Goal: Task Accomplishment & Management: Use online tool/utility

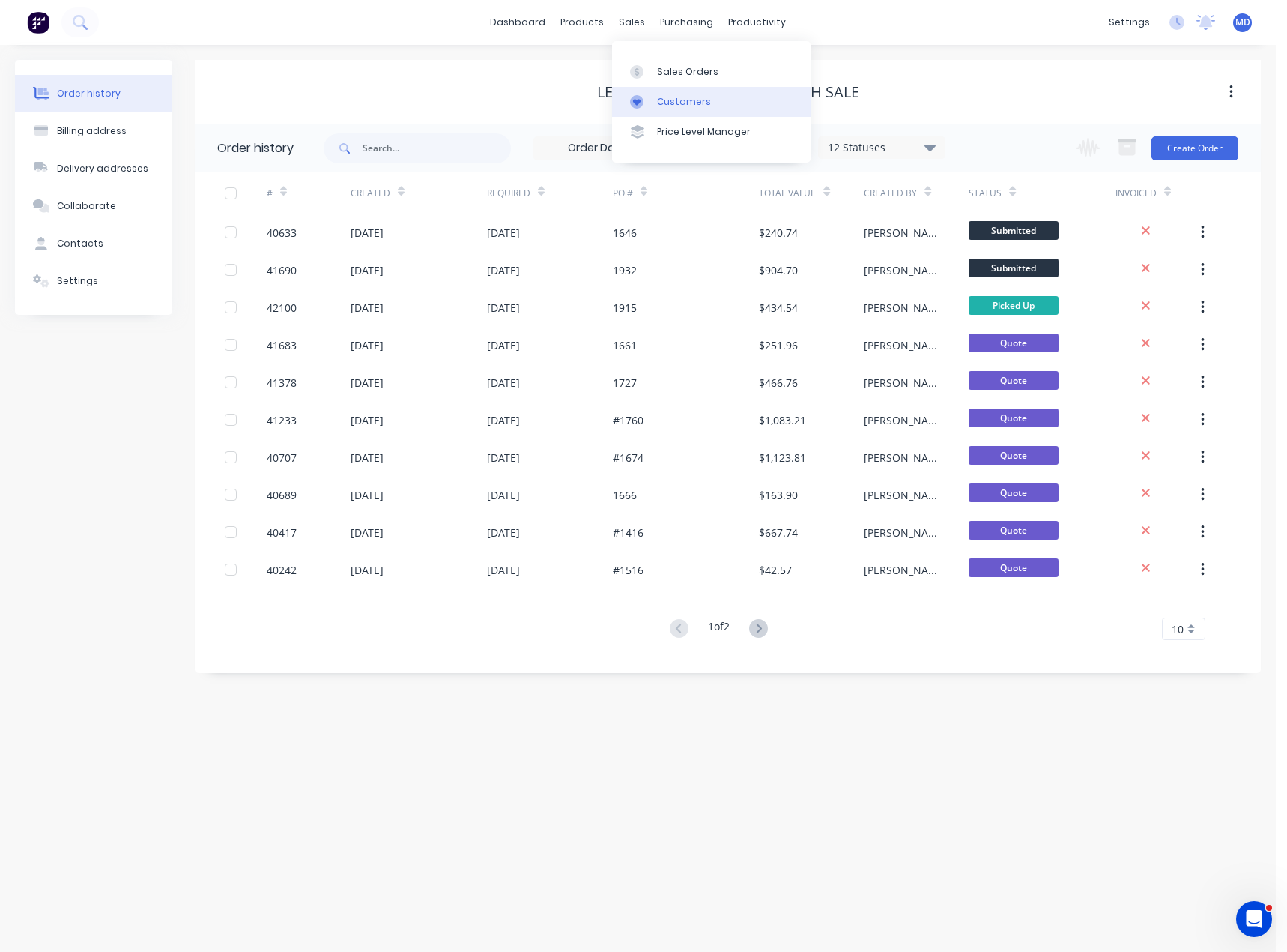
click at [682, 98] on div "Customers" at bounding box center [684, 102] width 54 height 14
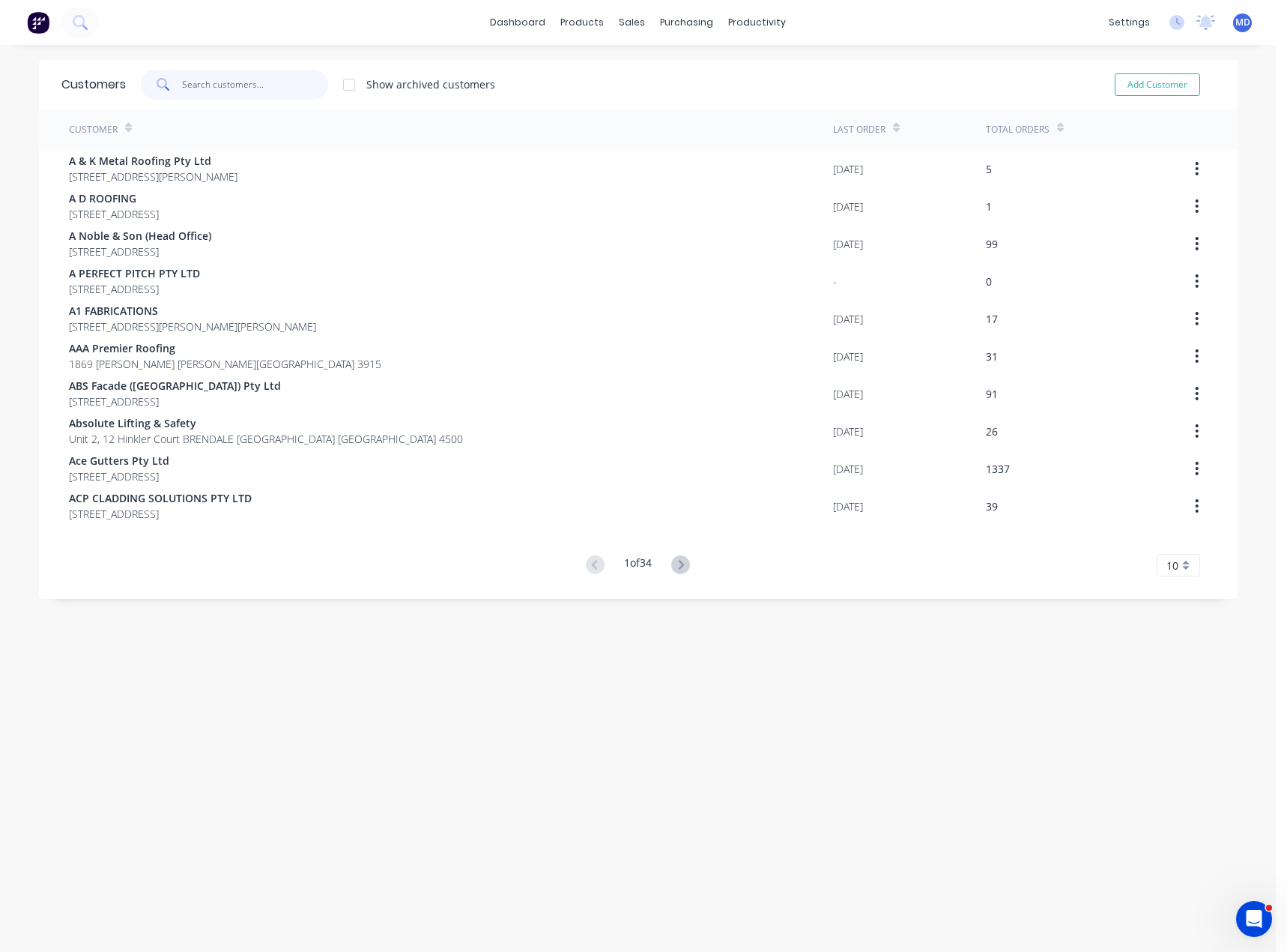
click at [254, 90] on input "text" at bounding box center [255, 85] width 146 height 30
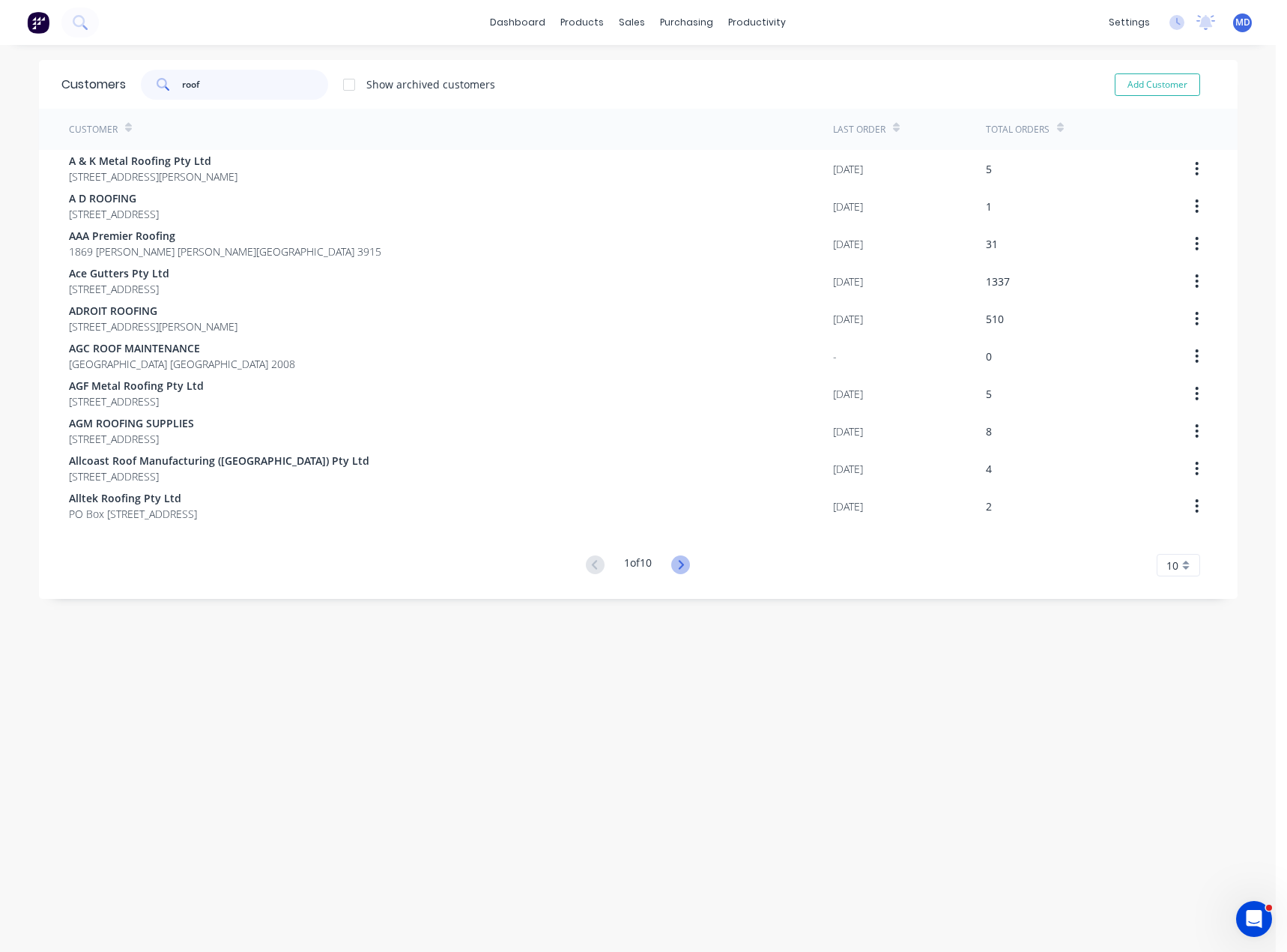
type input "roof"
click at [673, 563] on icon at bounding box center [680, 565] width 19 height 19
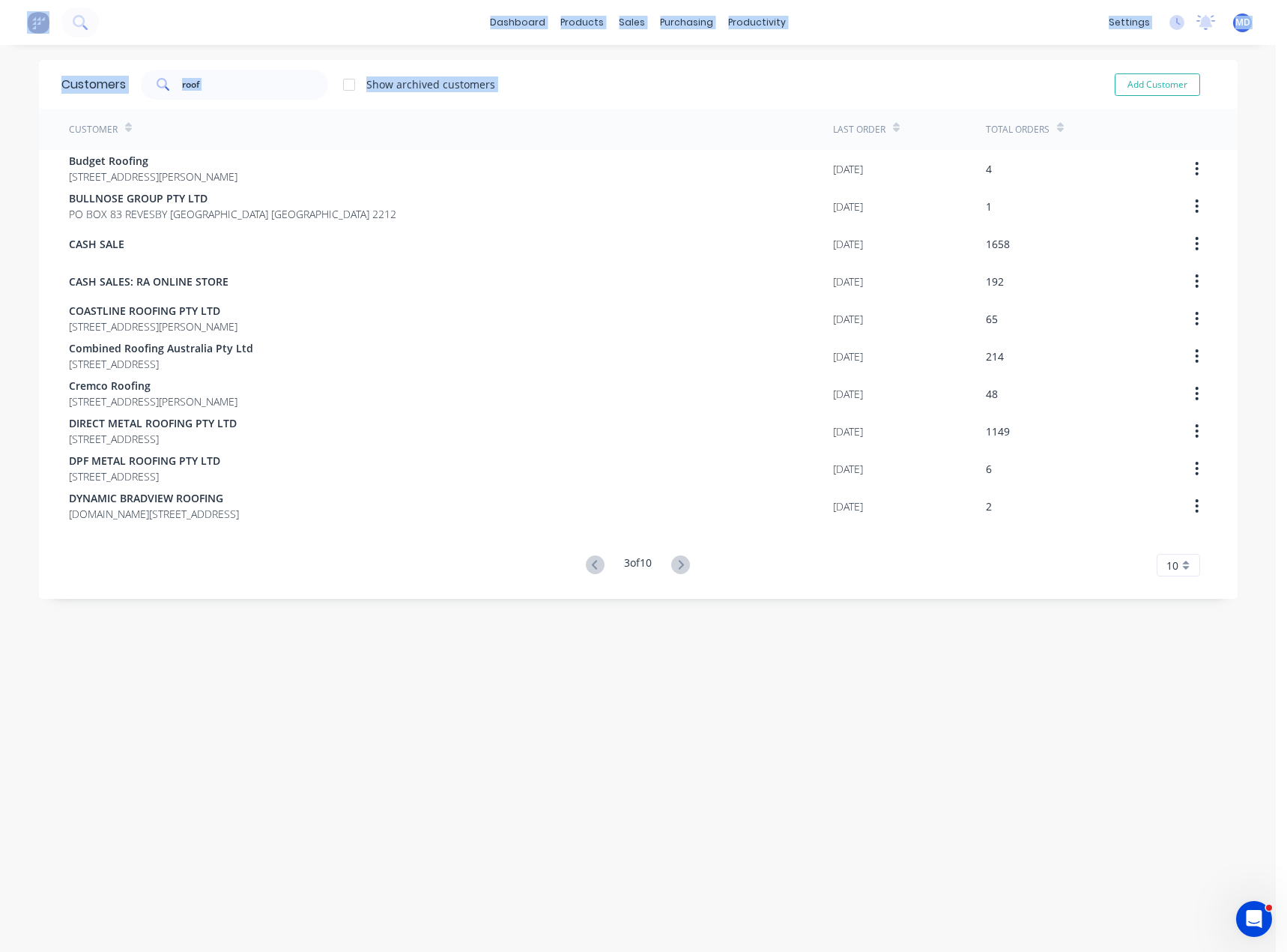
click at [673, 562] on div "Customers roof Show archived customers Add Customer Customer Last Order Total O…" at bounding box center [639, 513] width 1199 height 907
click at [673, 562] on icon at bounding box center [680, 565] width 19 height 19
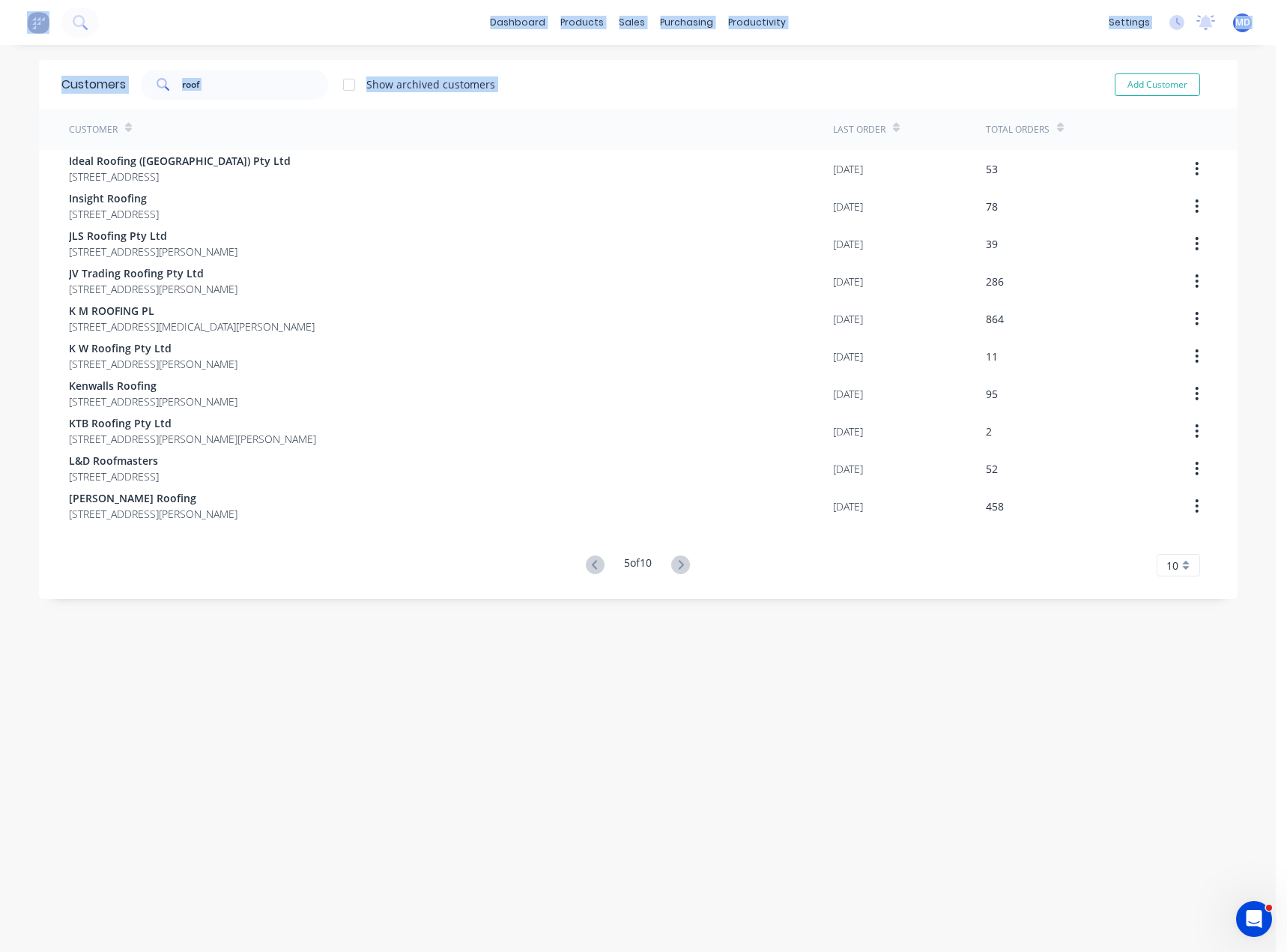
click at [673, 562] on div "Customers roof Show archived customers Add Customer Customer Last Order Total O…" at bounding box center [639, 513] width 1199 height 907
click at [673, 562] on icon at bounding box center [680, 565] width 19 height 19
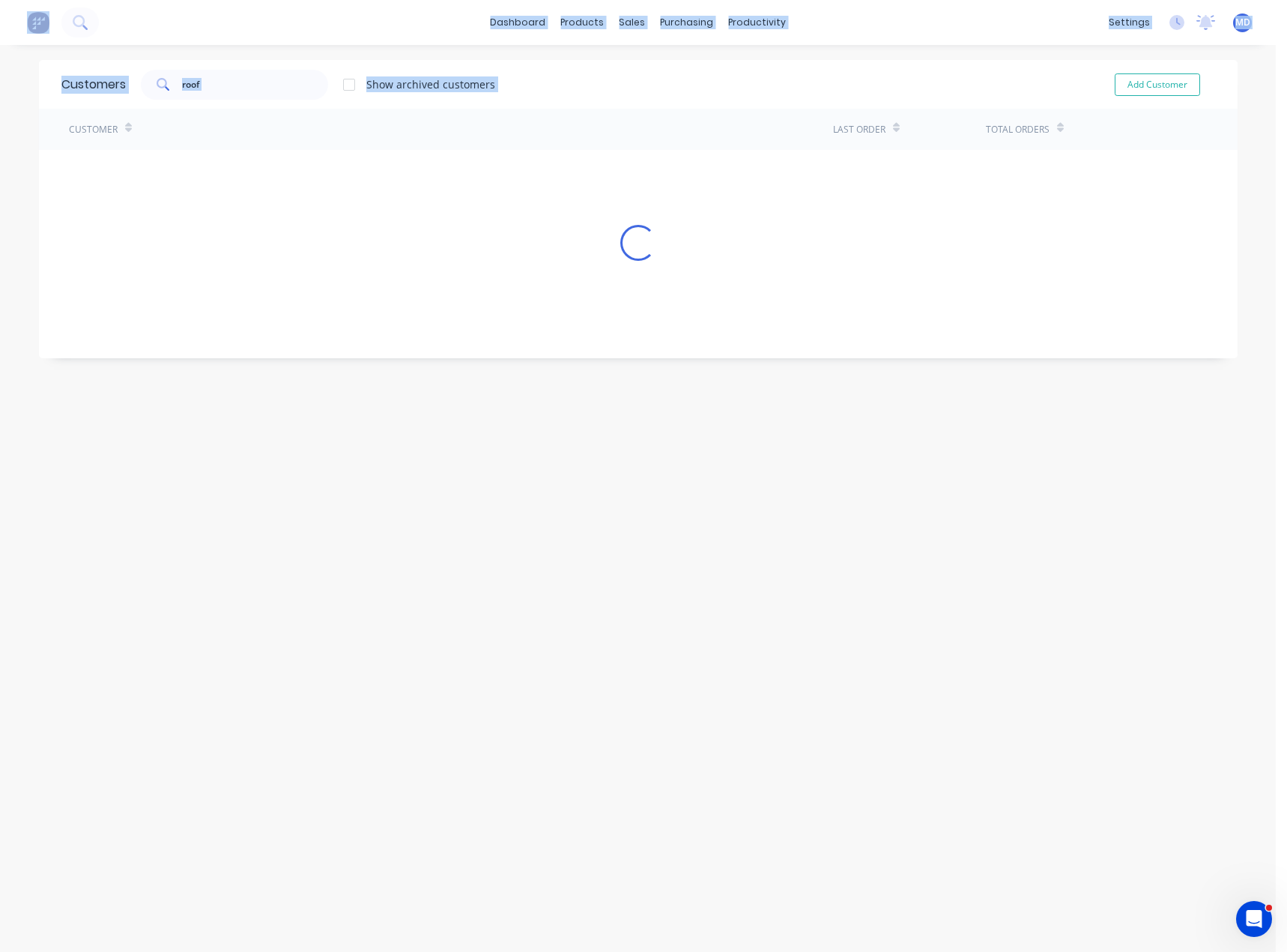
click at [673, 562] on div "Customers roof Show archived customers Add Customer Customer Last Order Total O…" at bounding box center [639, 513] width 1199 height 907
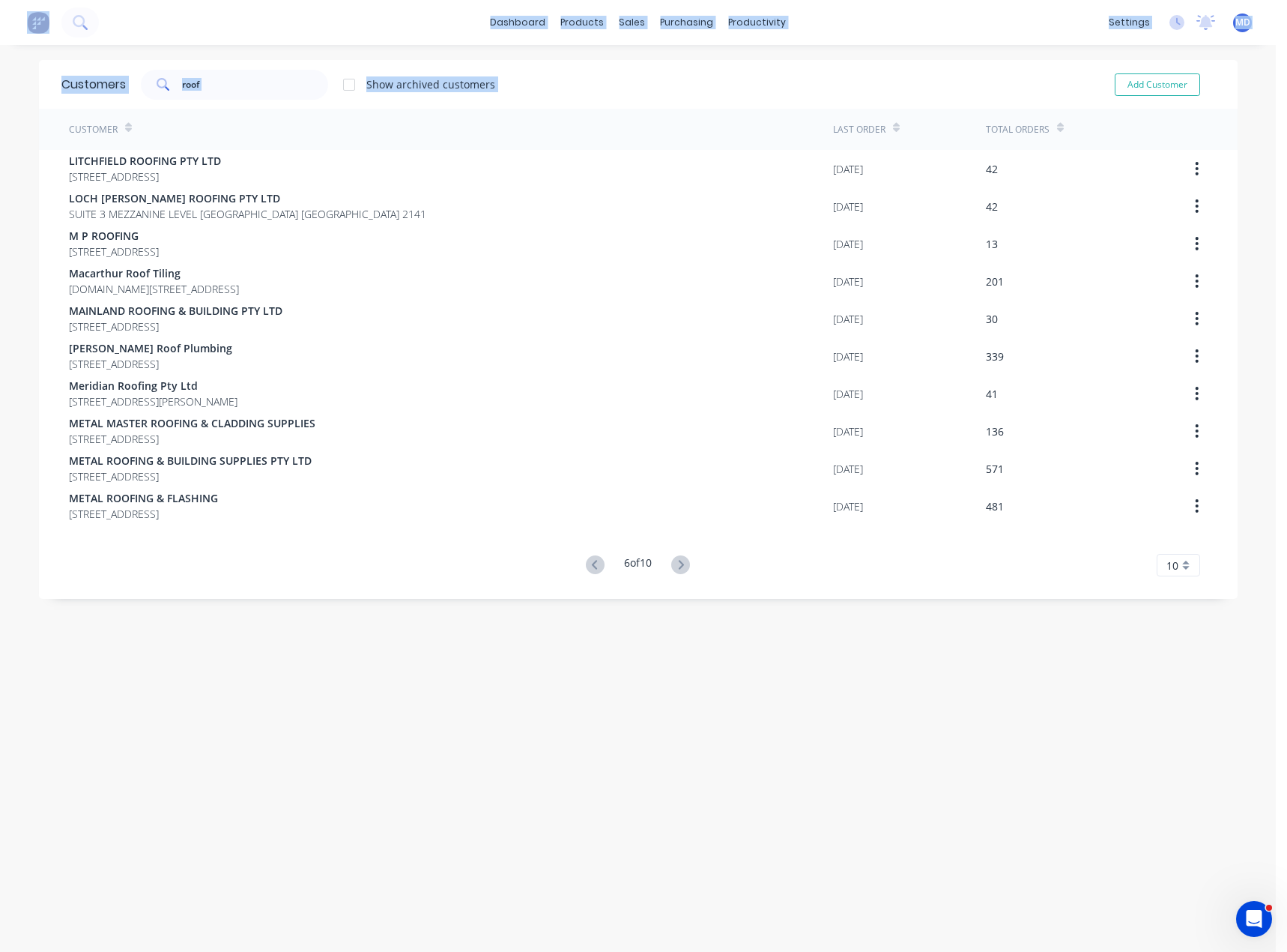
click at [673, 562] on icon at bounding box center [680, 565] width 19 height 19
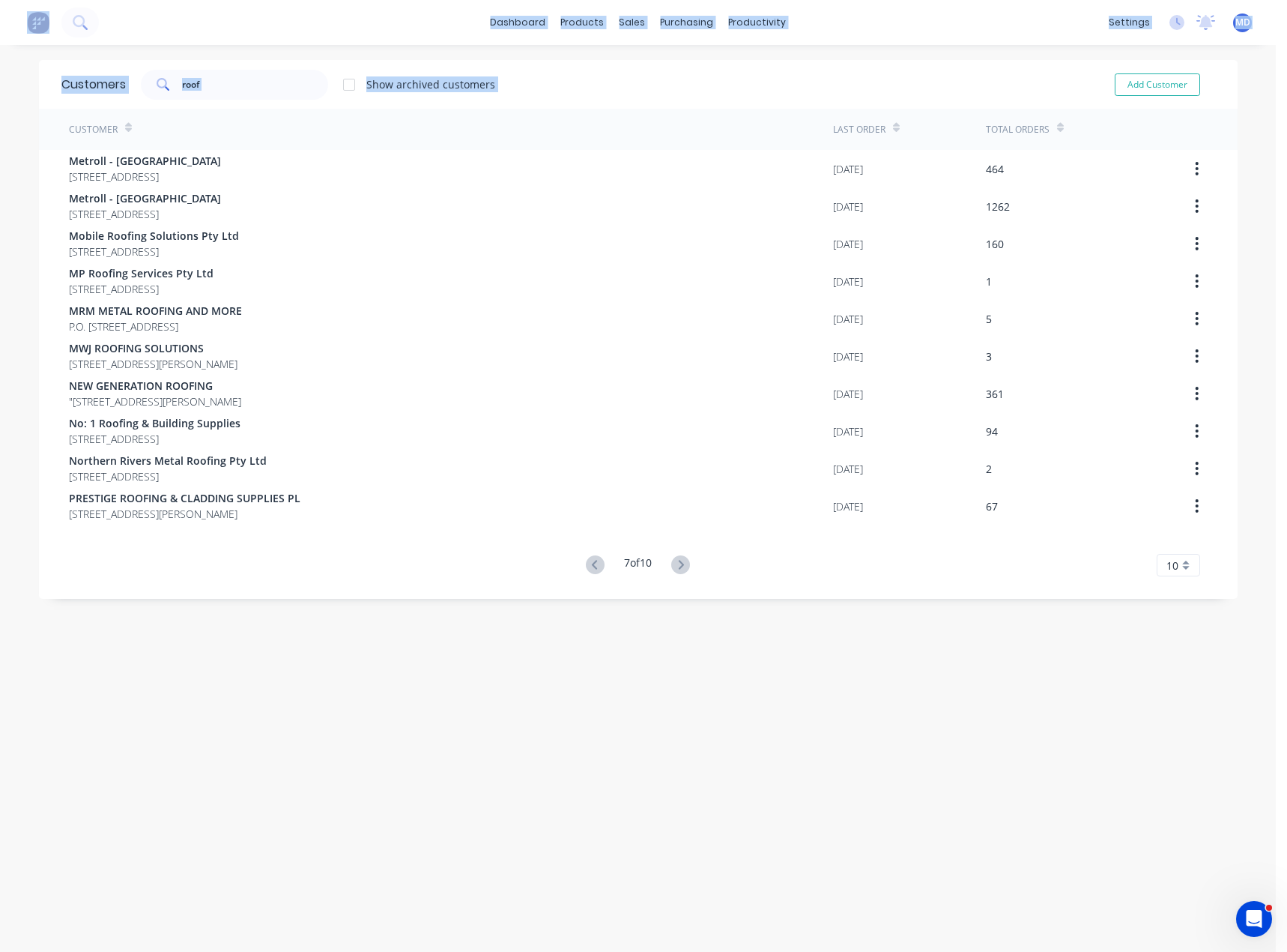
click at [673, 562] on icon at bounding box center [680, 565] width 19 height 19
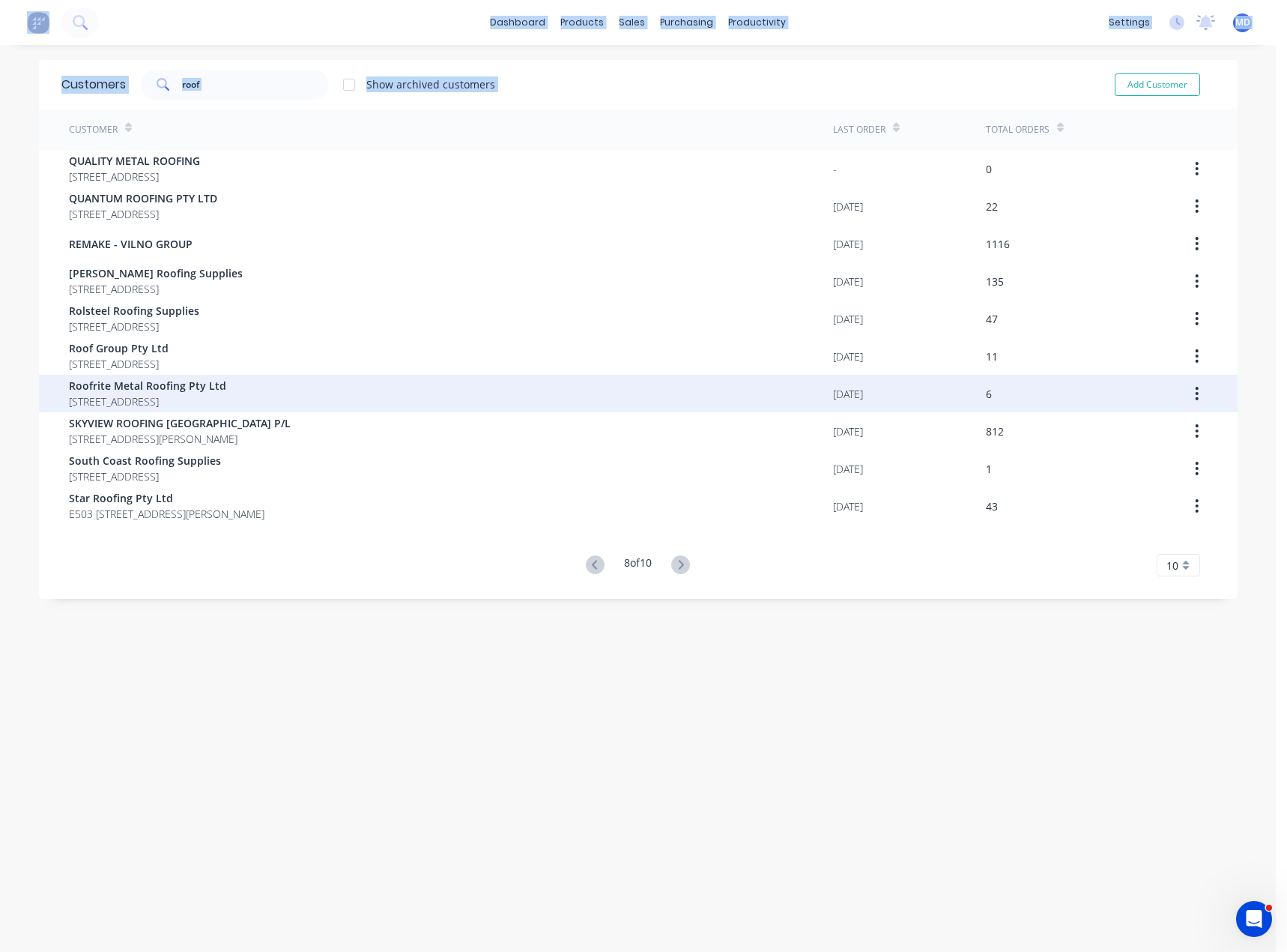
click at [151, 390] on span "Roofrite Metal Roofing Pty Ltd" at bounding box center [148, 385] width 157 height 16
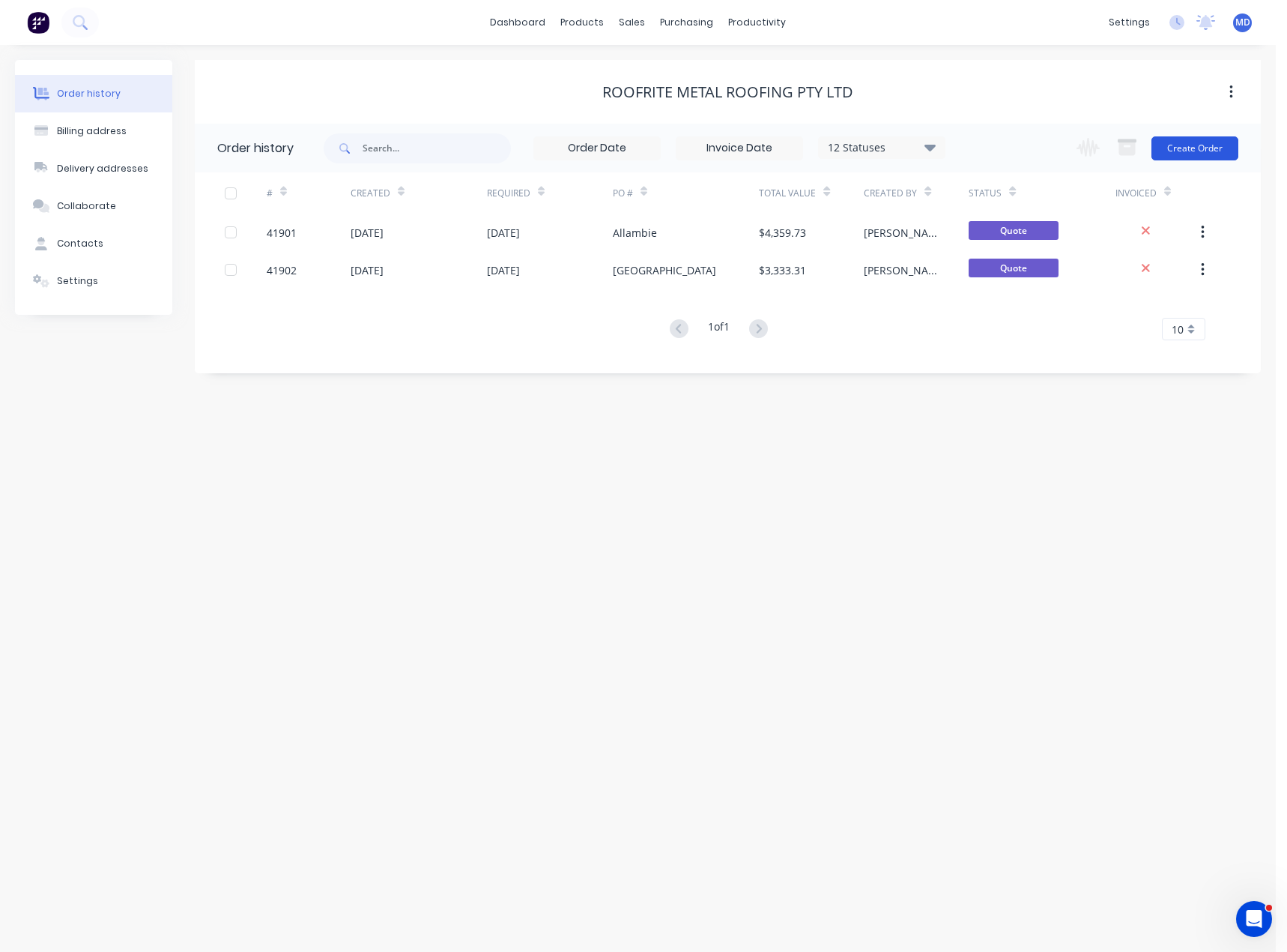
click at [1209, 151] on button "Create Order" at bounding box center [1195, 148] width 87 height 24
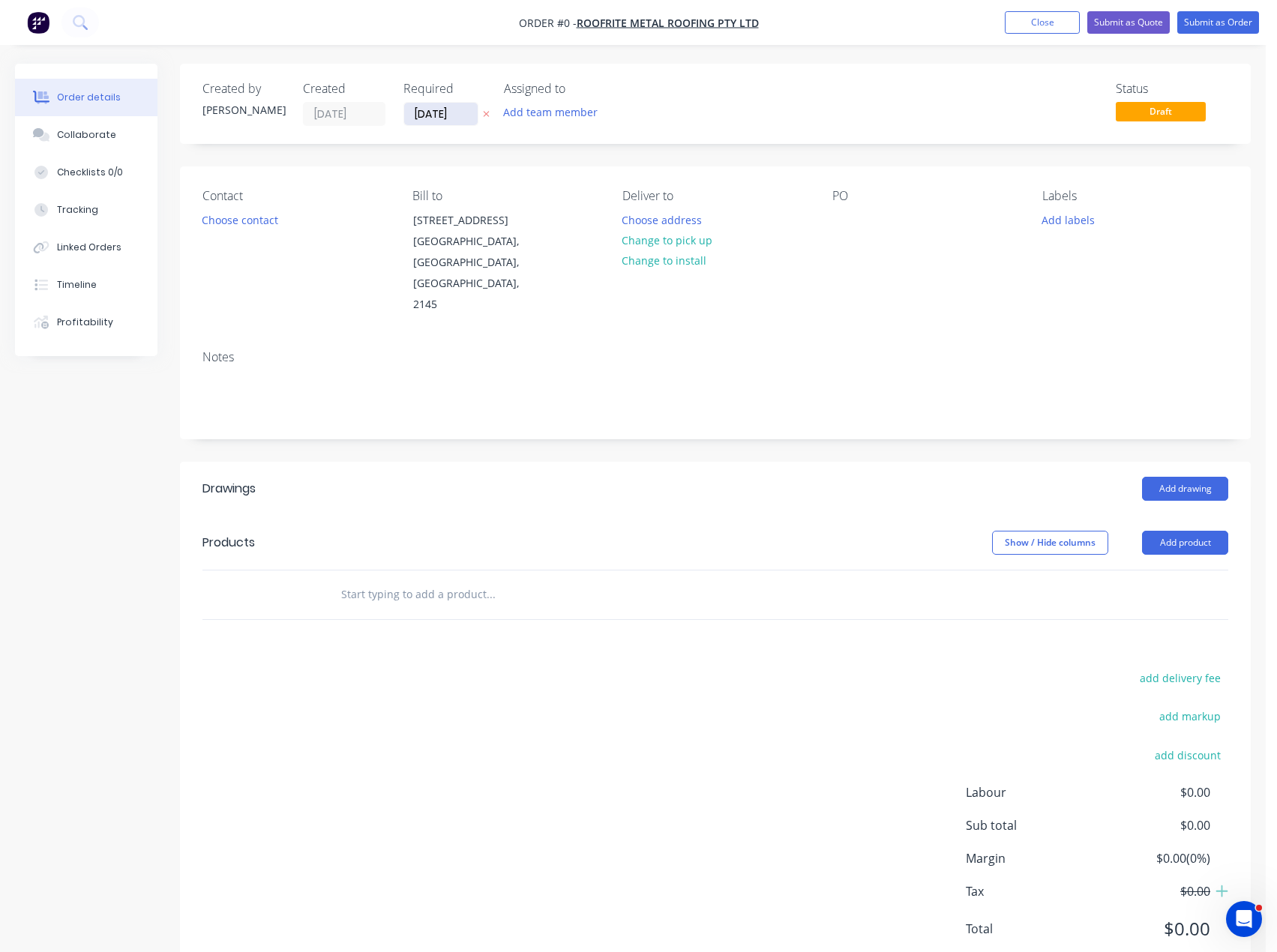
click at [438, 114] on input "[DATE]" at bounding box center [441, 114] width 73 height 23
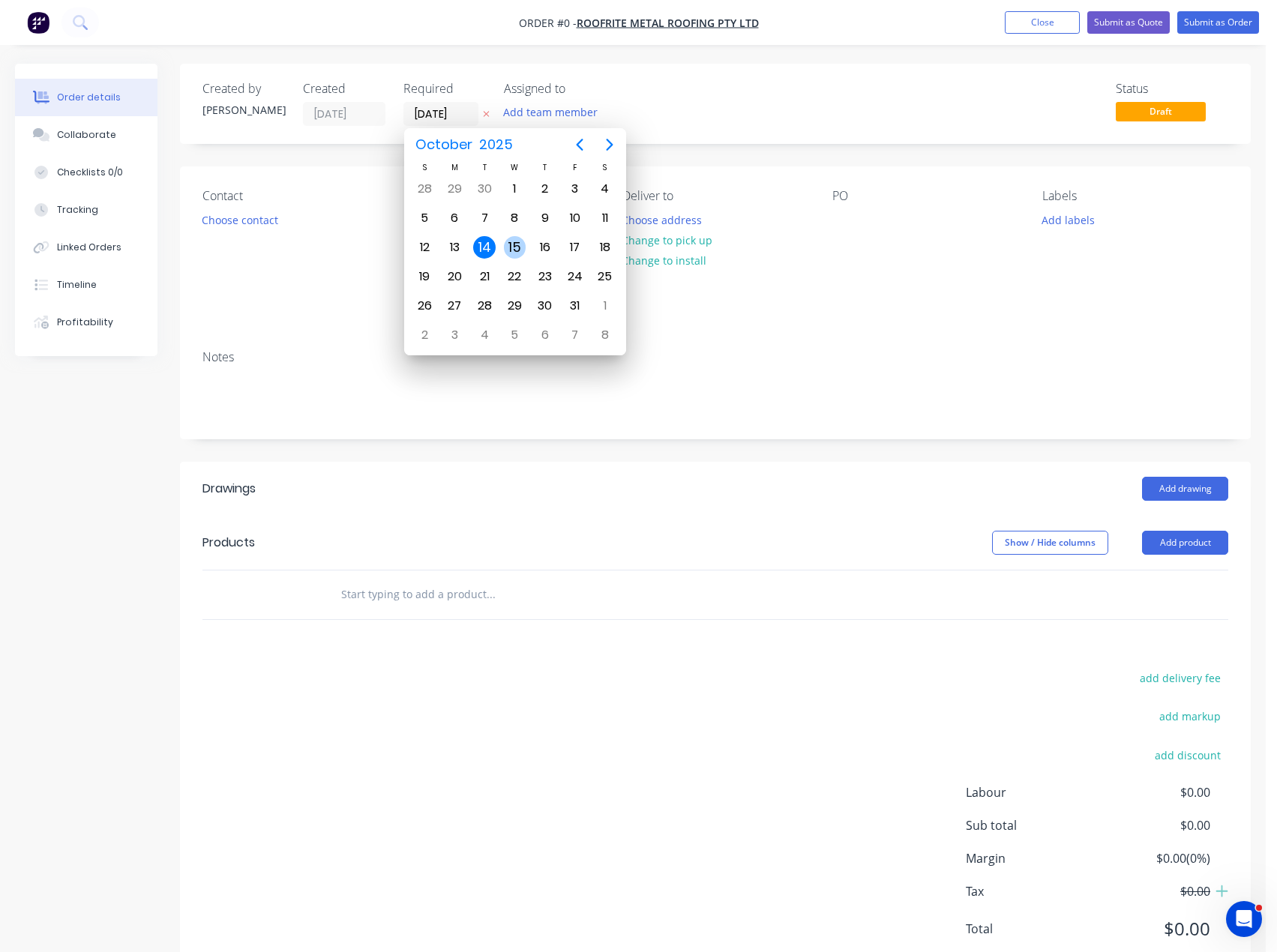
click at [509, 241] on div "15" at bounding box center [515, 247] width 23 height 23
type input "[DATE]"
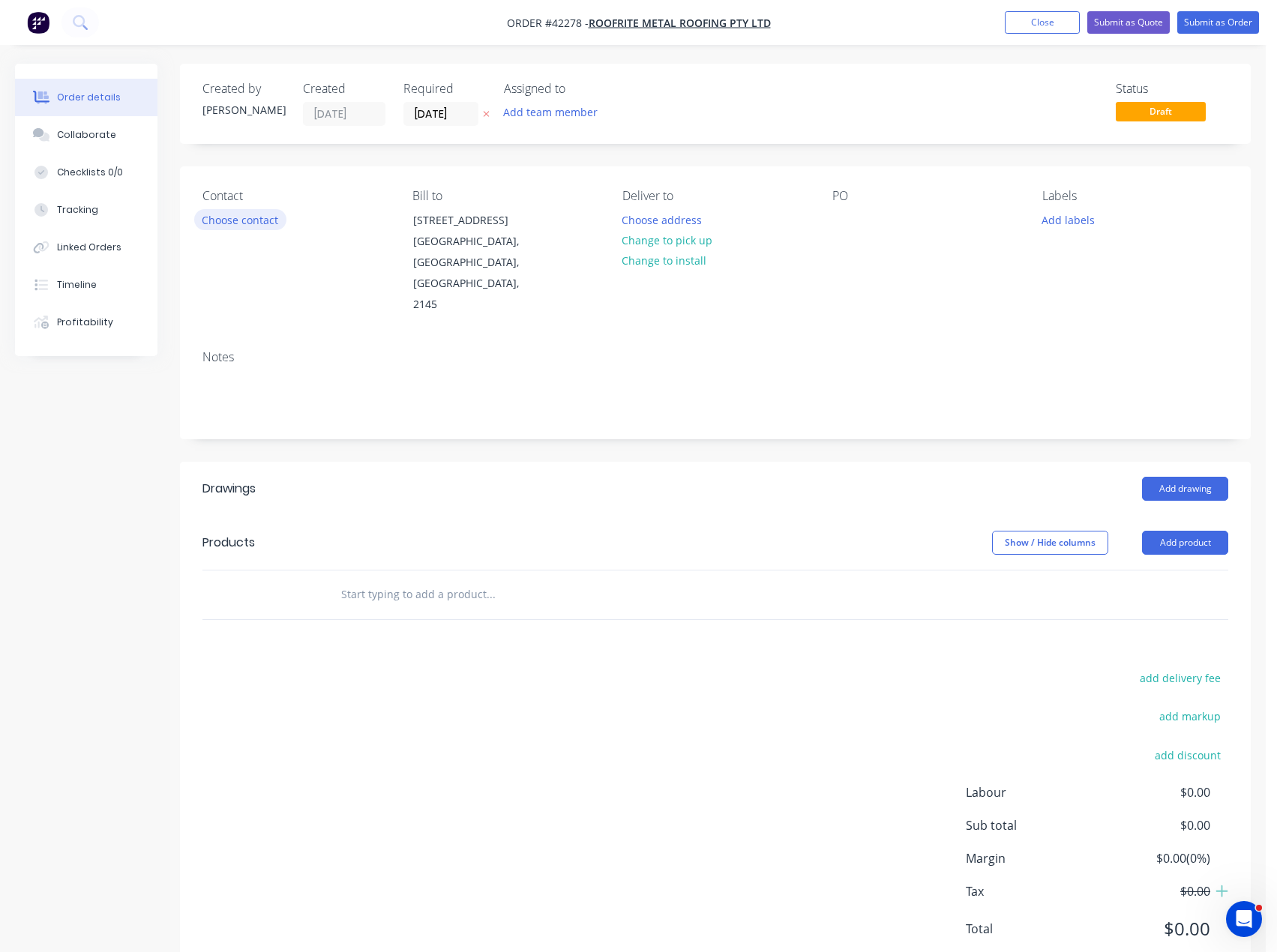
click at [237, 222] on button "Choose contact" at bounding box center [241, 219] width 92 height 20
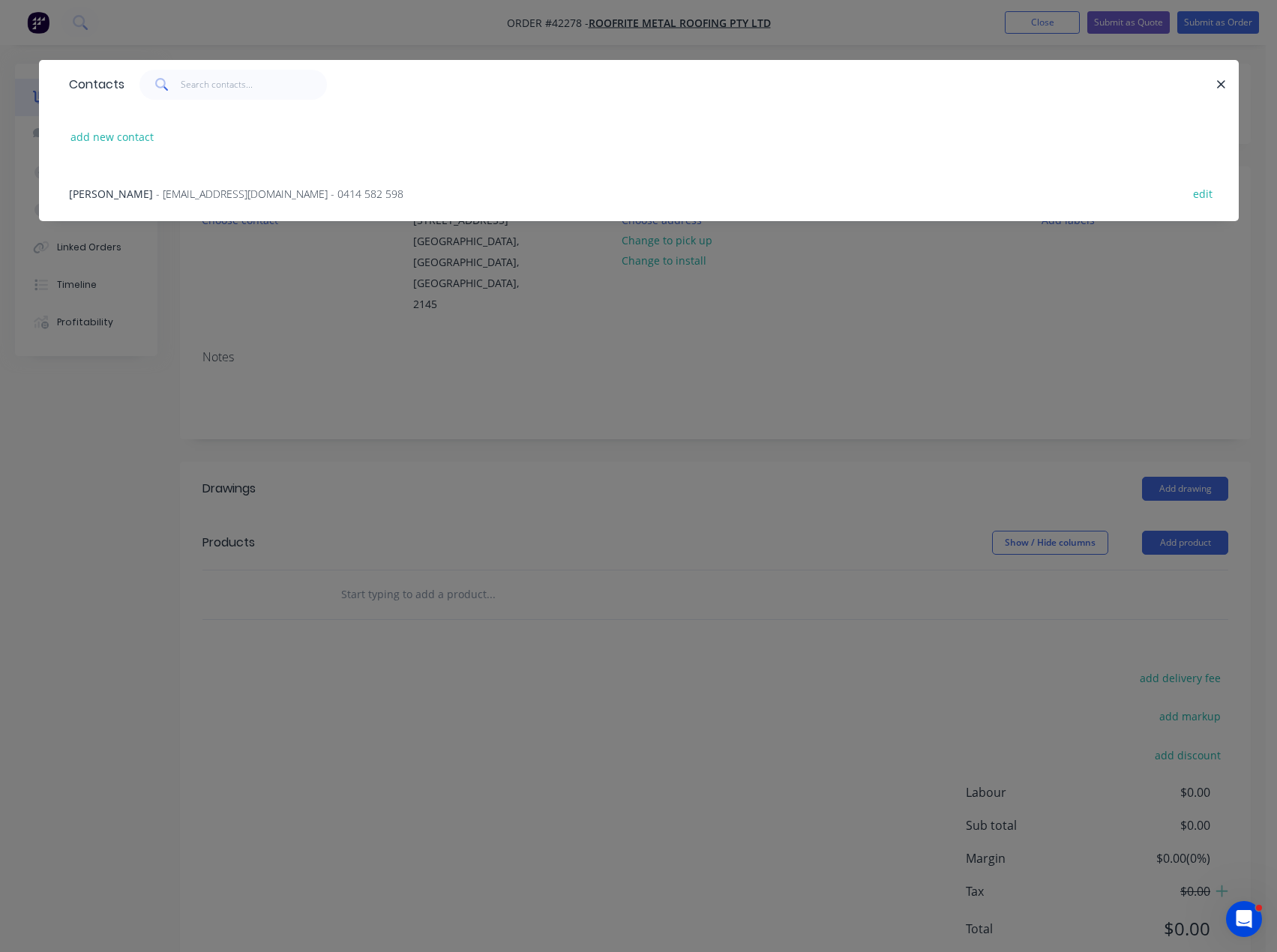
click at [107, 199] on span "[PERSON_NAME]" at bounding box center [111, 194] width 84 height 14
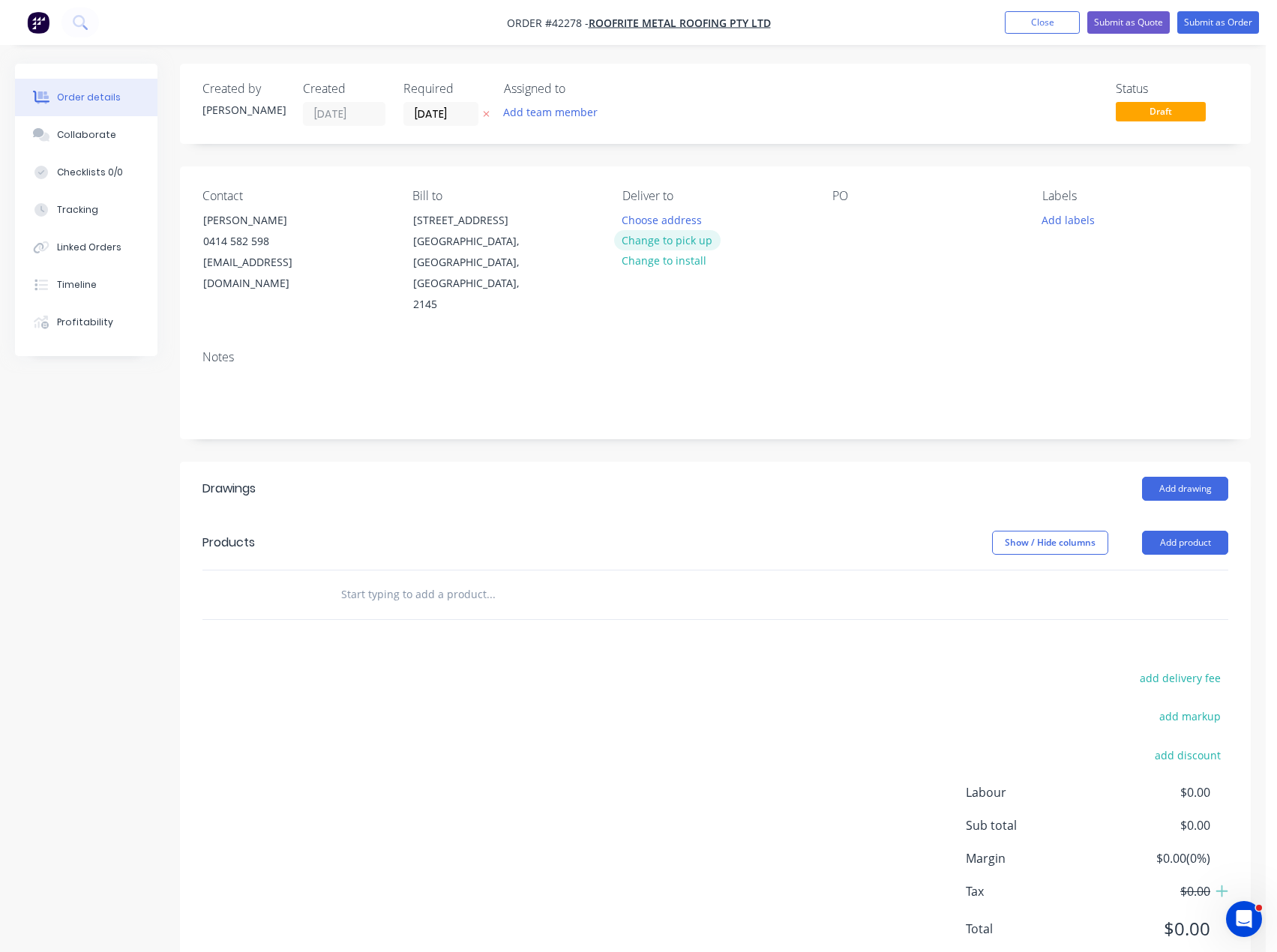
click at [699, 234] on button "Change to pick up" at bounding box center [667, 240] width 107 height 20
click at [835, 221] on div at bounding box center [844, 219] width 24 height 22
click at [1075, 219] on button "Add labels" at bounding box center [1068, 219] width 69 height 20
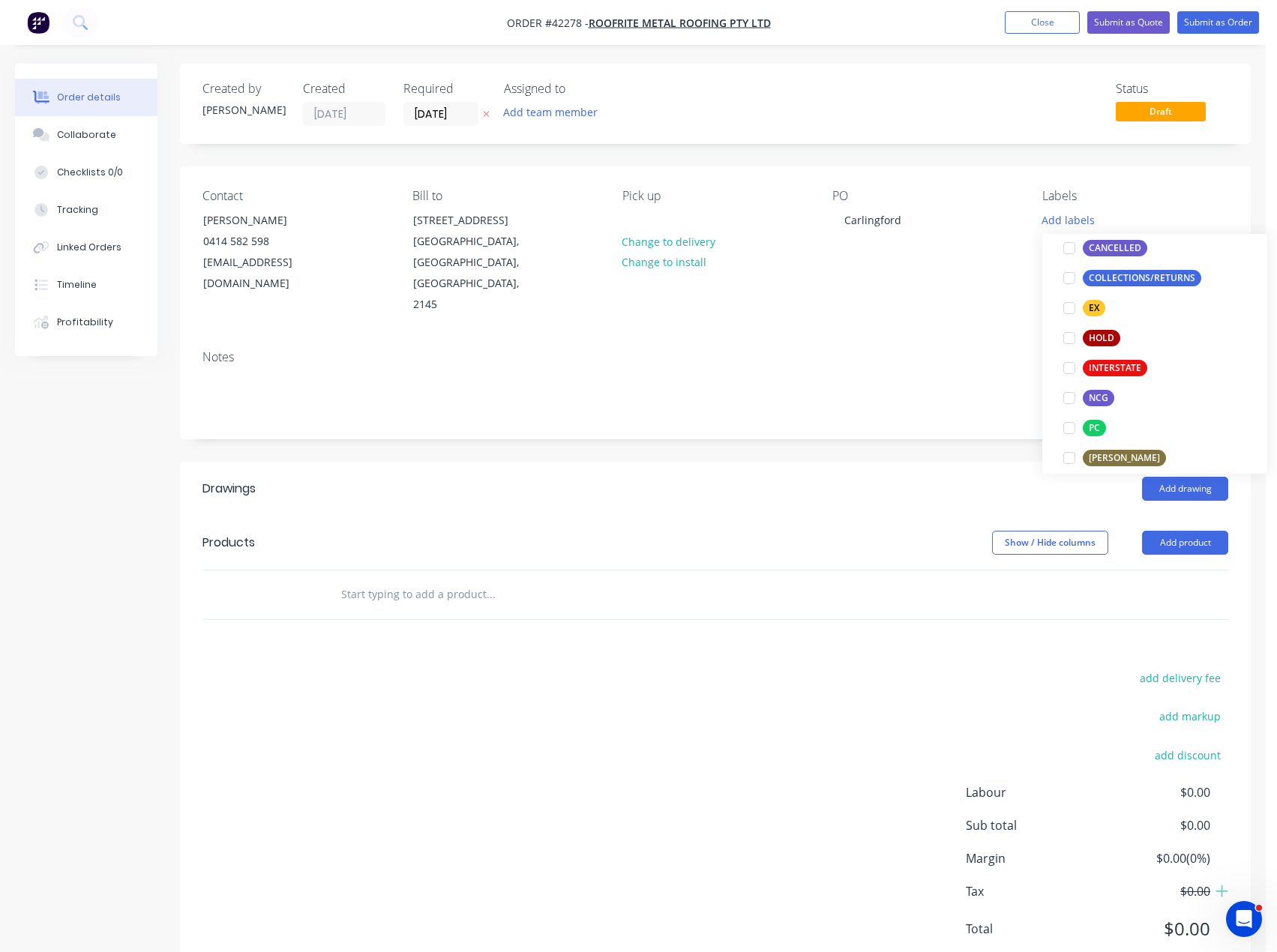
scroll to position [225, 0]
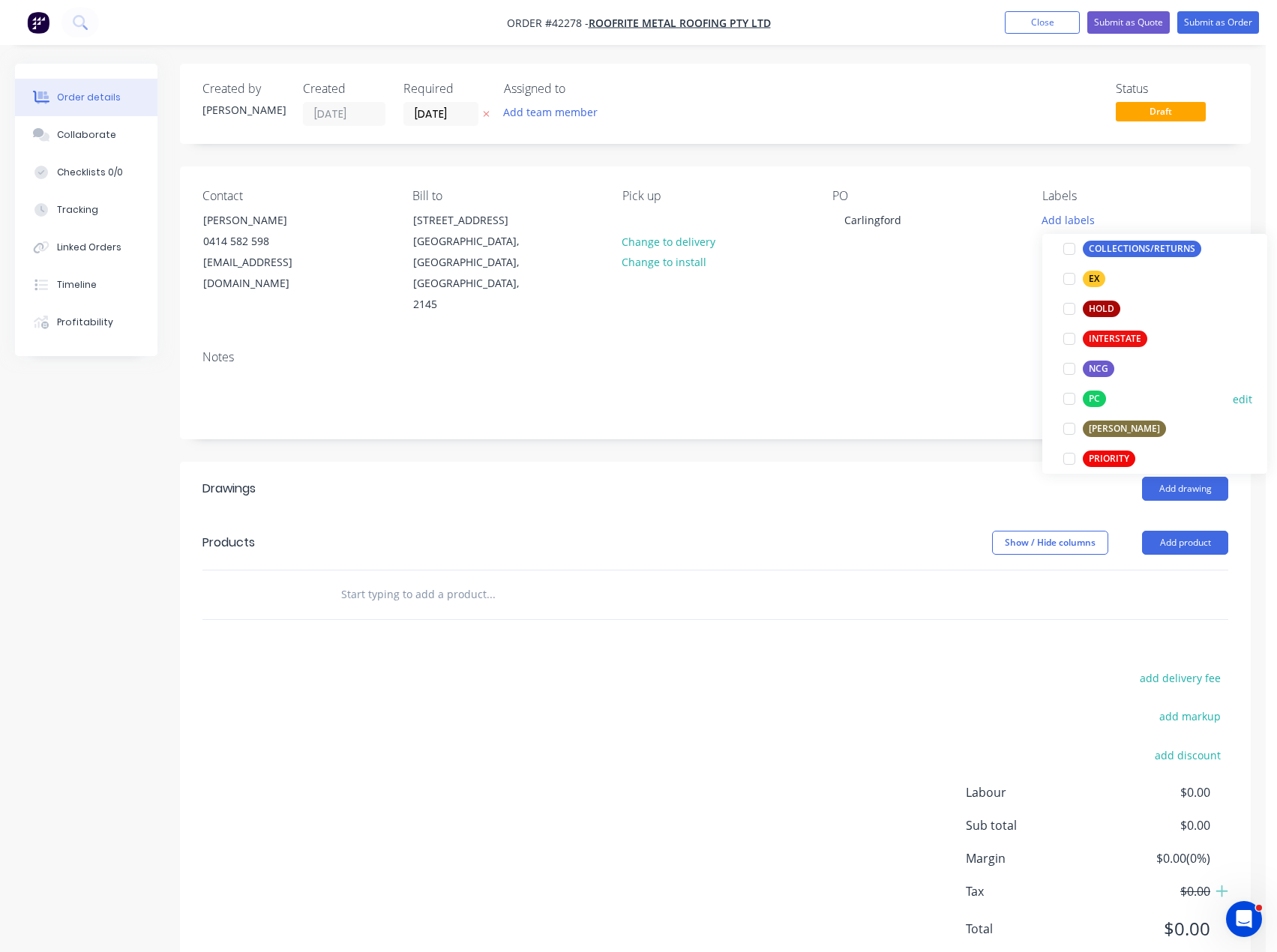
click at [1071, 403] on div at bounding box center [1069, 399] width 30 height 30
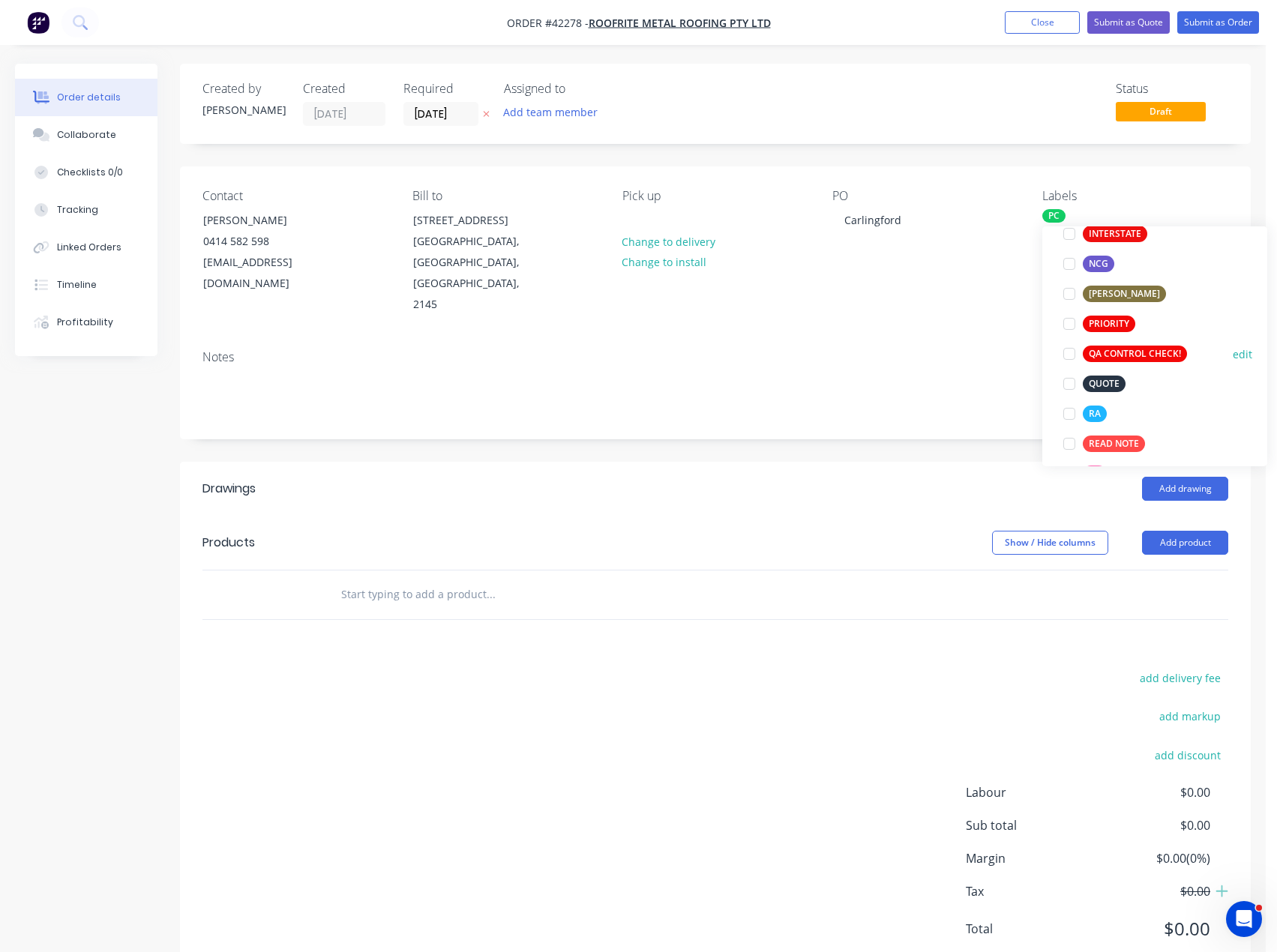
scroll to position [375, 0]
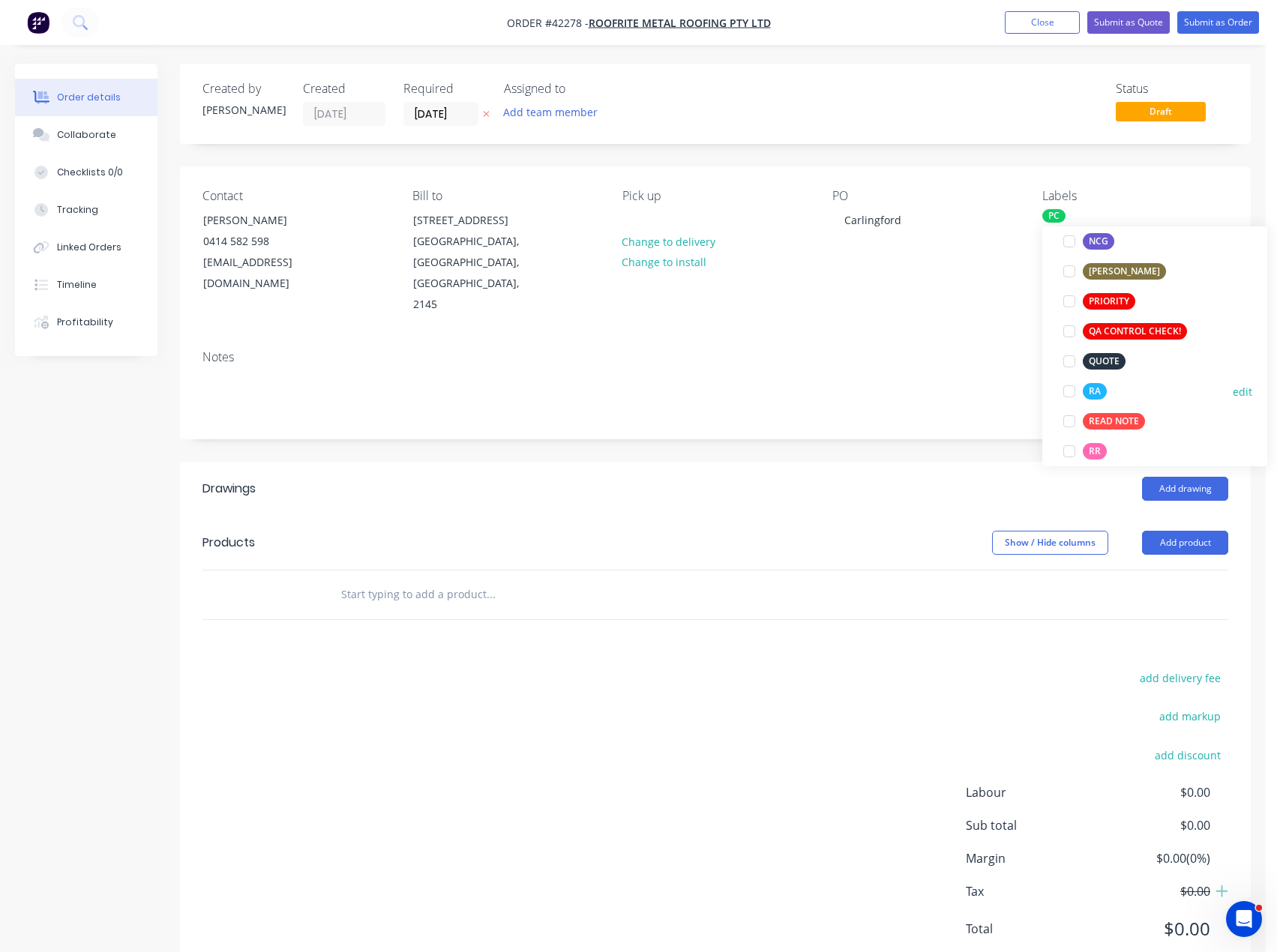
click at [1069, 394] on div at bounding box center [1069, 391] width 30 height 30
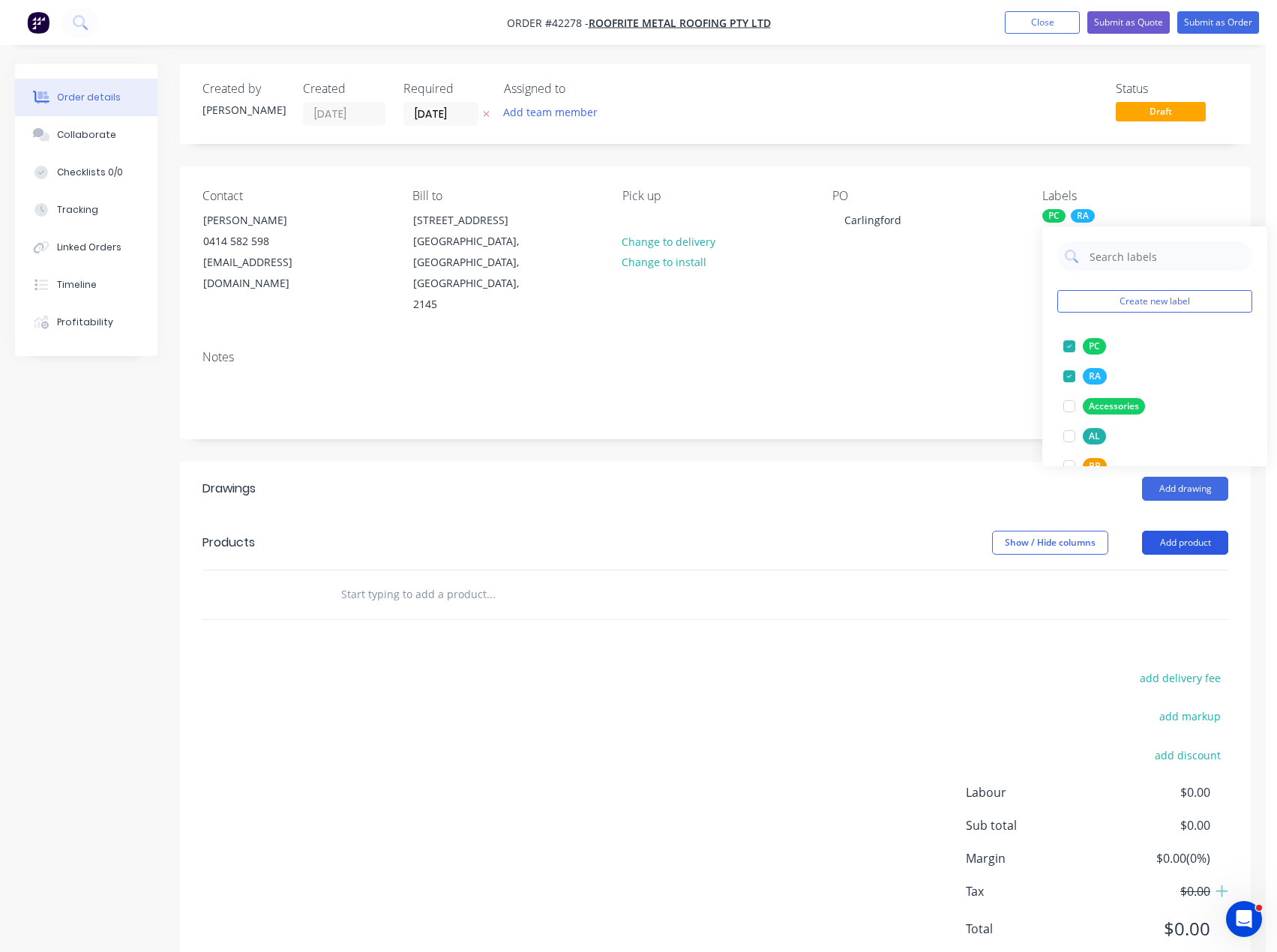
click at [1193, 530] on button "Add product" at bounding box center [1185, 543] width 86 height 24
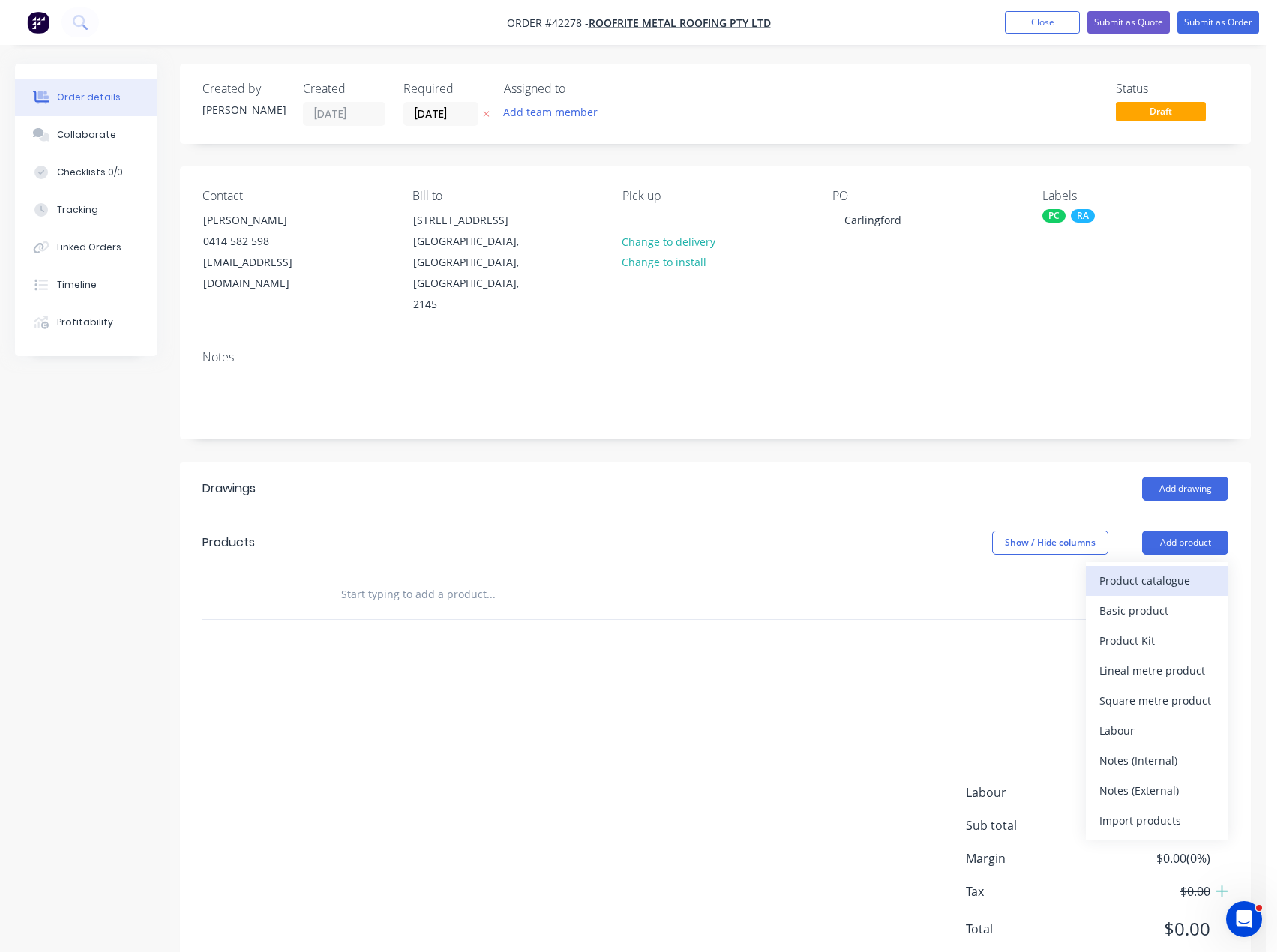
click at [1164, 570] on div "Product catalogue" at bounding box center [1157, 580] width 116 height 22
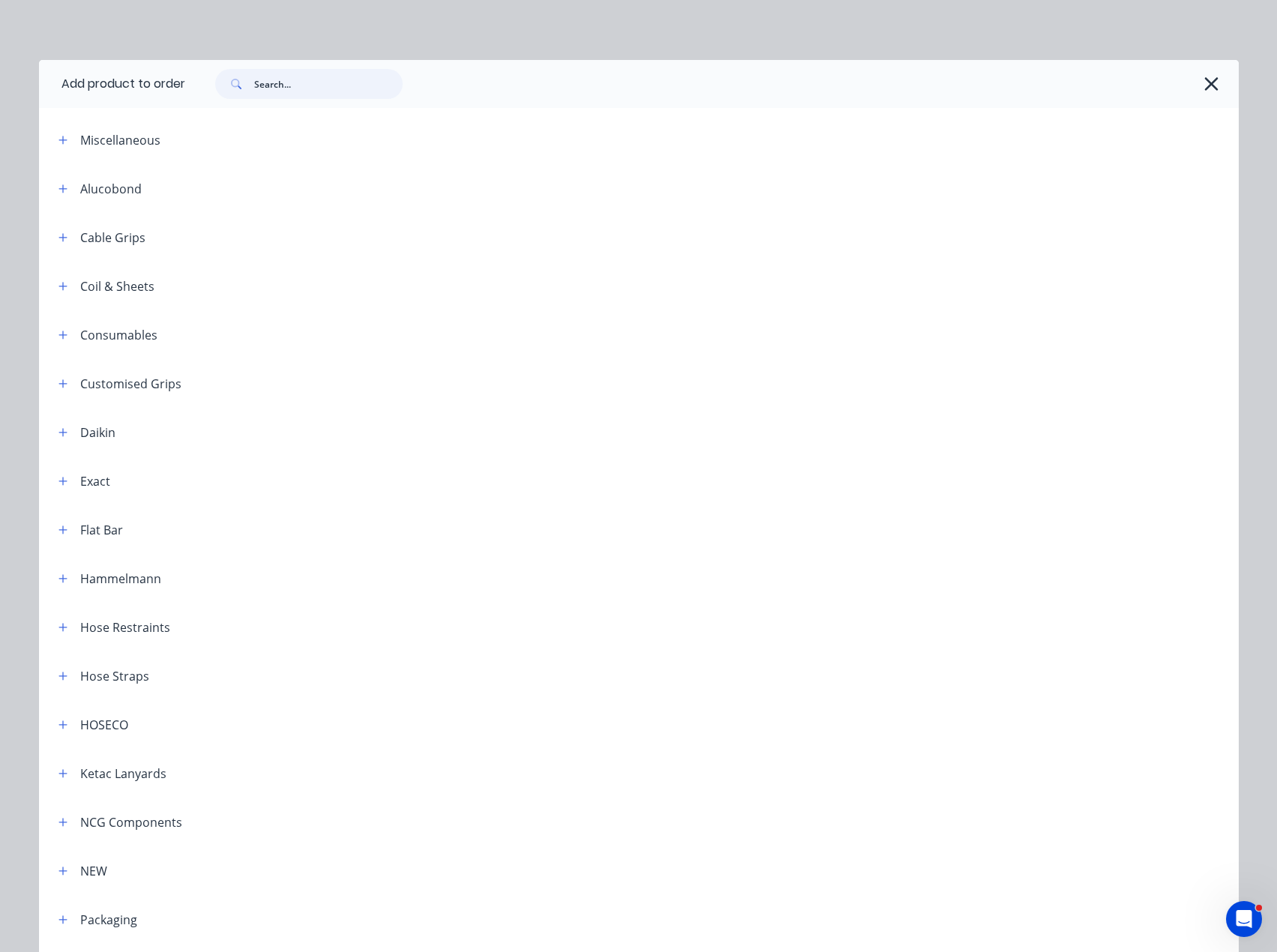
click at [325, 93] on input "text" at bounding box center [329, 84] width 148 height 30
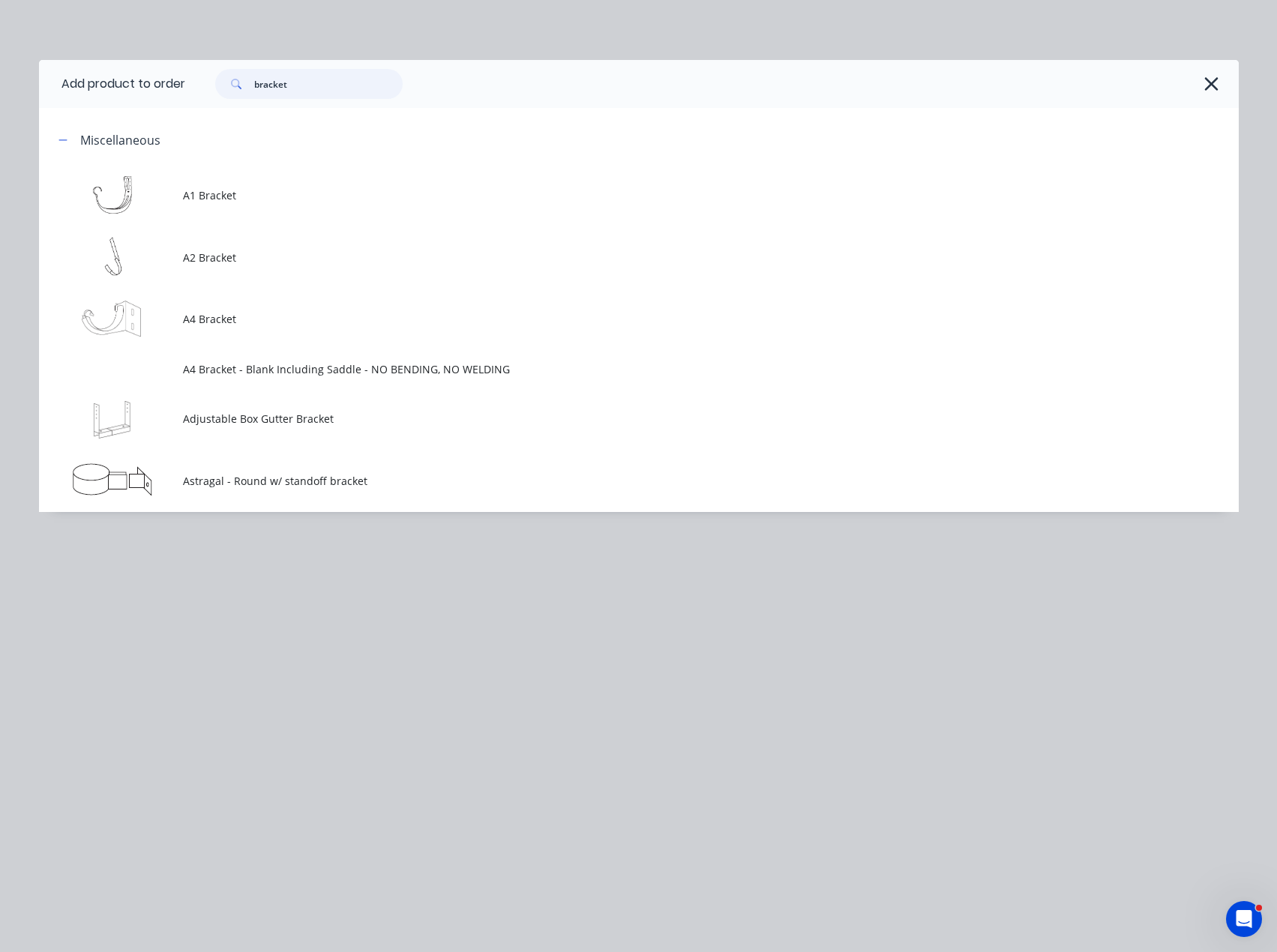
drag, startPoint x: 318, startPoint y: 87, endPoint x: 38, endPoint y: 92, distance: 280.0
click at [89, 89] on header "Add product to order bracket" at bounding box center [639, 83] width 1200 height 48
type input "misc"
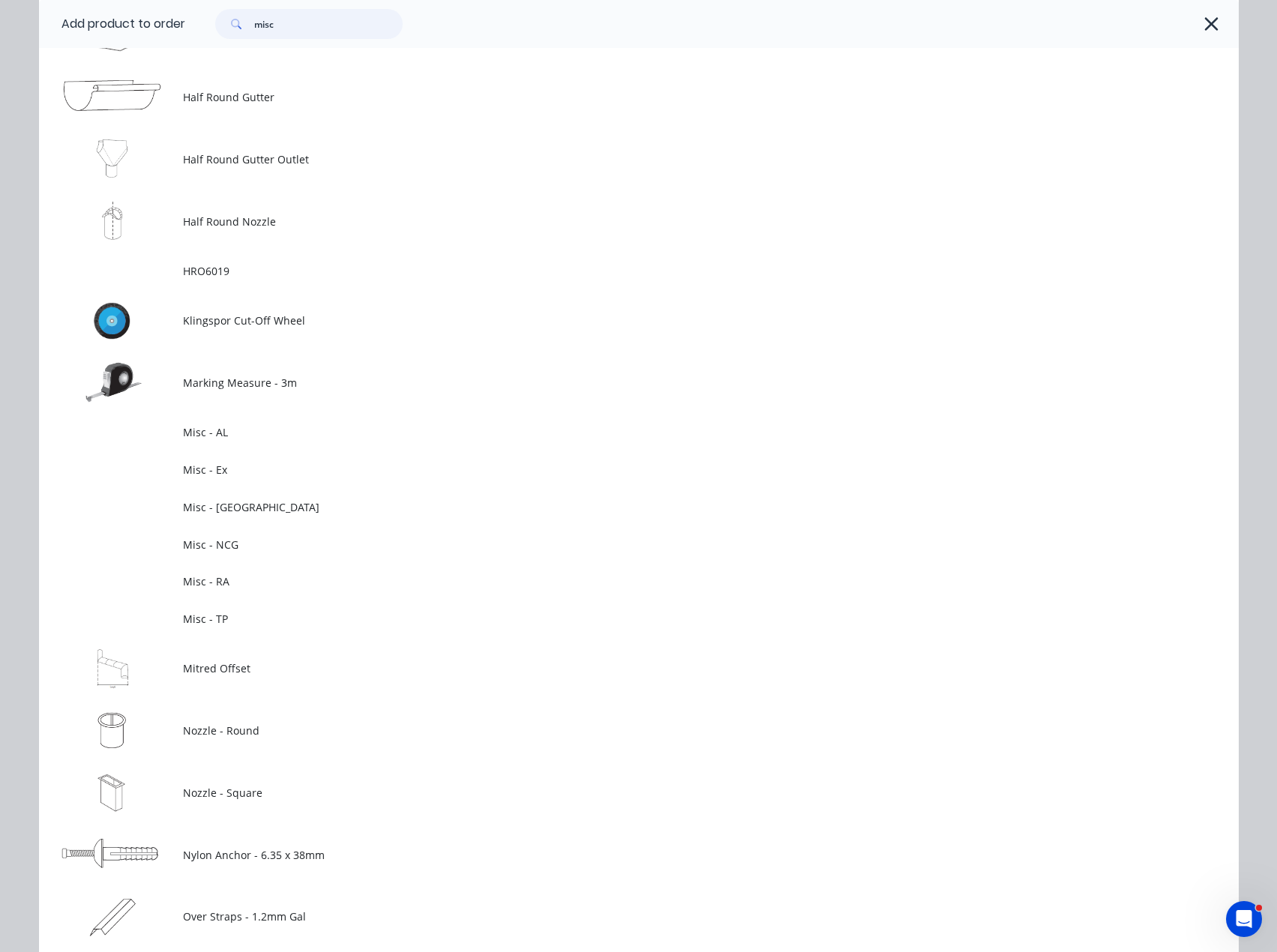
scroll to position [1574, 0]
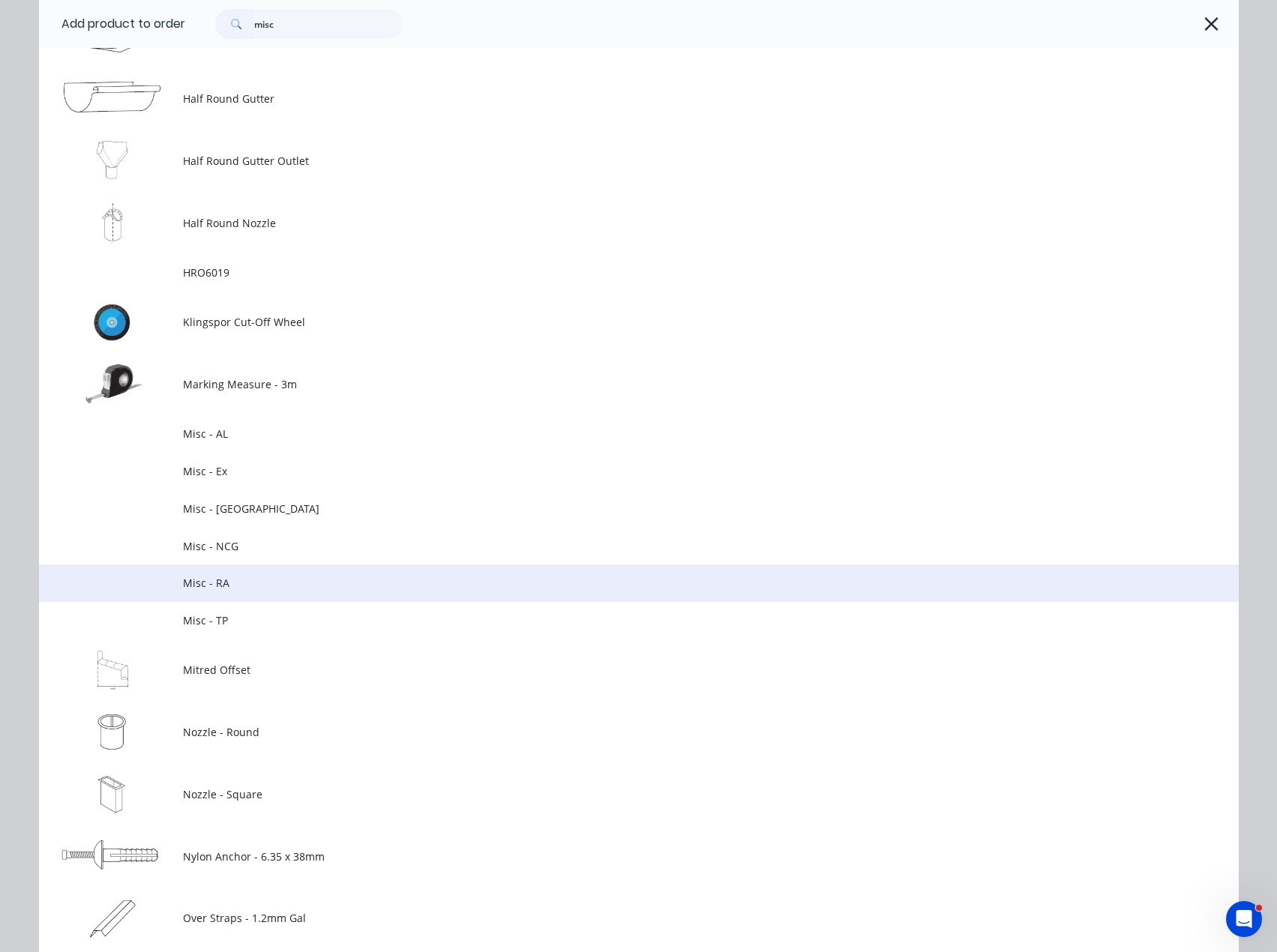
click at [199, 572] on td "Misc - RA" at bounding box center [711, 583] width 1055 height 38
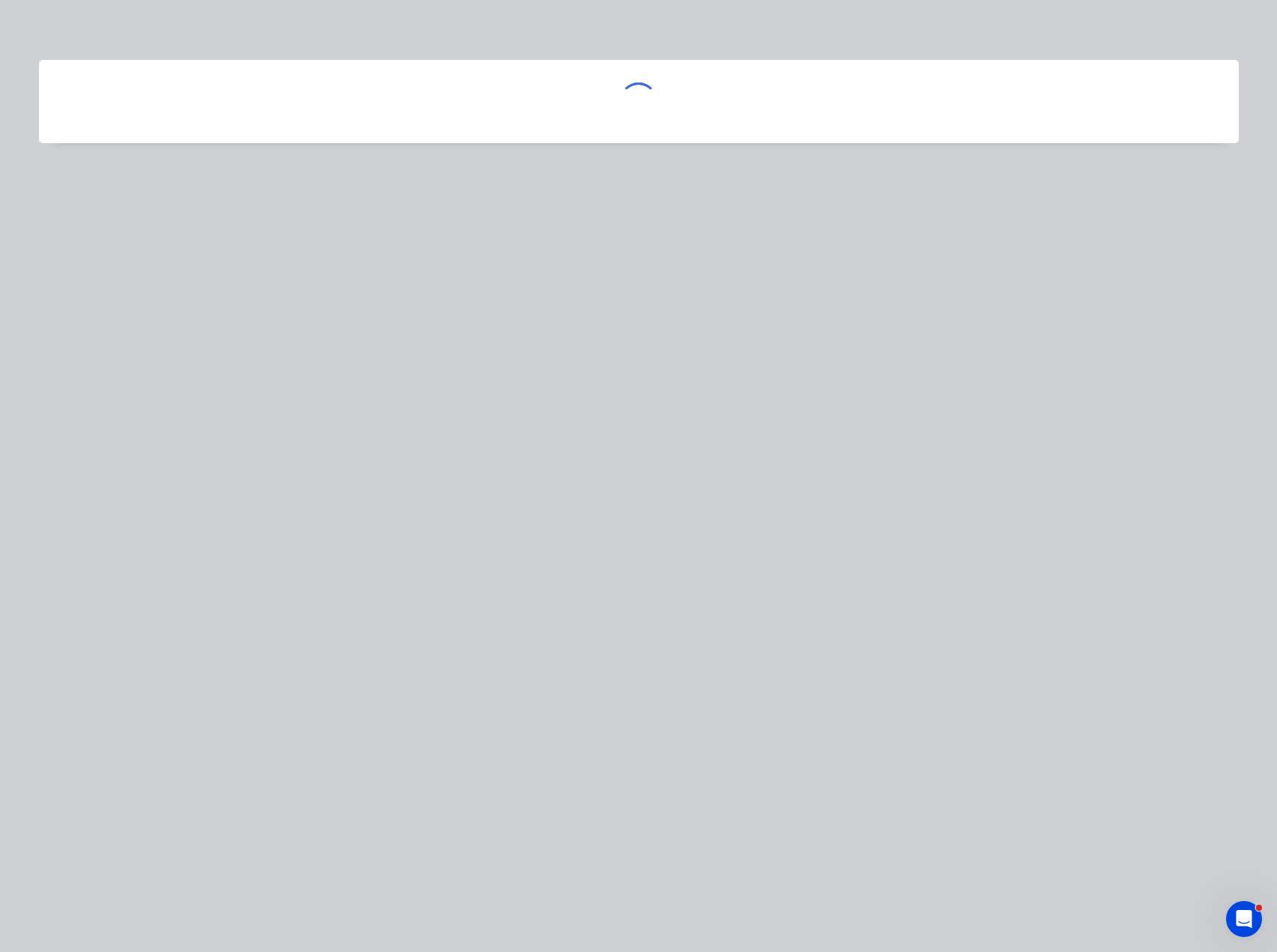
scroll to position [0, 0]
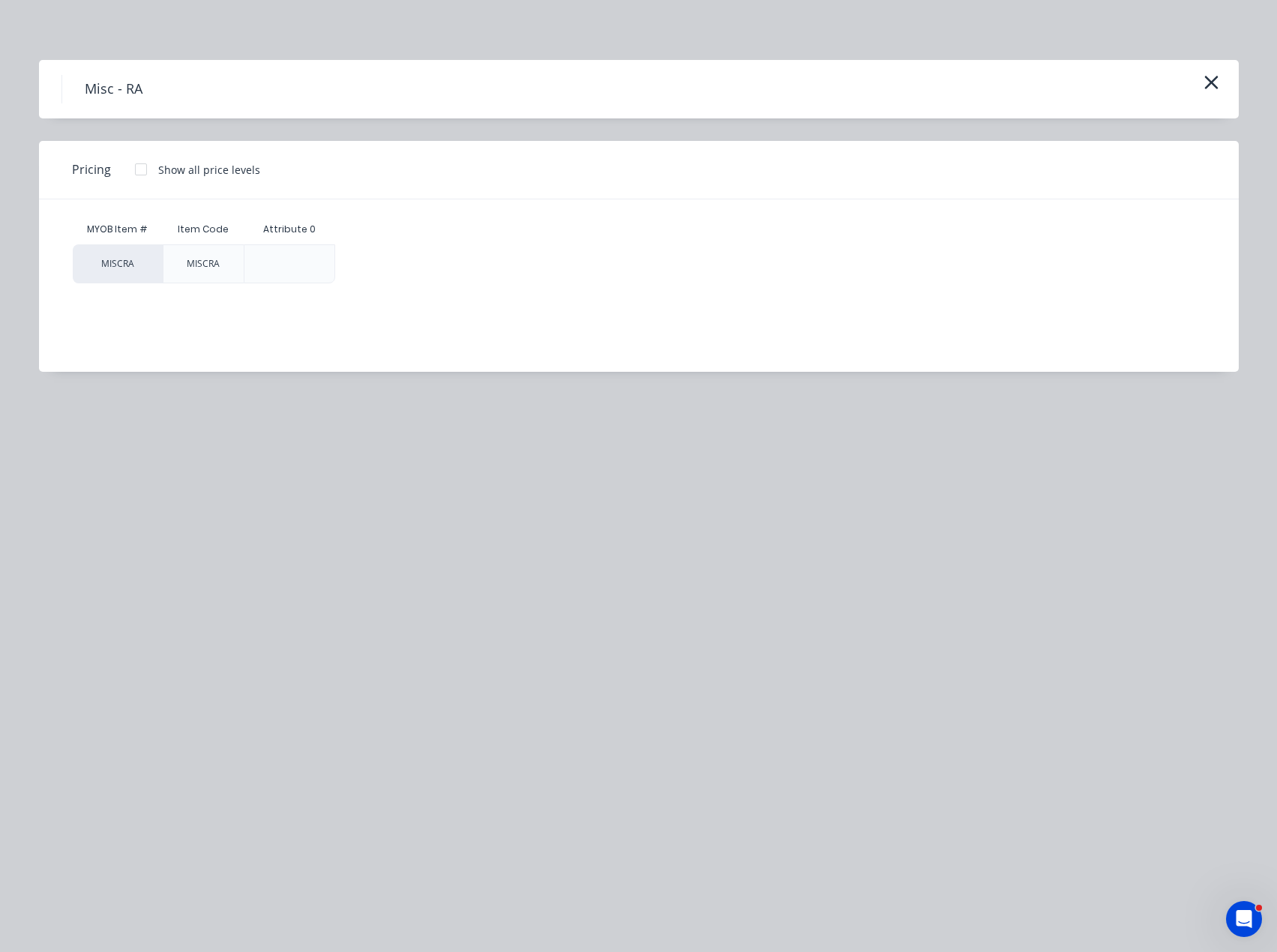
drag, startPoint x: 142, startPoint y: 166, endPoint x: 257, endPoint y: 250, distance: 142.4
click at [142, 168] on div at bounding box center [141, 170] width 30 height 30
click at [360, 263] on div "$0.00" at bounding box center [376, 264] width 80 height 38
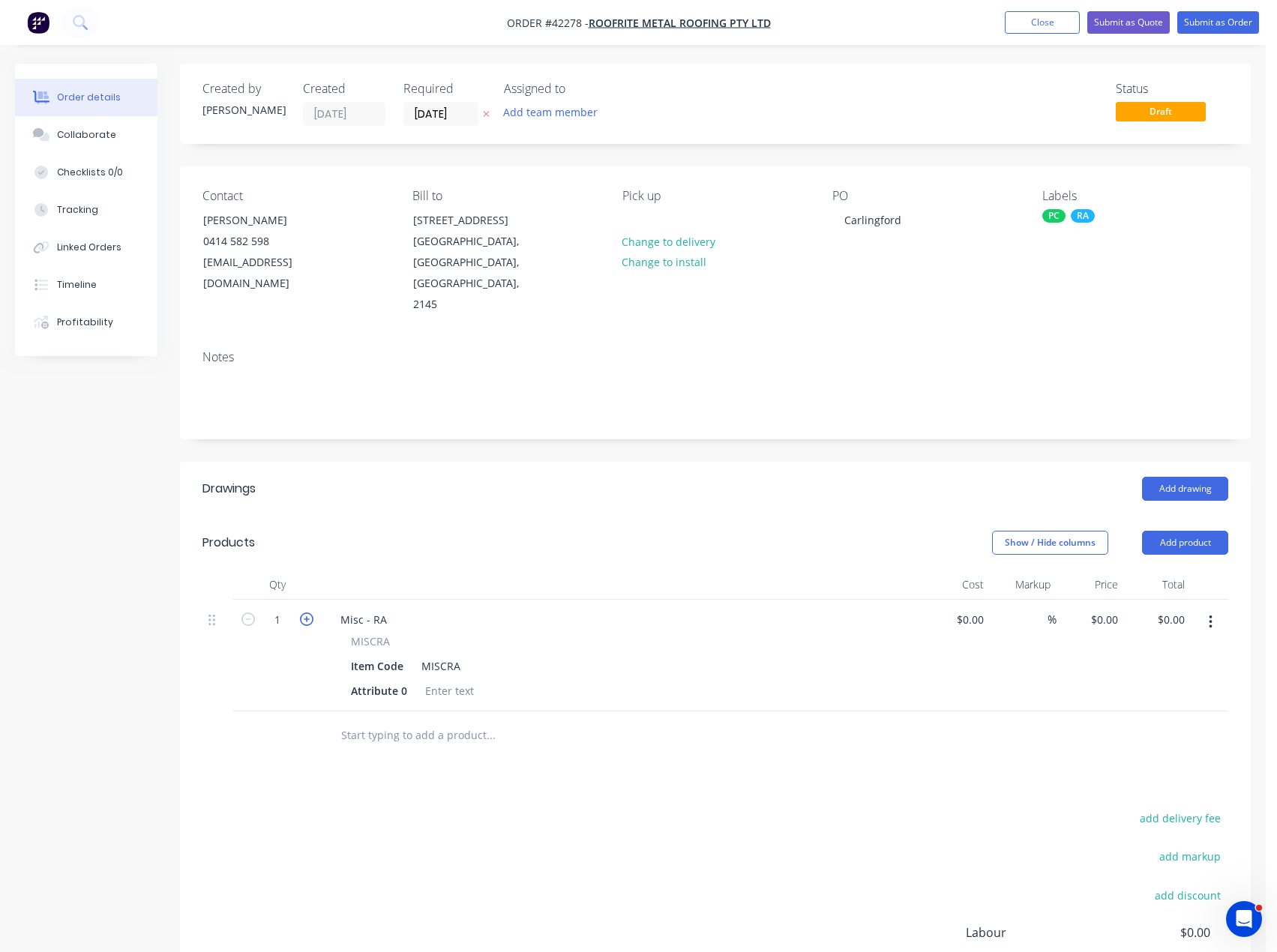
click at [311, 612] on icon "button" at bounding box center [307, 619] width 14 height 14
click at [309, 612] on icon "button" at bounding box center [307, 619] width 14 height 14
click at [308, 612] on icon "button" at bounding box center [307, 619] width 14 height 14
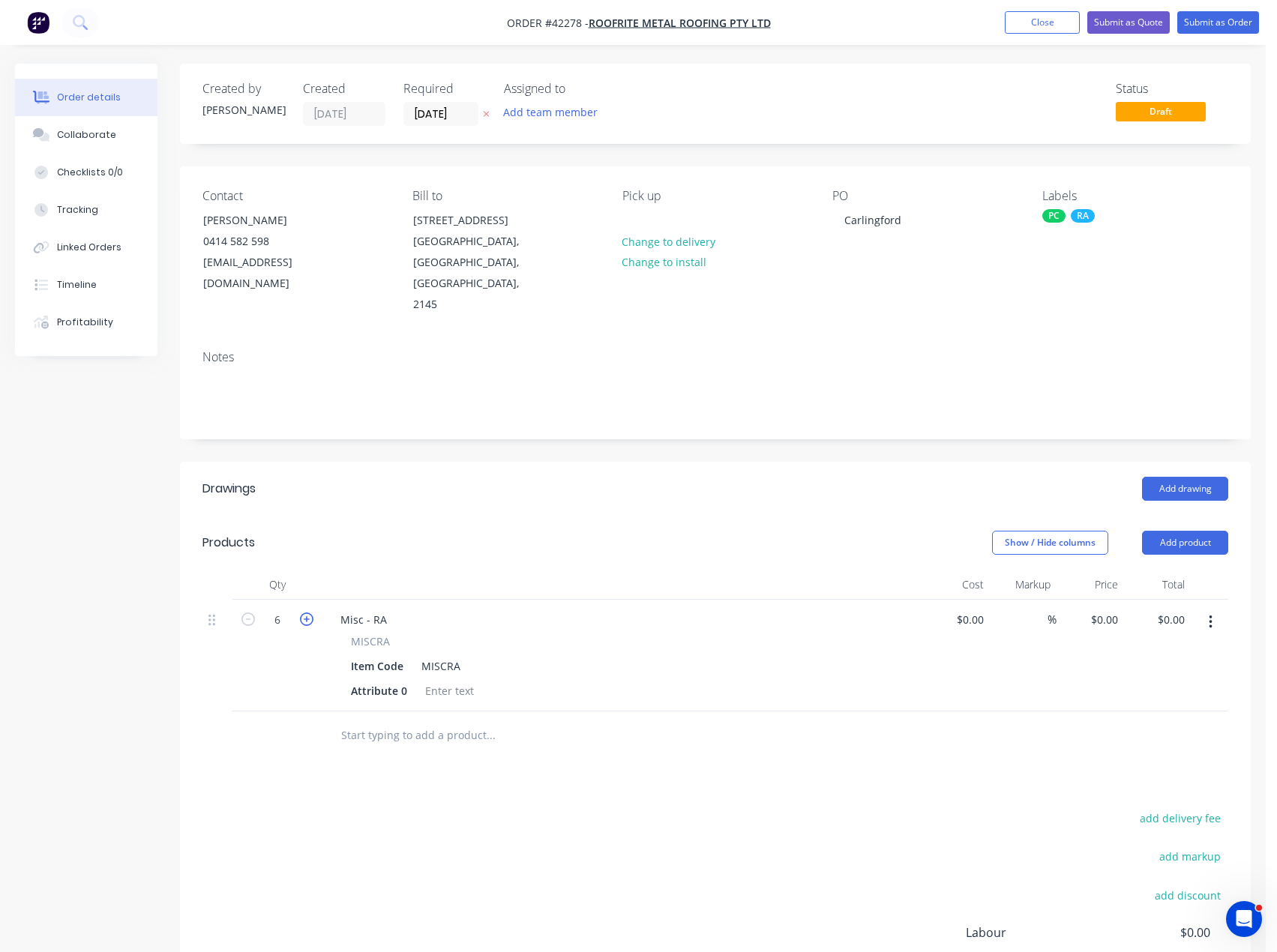
click at [308, 612] on icon "button" at bounding box center [307, 619] width 14 height 14
type input "8"
drag, startPoint x: 390, startPoint y: 580, endPoint x: 325, endPoint y: 581, distance: 65.0
click at [331, 608] on div "Misc - RA" at bounding box center [363, 619] width 70 height 22
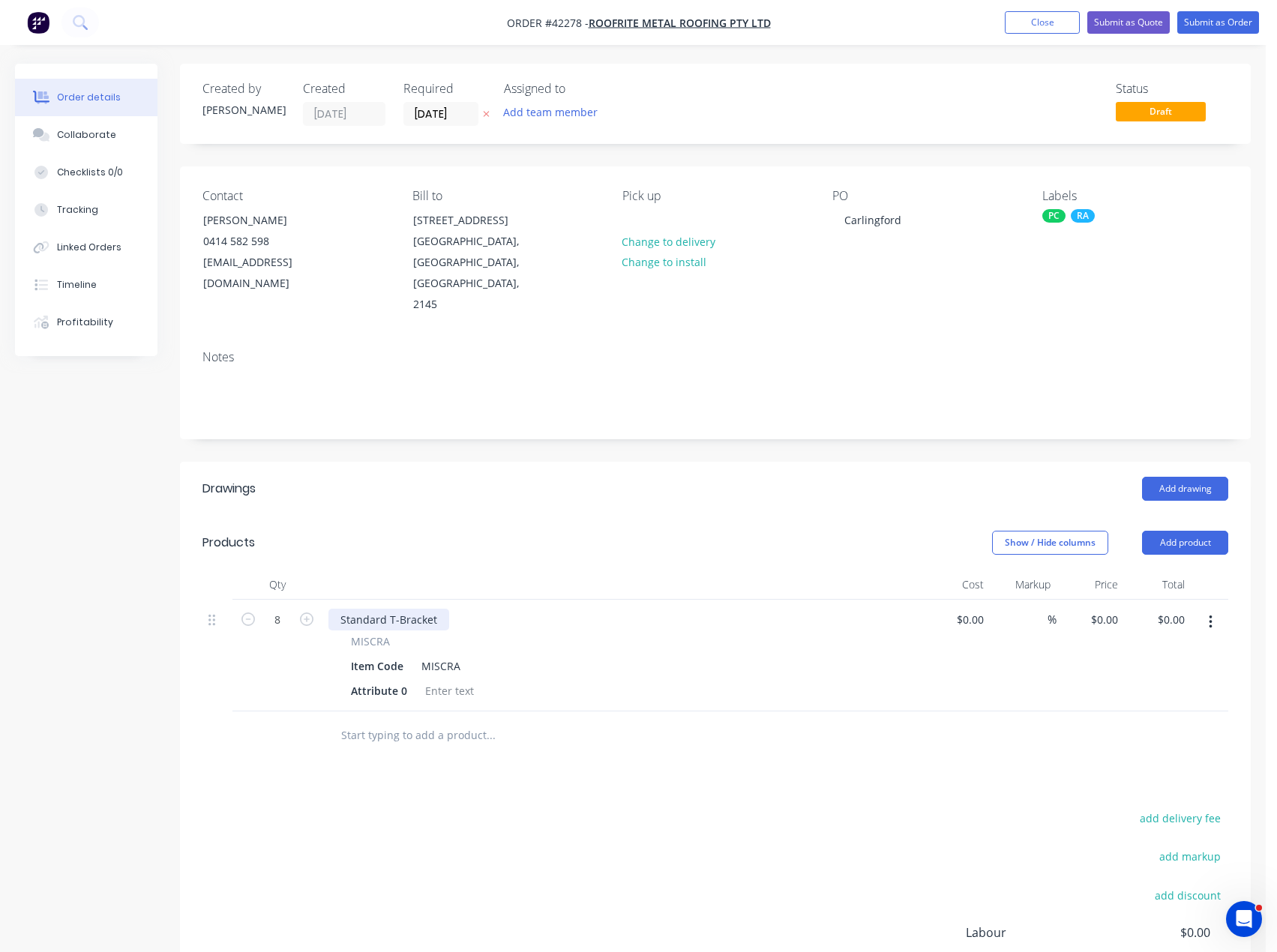
click at [442, 608] on div "Standard T-Bracket" at bounding box center [388, 619] width 120 height 22
drag, startPoint x: 400, startPoint y: 630, endPoint x: 193, endPoint y: 630, distance: 207.0
click at [201, 630] on div "Qty Cost Markup Price Total 8 Standard T-Bracket MISCRA Item Code MISCRA Attrib…" at bounding box center [715, 665] width 1070 height 191
click at [388, 655] on div "Item Code" at bounding box center [377, 666] width 64 height 22
drag, startPoint x: 439, startPoint y: 630, endPoint x: 449, endPoint y: 630, distance: 10.0
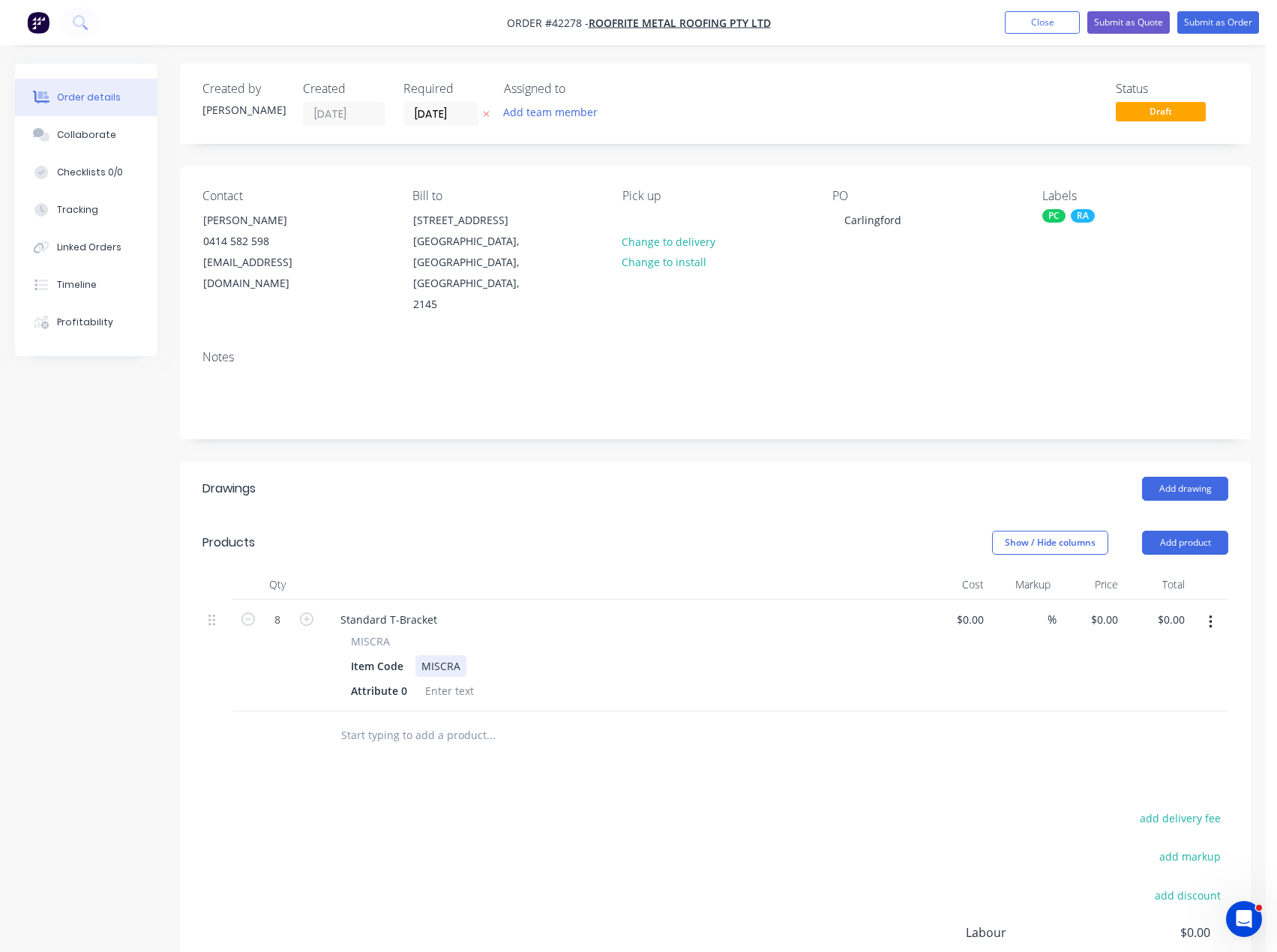
click at [441, 655] on div "MISCRA" at bounding box center [441, 666] width 51 height 22
click at [406, 655] on div "Item Code" at bounding box center [377, 666] width 64 height 22
click at [455, 655] on div "Painted MISCRA" at bounding box center [619, 666] width 549 height 22
click at [408, 680] on div "Attribute 0" at bounding box center [379, 690] width 68 height 22
click at [1117, 608] on div "0 0" at bounding box center [1115, 619] width 17 height 22
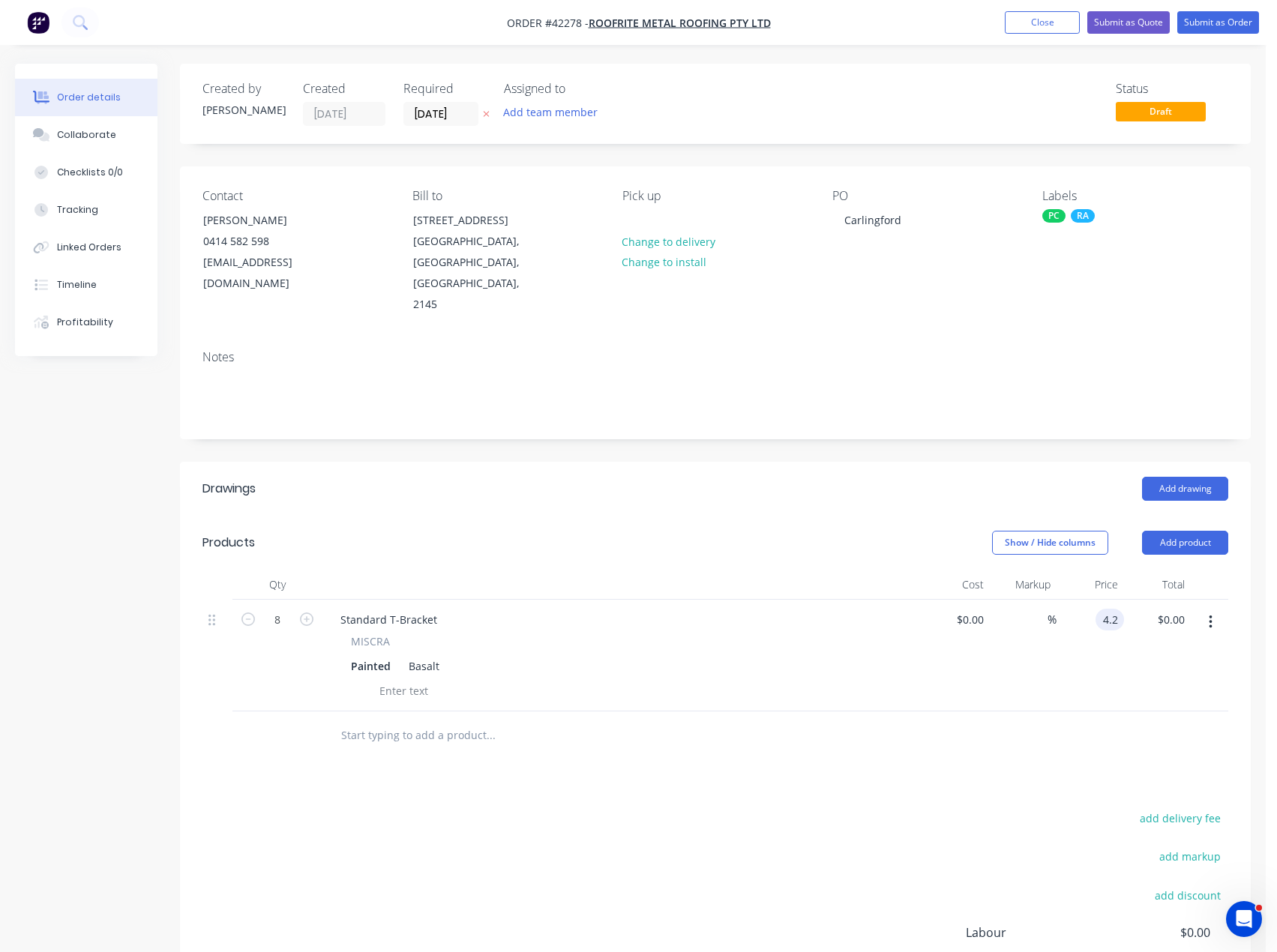
type input "$4.20"
type input "$33.60"
click at [1186, 530] on button "Add product" at bounding box center [1185, 543] width 86 height 24
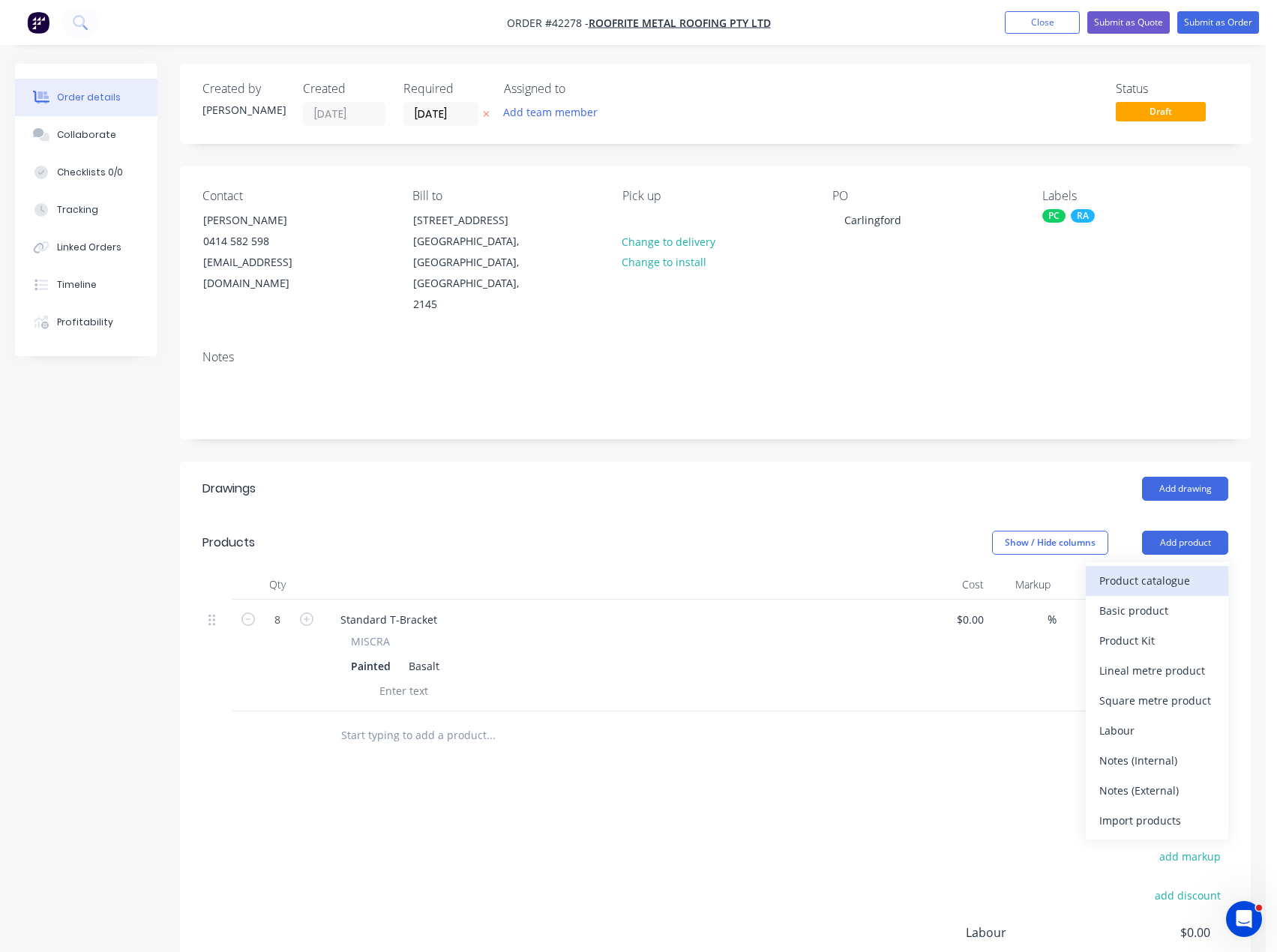
click at [1171, 570] on div "Product catalogue" at bounding box center [1157, 580] width 116 height 22
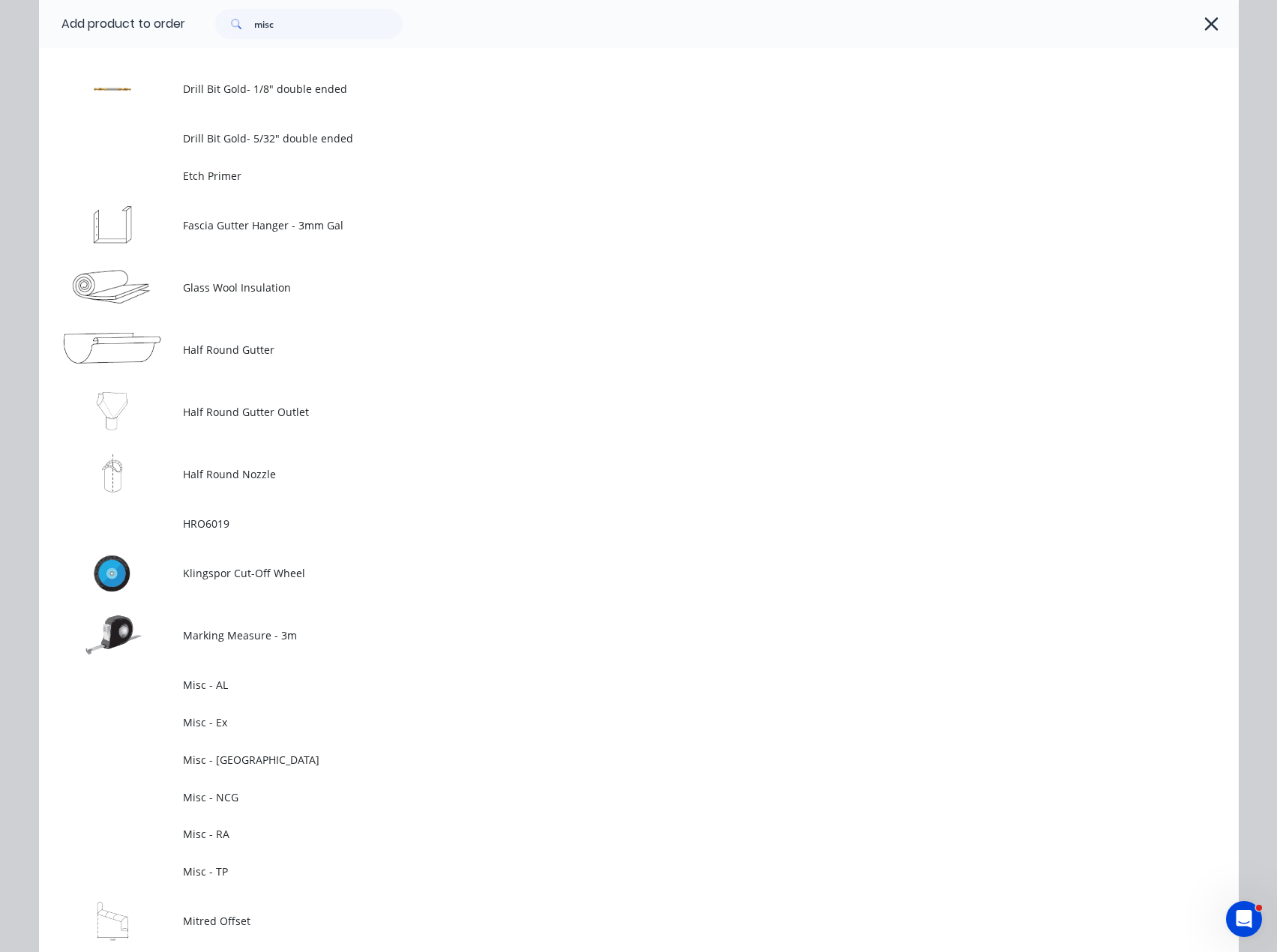
scroll to position [1424, 0]
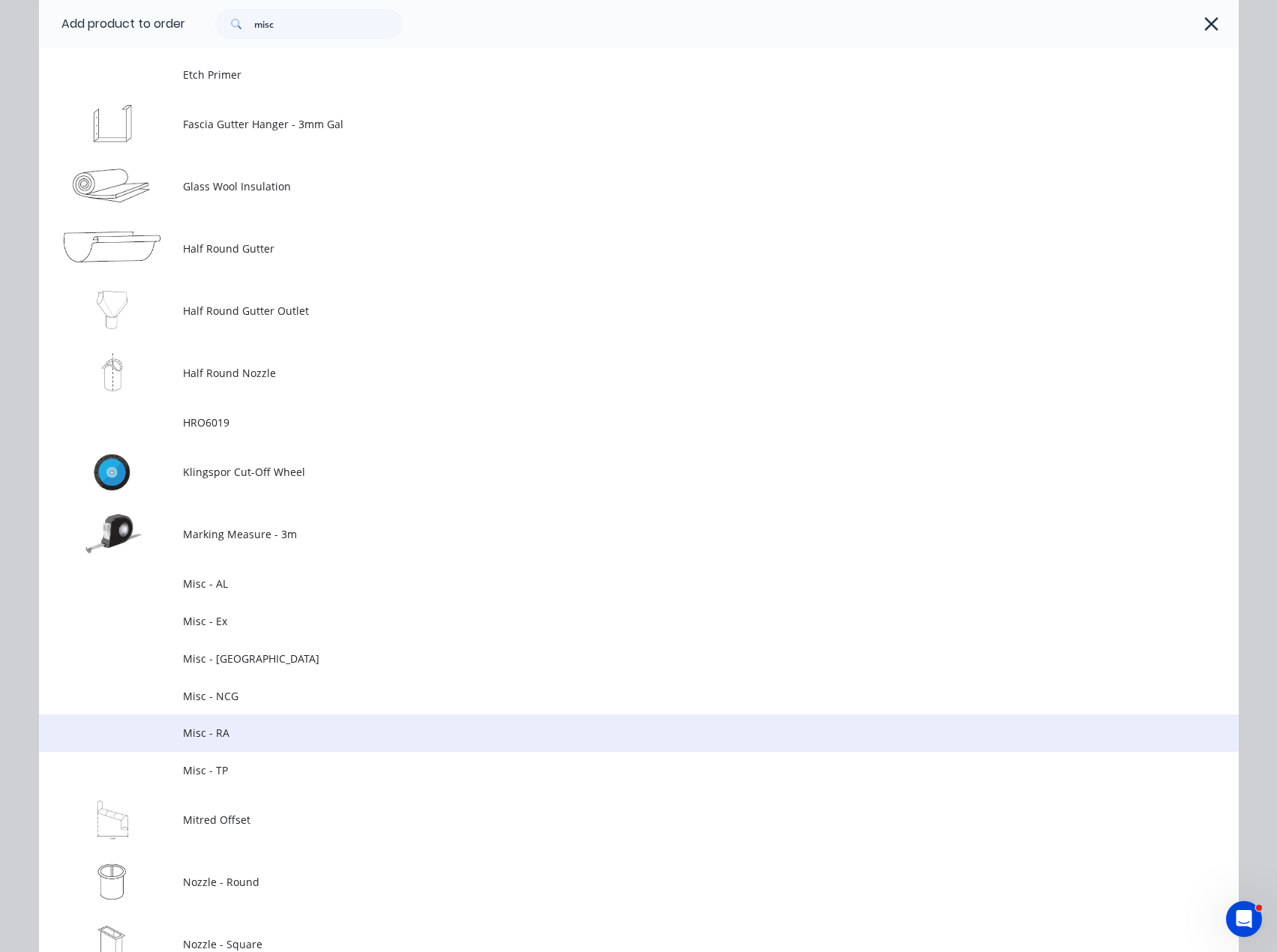
click at [205, 733] on span "Misc - RA" at bounding box center [605, 733] width 844 height 16
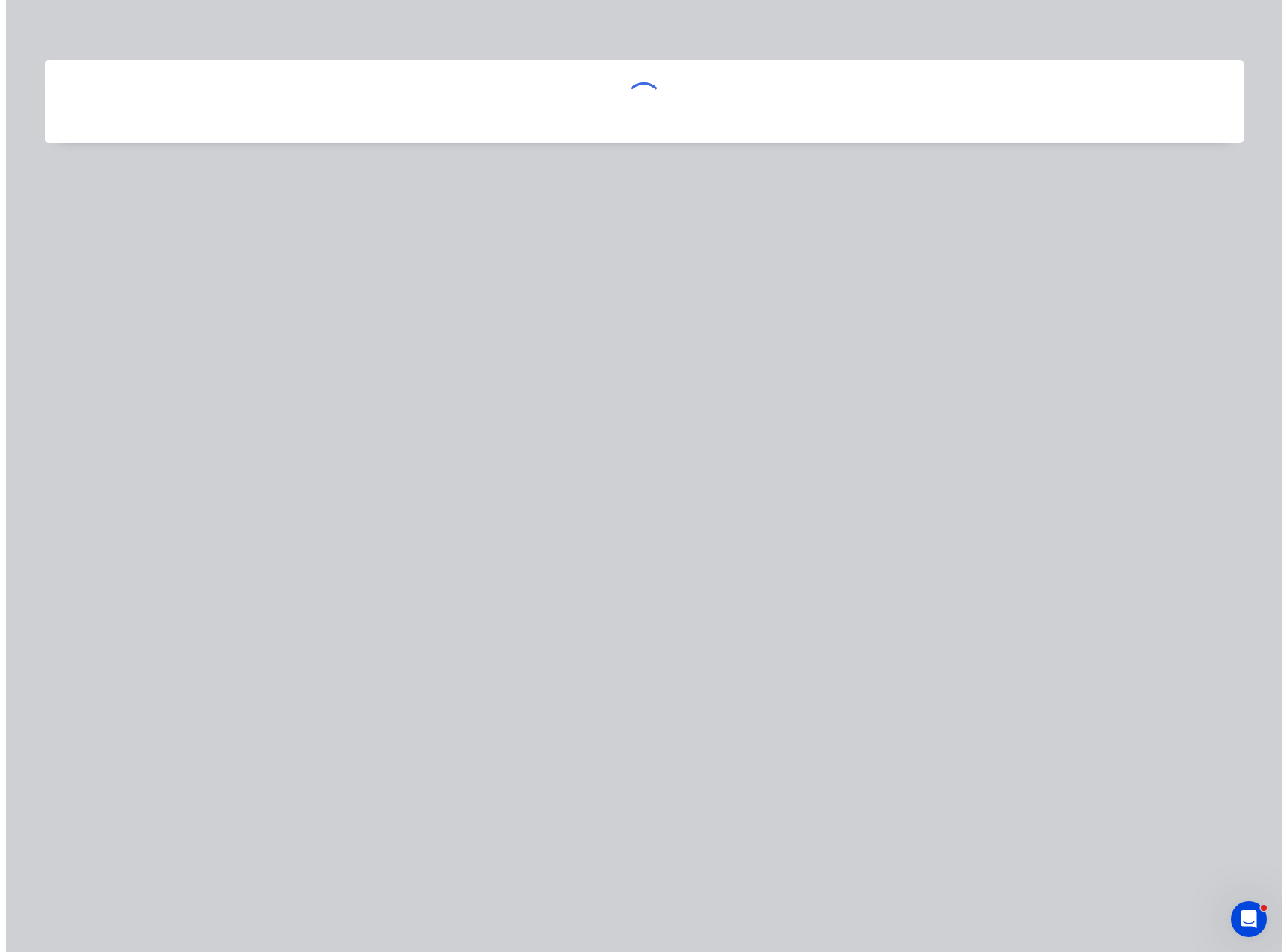
scroll to position [0, 0]
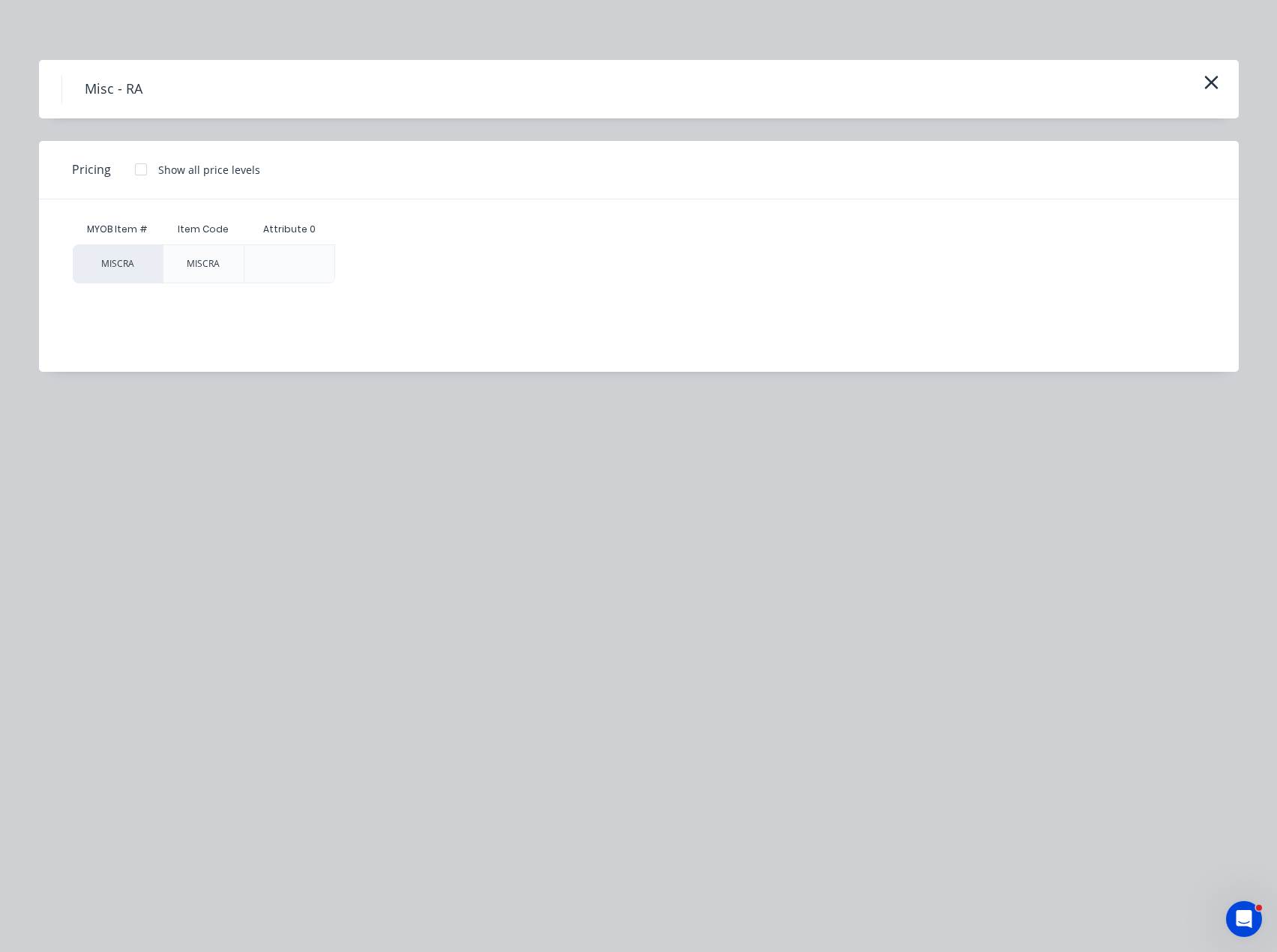
click at [135, 168] on div at bounding box center [141, 170] width 30 height 30
click at [409, 271] on div "$0.00" at bounding box center [376, 264] width 80 height 38
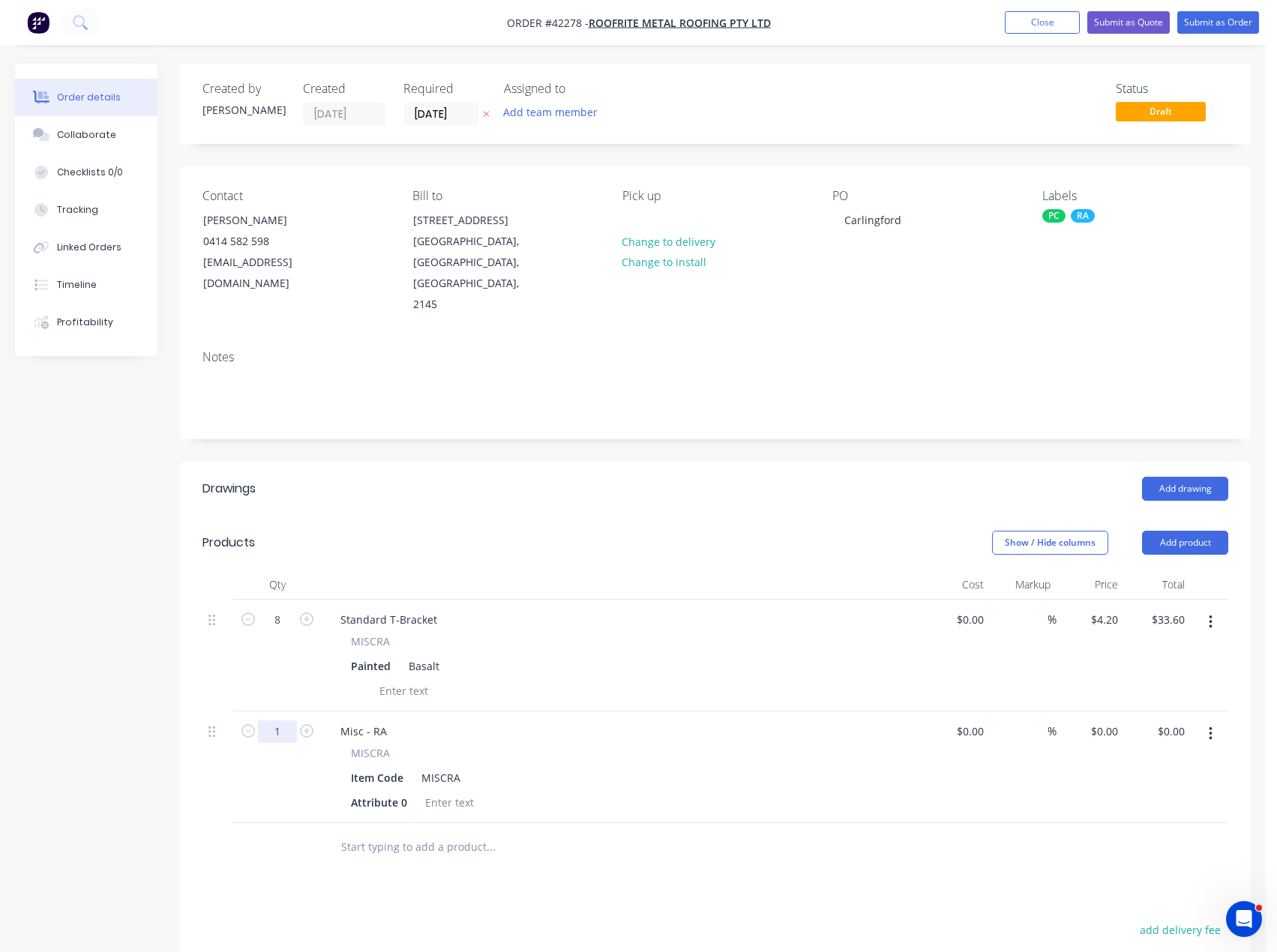
click at [290, 720] on input "1" at bounding box center [278, 732] width 39 height 23
type input "24"
drag, startPoint x: 389, startPoint y: 688, endPoint x: 279, endPoint y: 693, distance: 110.1
click at [298, 711] on div "24 Misc - RA MISCRA Item Code MISCRA Attribute 0 $0.00 $0.00 % $0.00 $0.00 $0.0…" at bounding box center [715, 767] width 1026 height 112
drag, startPoint x: 405, startPoint y: 736, endPoint x: 260, endPoint y: 722, distance: 145.7
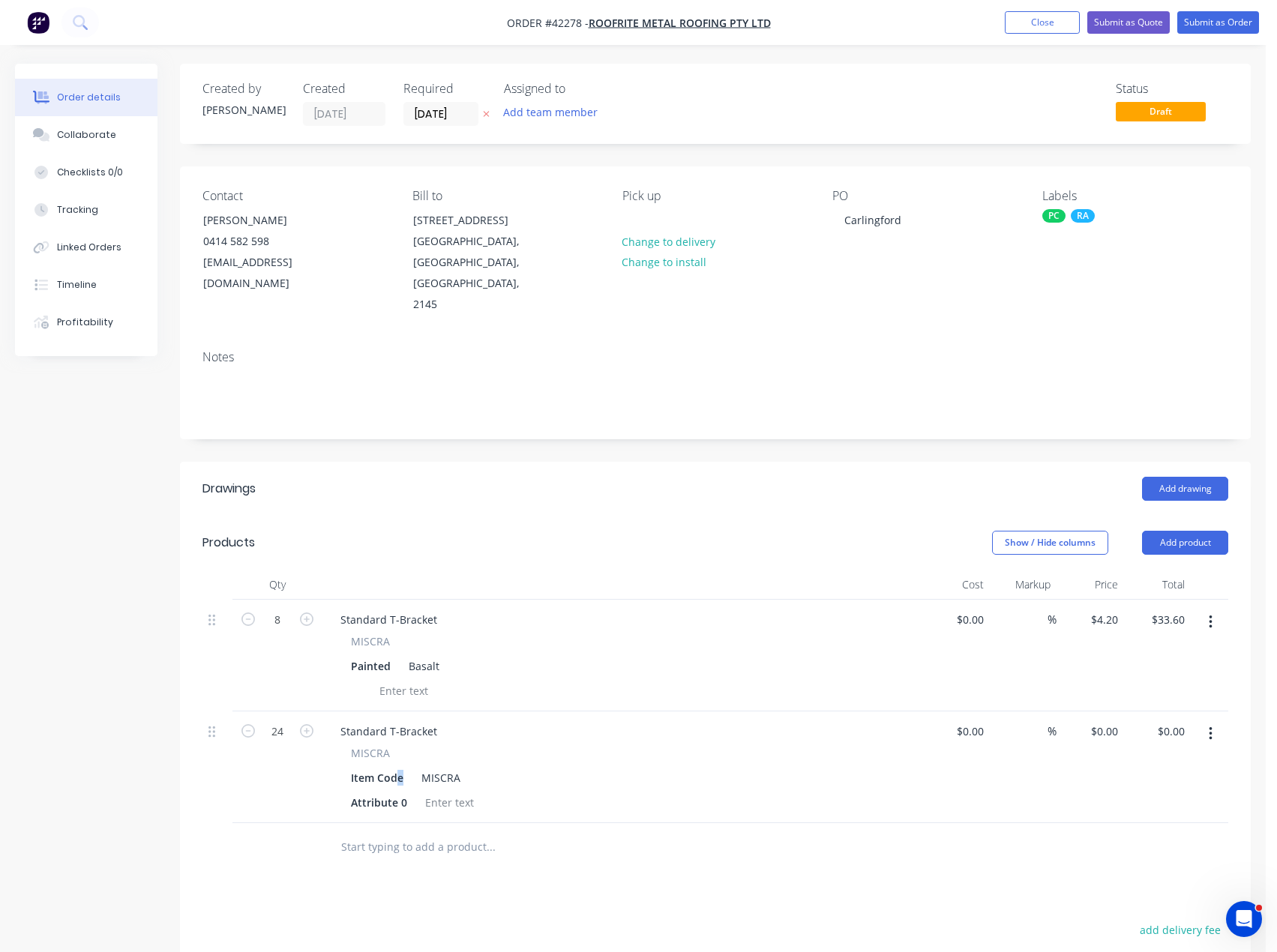
click at [279, 727] on div "24 Standard T-Bracket MISCRA Item Code MISCRA Attribute 0 $0.00 $0.00 % $0.00 $…" at bounding box center [715, 767] width 1026 height 112
click at [397, 767] on div "Item Code" at bounding box center [377, 777] width 64 height 22
click at [434, 767] on div "MISCRA" at bounding box center [441, 777] width 51 height 22
click at [400, 767] on div "Item Code" at bounding box center [377, 777] width 64 height 22
drag, startPoint x: 406, startPoint y: 763, endPoint x: 320, endPoint y: 771, distance: 86.4
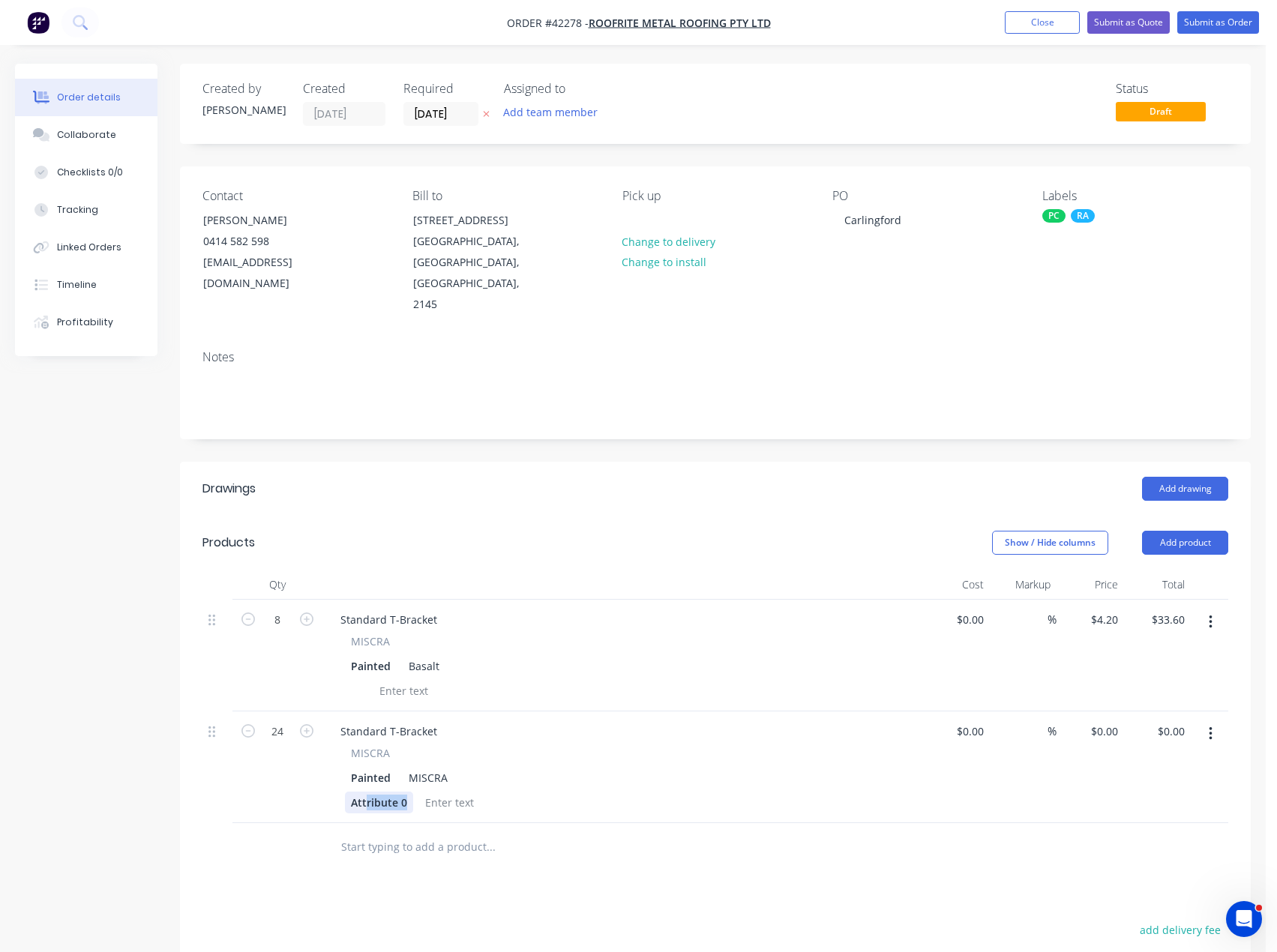
click at [329, 770] on div "MISCRA Painted MISCRA Attribute 0" at bounding box center [622, 779] width 587 height 68
click at [447, 767] on div "MISCRA" at bounding box center [428, 777] width 51 height 22
click at [1120, 720] on input "0" at bounding box center [1115, 731] width 17 height 22
type input "$4.20"
type input "$100.80"
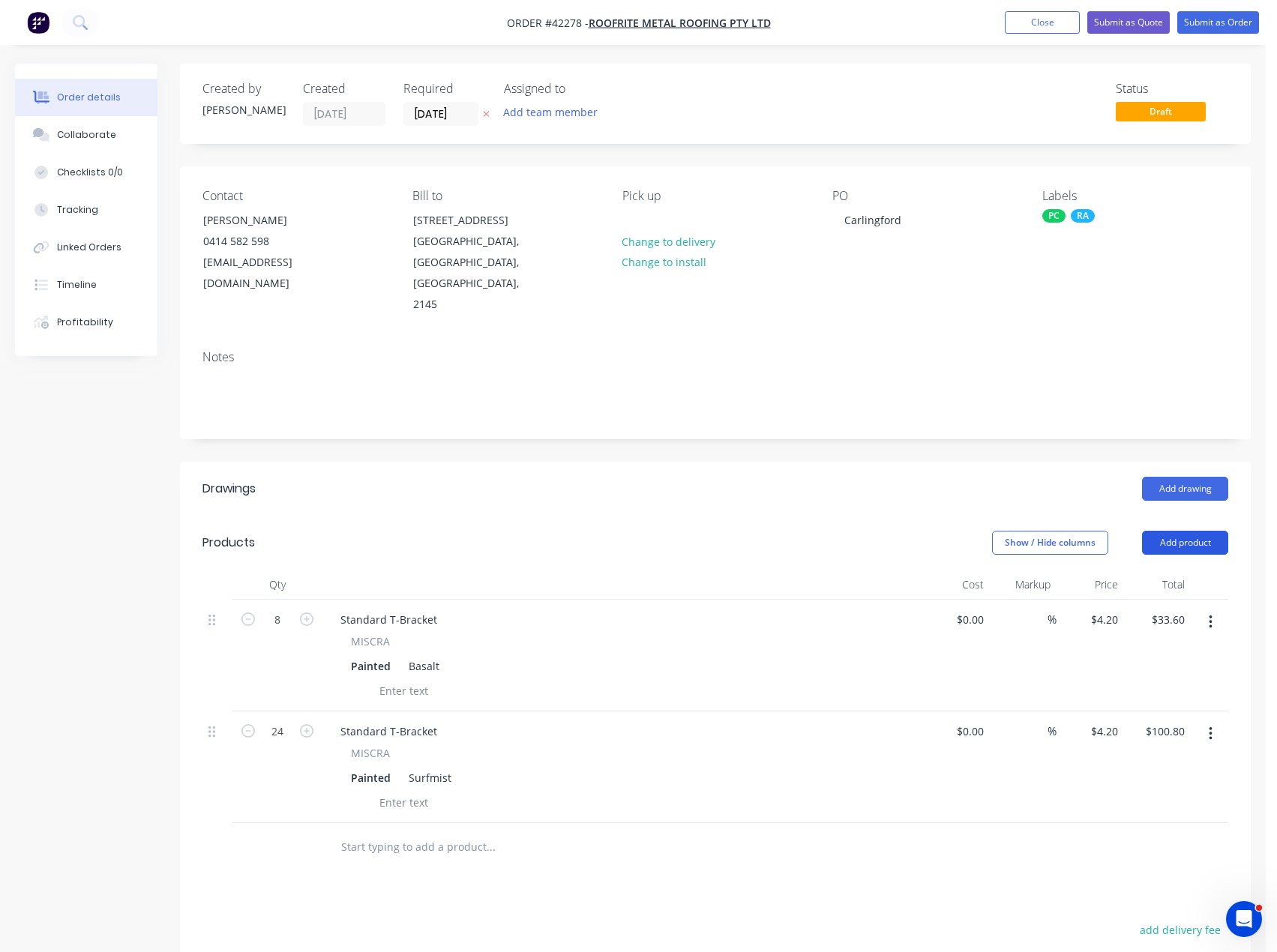
click at [1186, 530] on button "Add product" at bounding box center [1185, 543] width 86 height 24
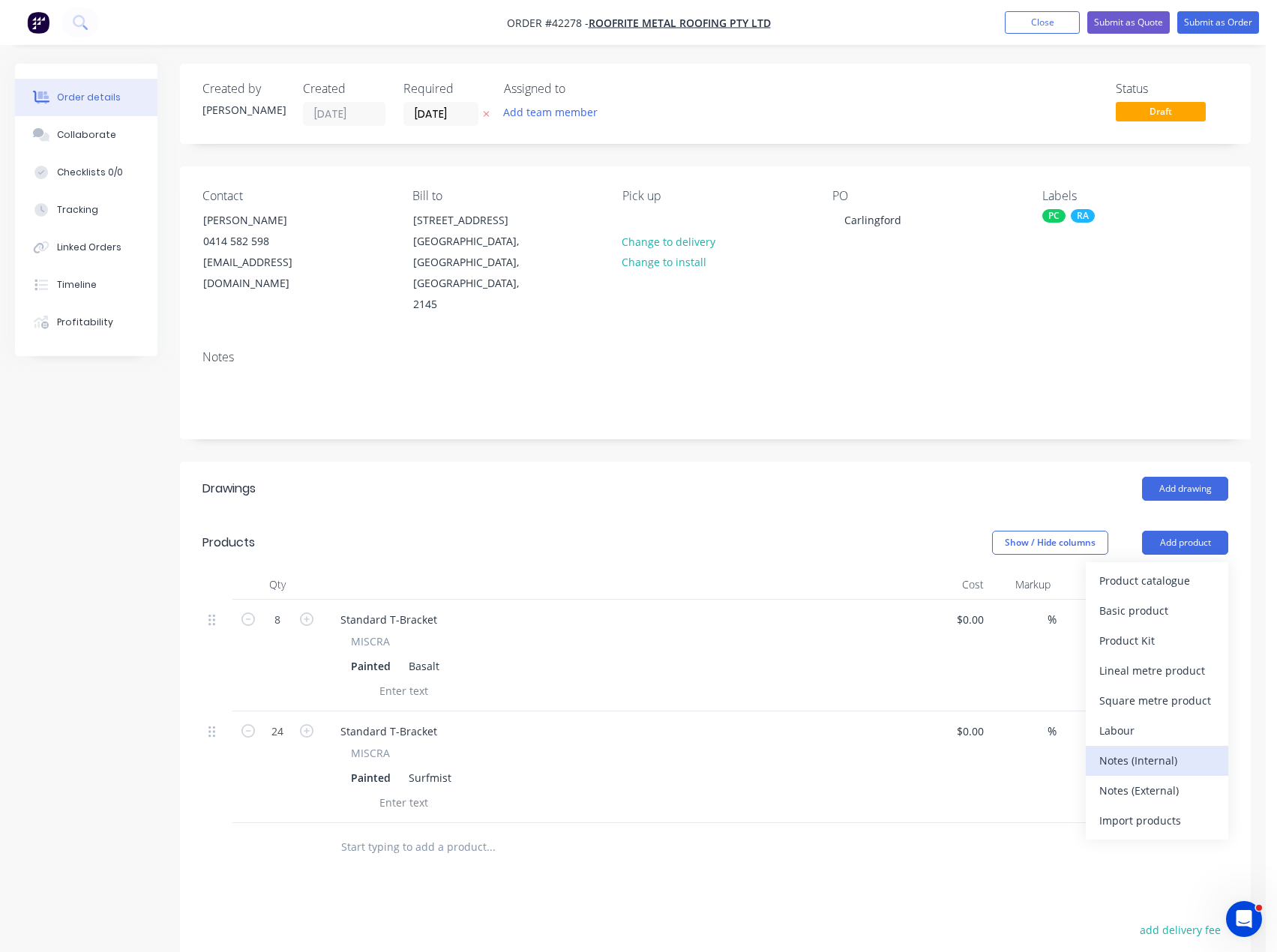
click at [1154, 749] on div "Notes (Internal)" at bounding box center [1157, 760] width 116 height 22
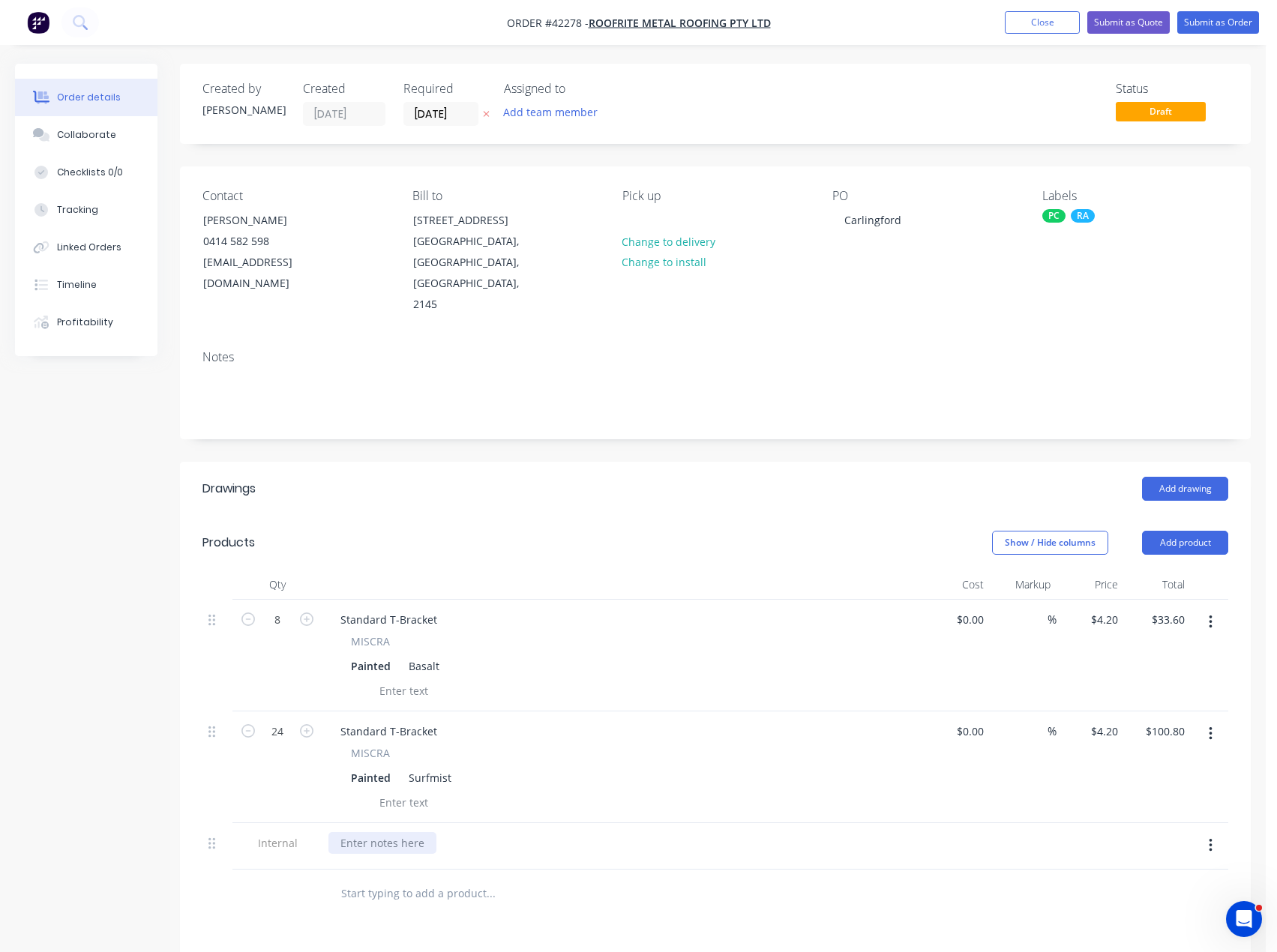
click at [398, 832] on div at bounding box center [382, 842] width 108 height 22
click at [1216, 26] on button "Submit as Order" at bounding box center [1218, 23] width 82 height 23
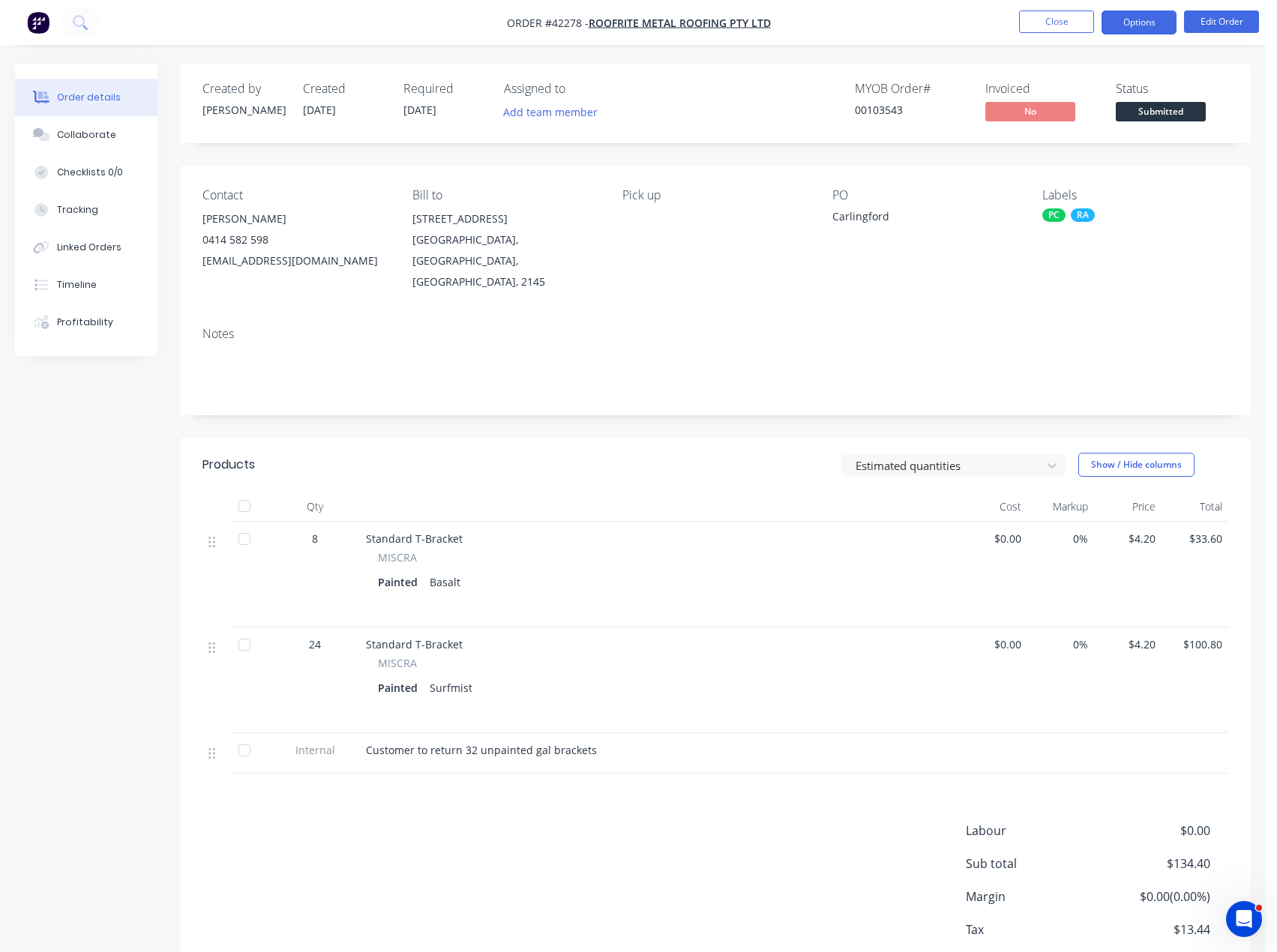
click at [1148, 11] on button "Options" at bounding box center [1138, 23] width 75 height 24
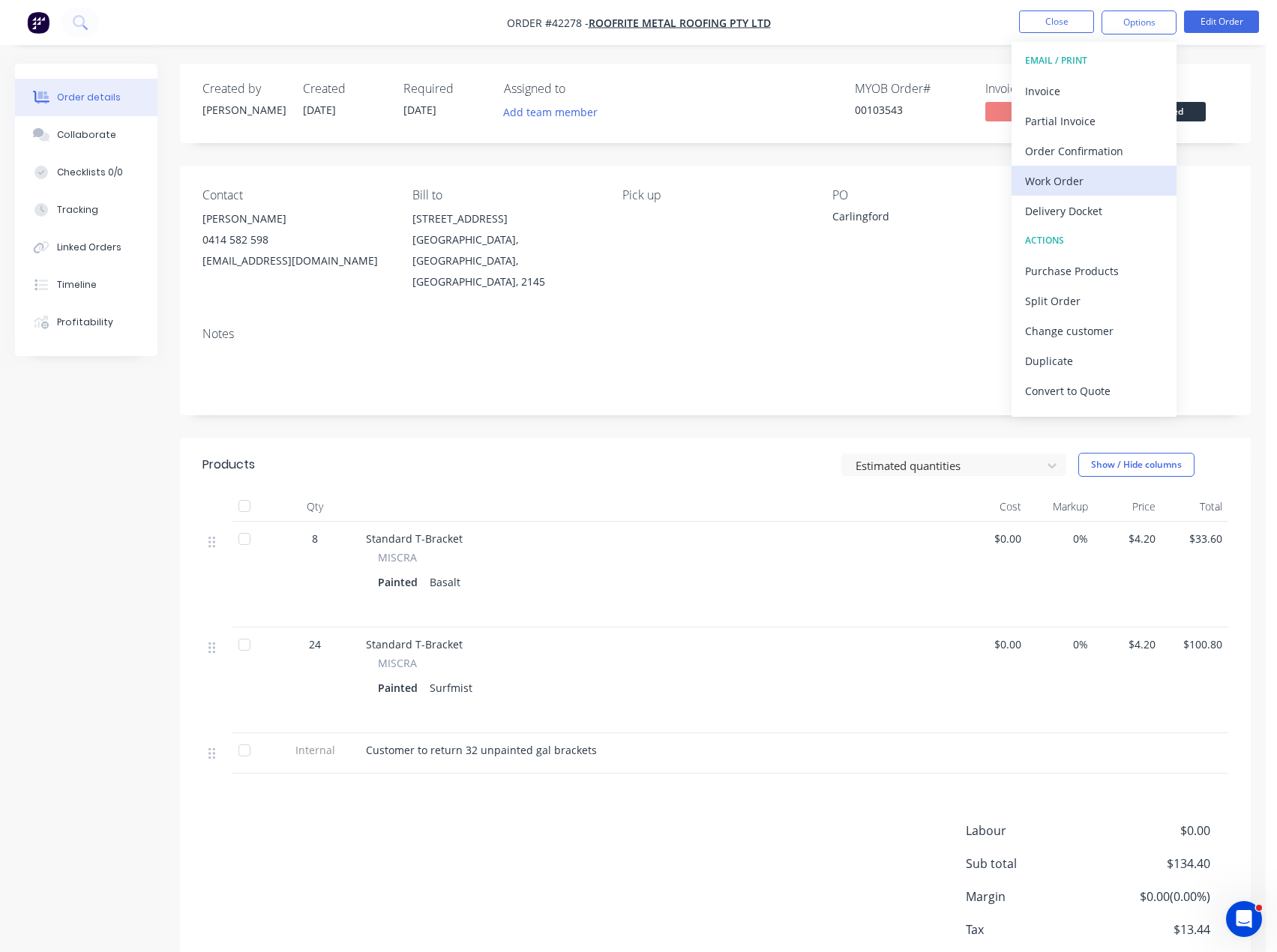
click at [1067, 182] on div "Work Order" at bounding box center [1094, 181] width 138 height 22
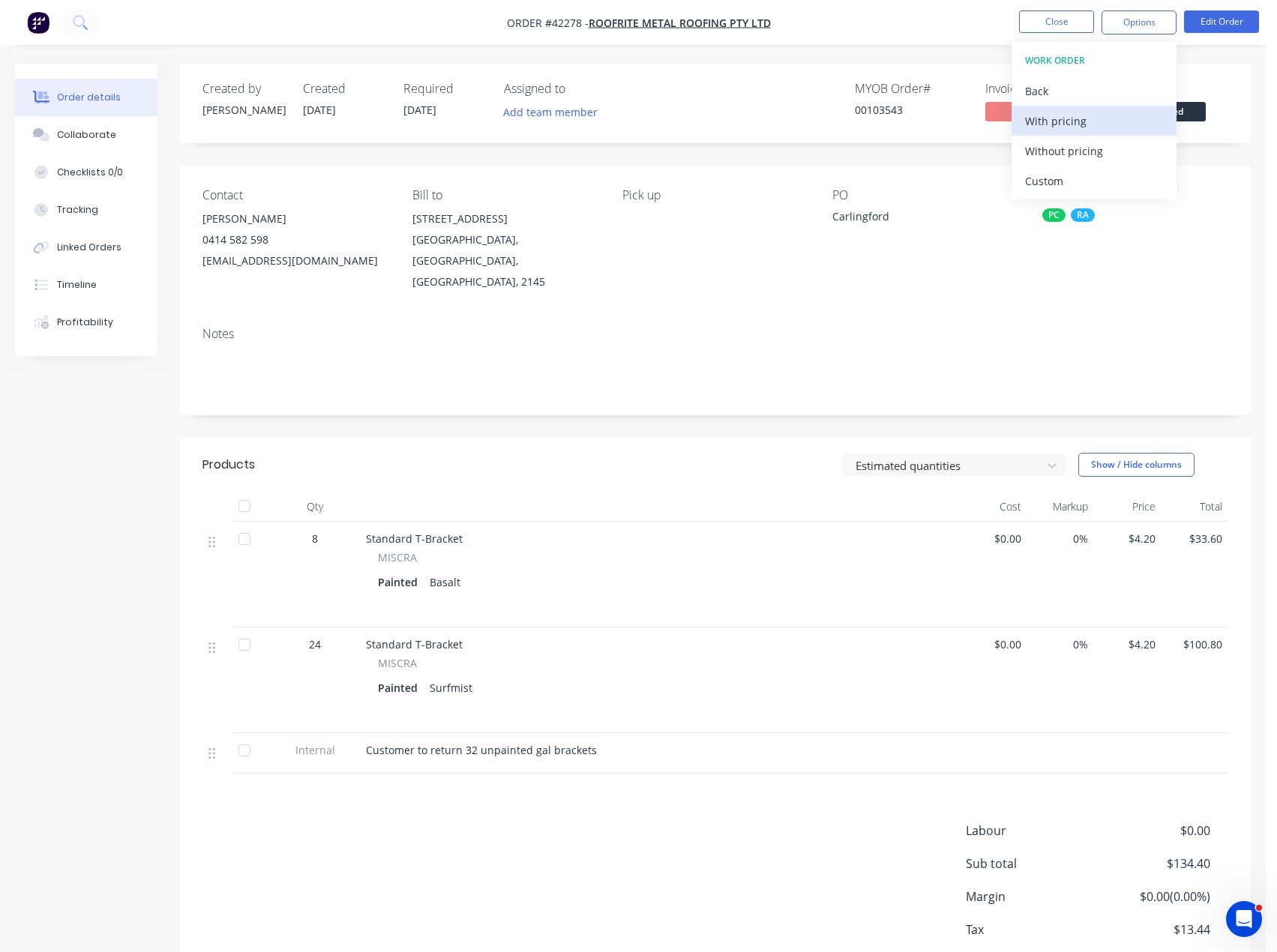
click at [1062, 122] on div "With pricing" at bounding box center [1094, 121] width 138 height 22
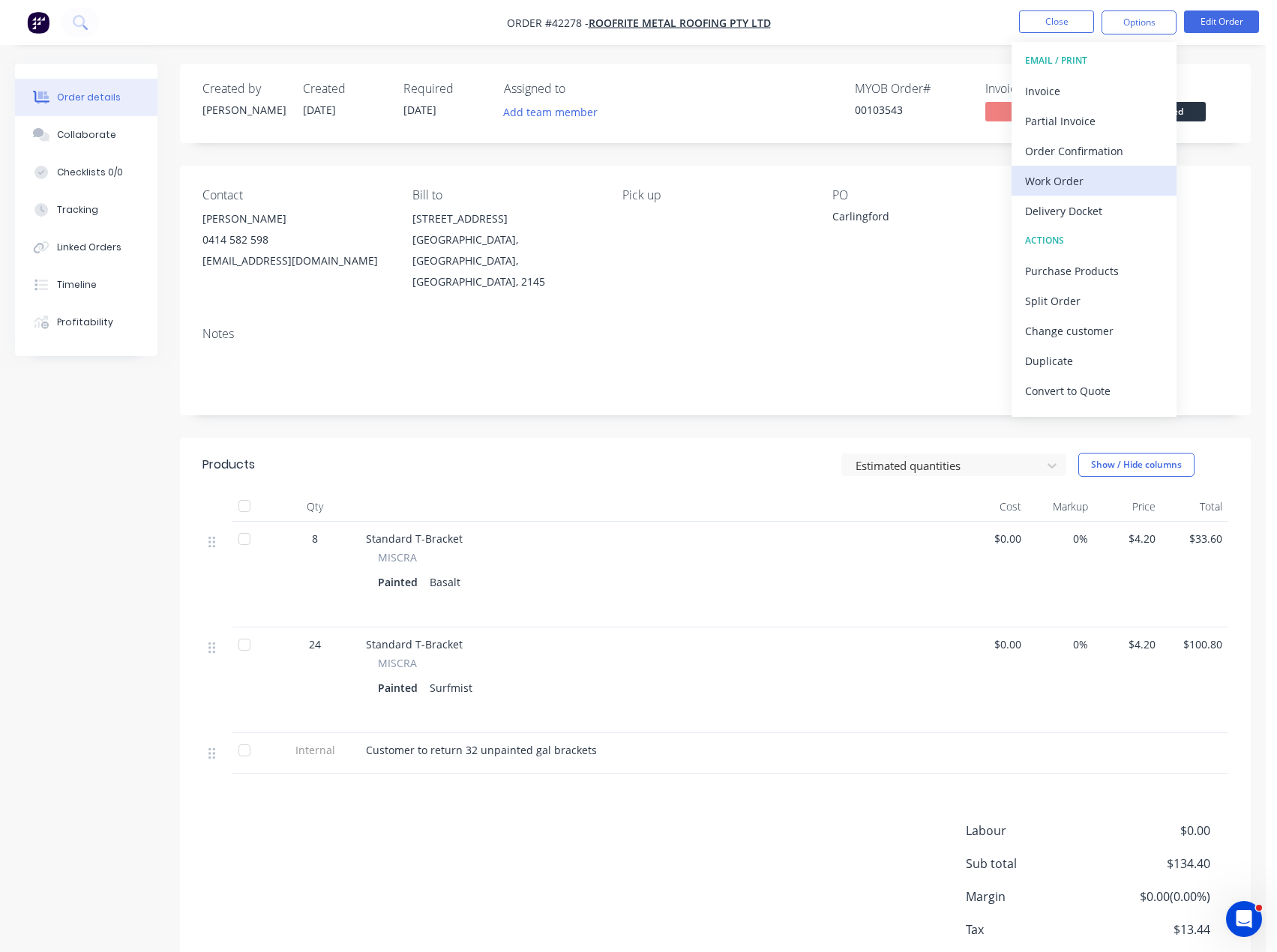
click at [1065, 181] on div "Work Order" at bounding box center [1094, 181] width 138 height 22
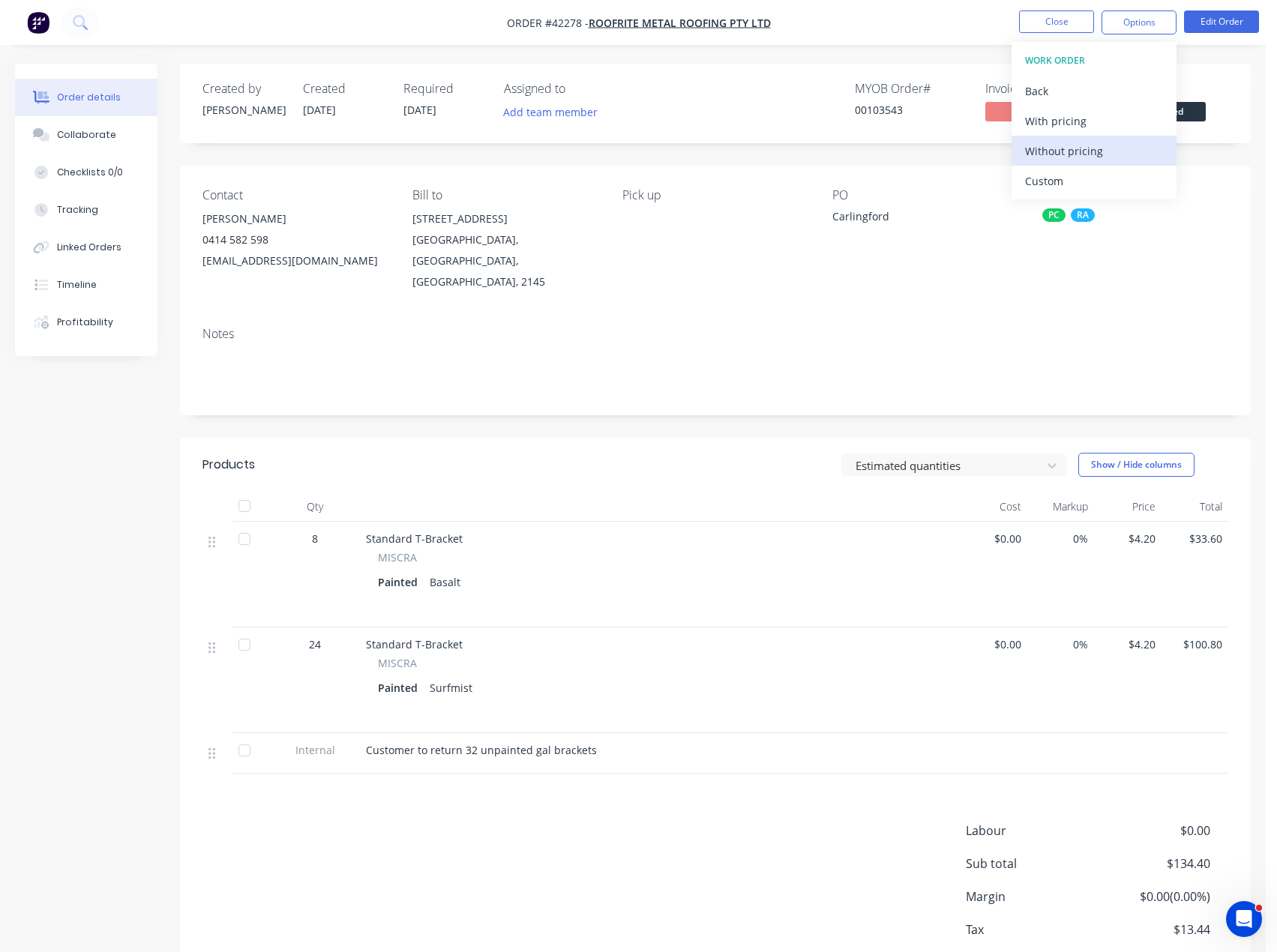
click at [1067, 147] on div "Without pricing" at bounding box center [1094, 151] width 138 height 22
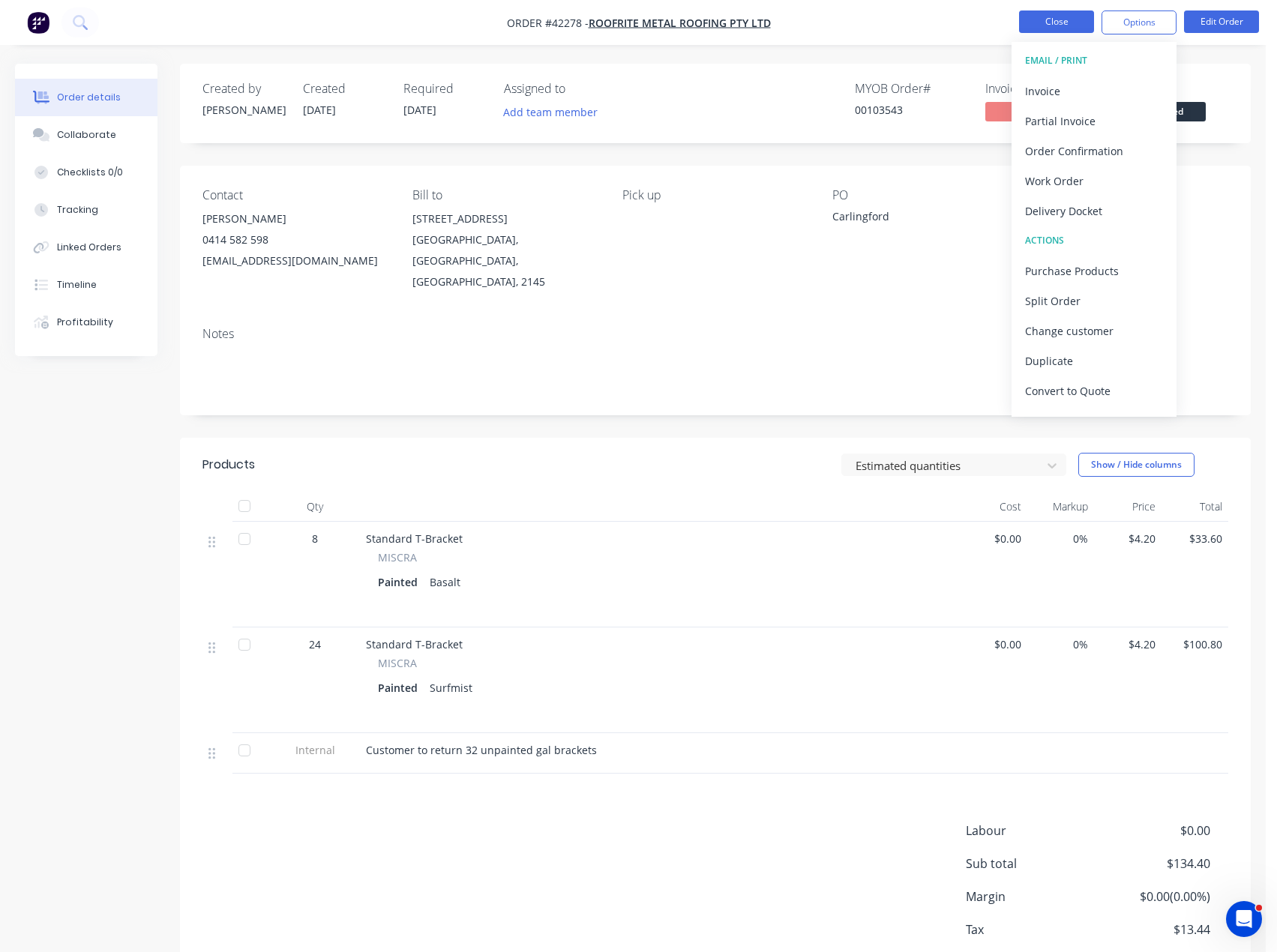
click at [1039, 23] on button "Close" at bounding box center [1056, 22] width 75 height 23
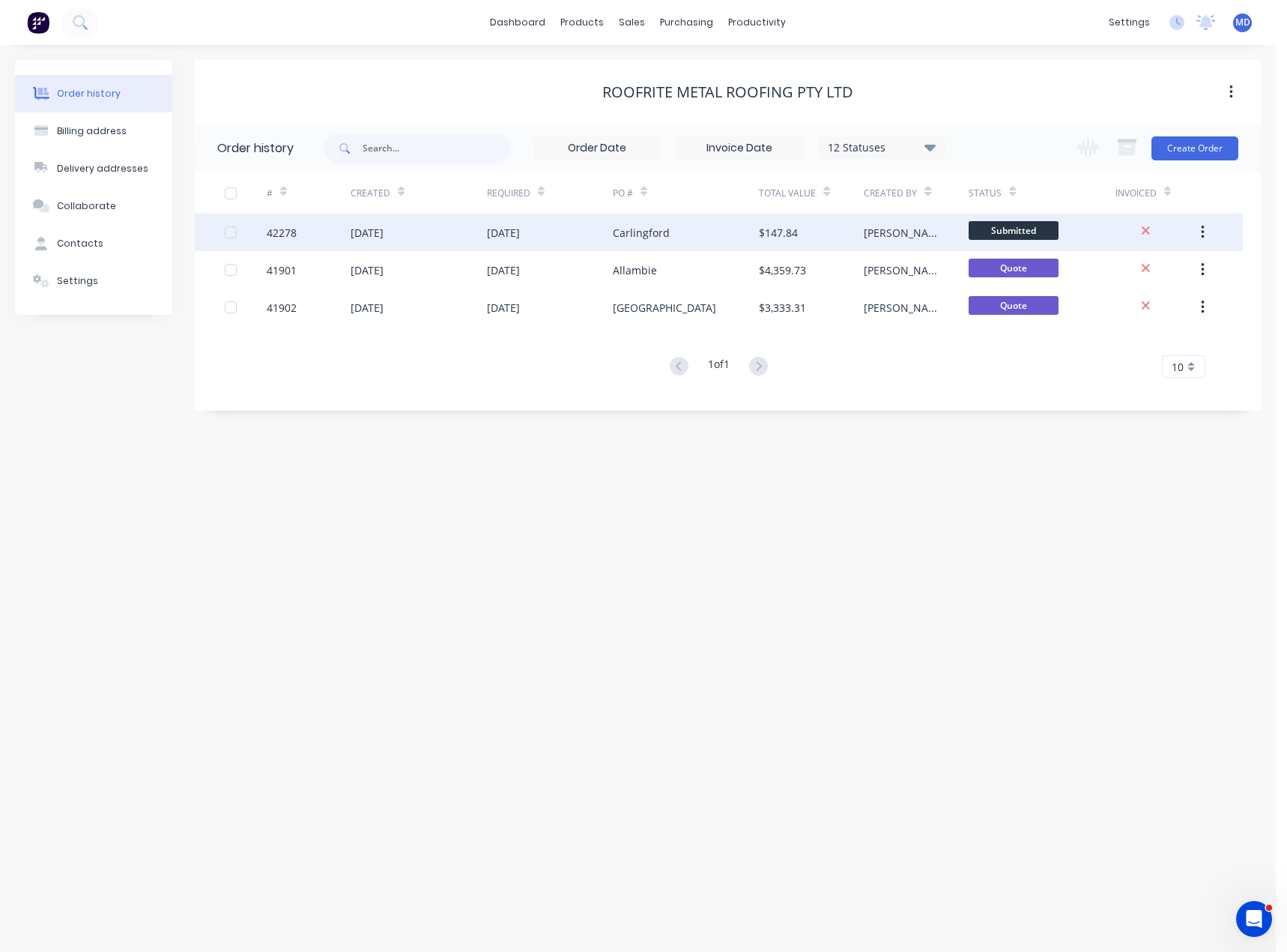
click at [664, 229] on div "Carlingford" at bounding box center [641, 232] width 57 height 16
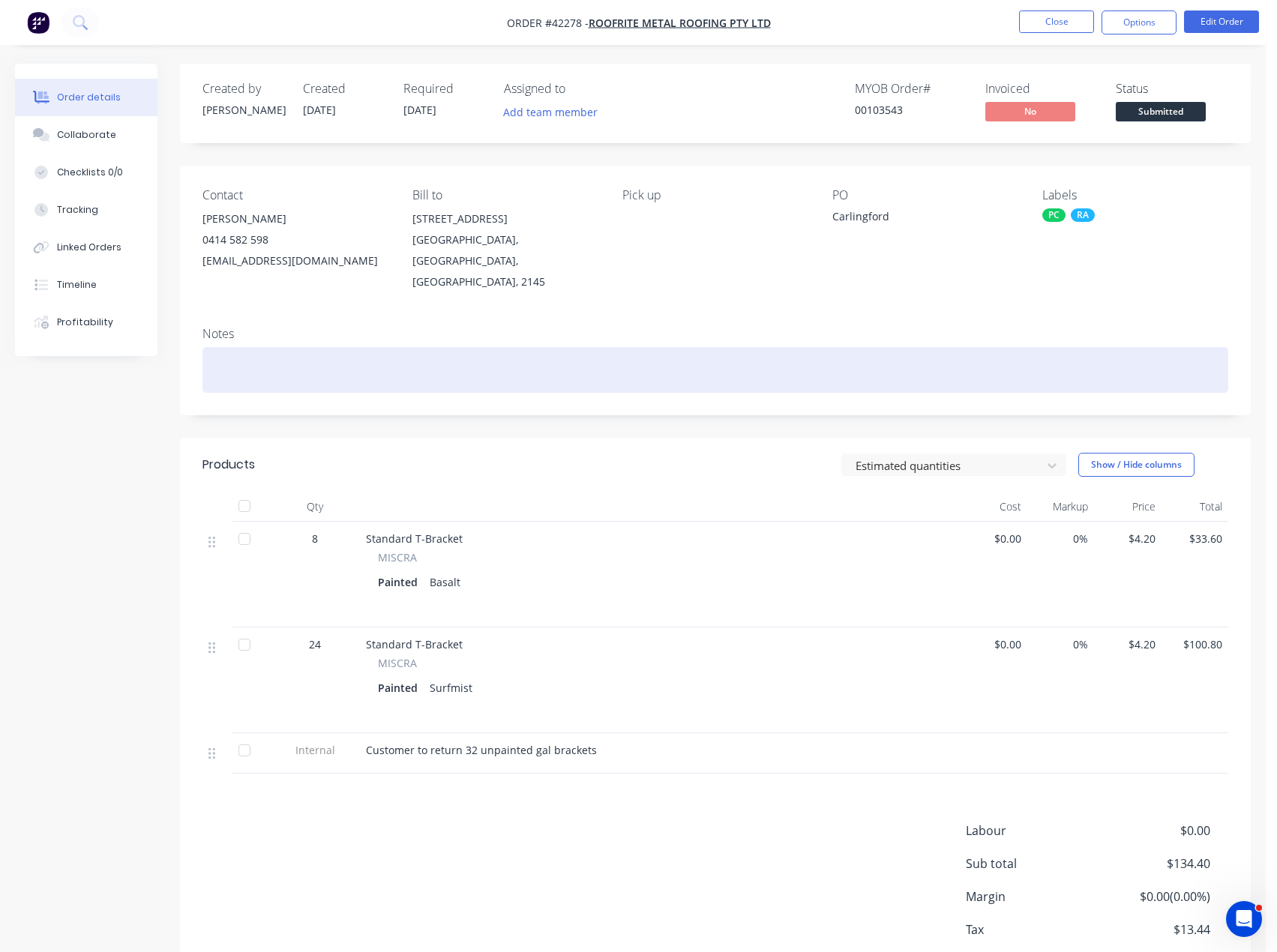
click at [274, 353] on div at bounding box center [715, 370] width 1026 height 45
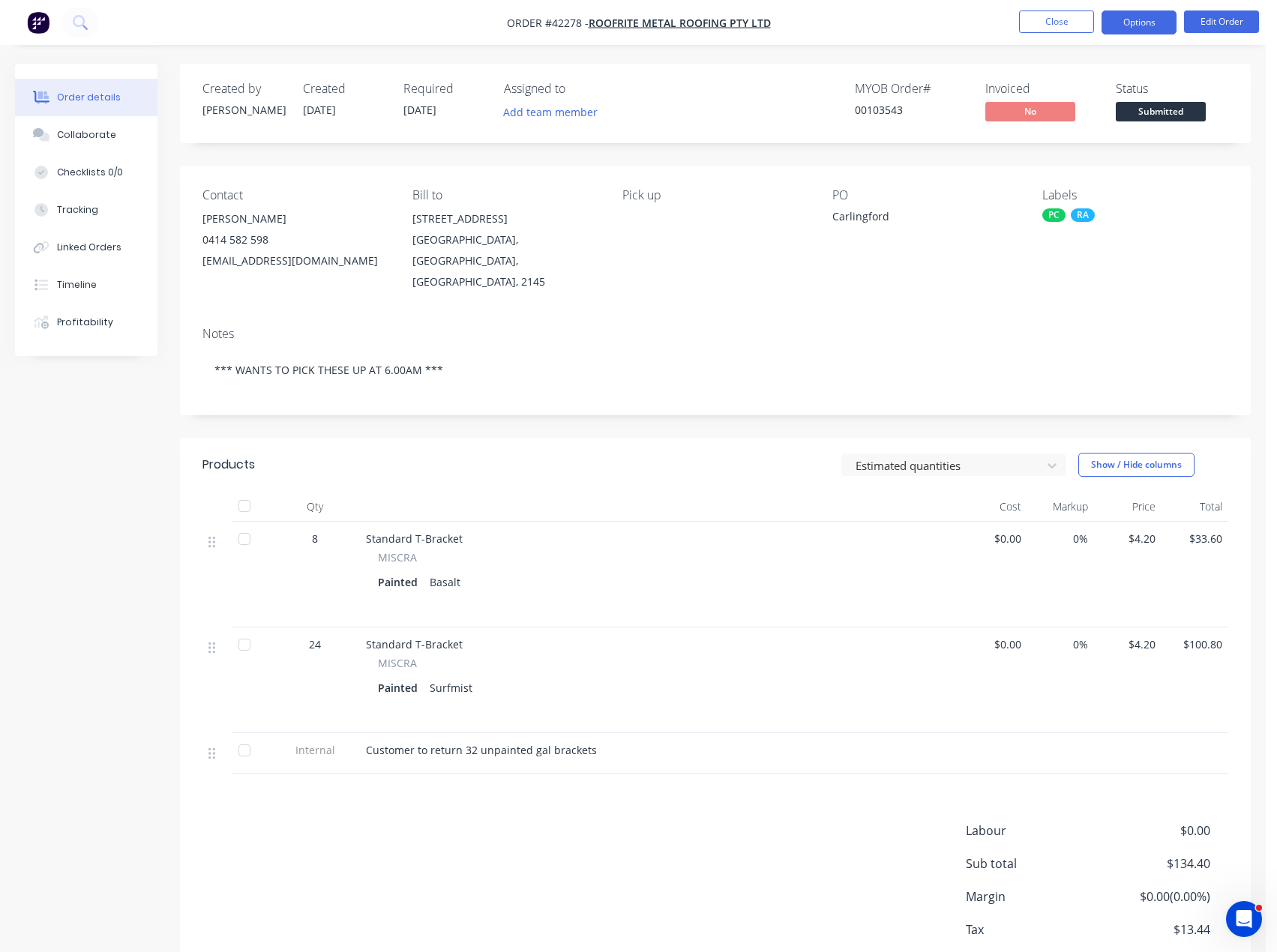
click at [1148, 20] on button "Options" at bounding box center [1138, 23] width 75 height 24
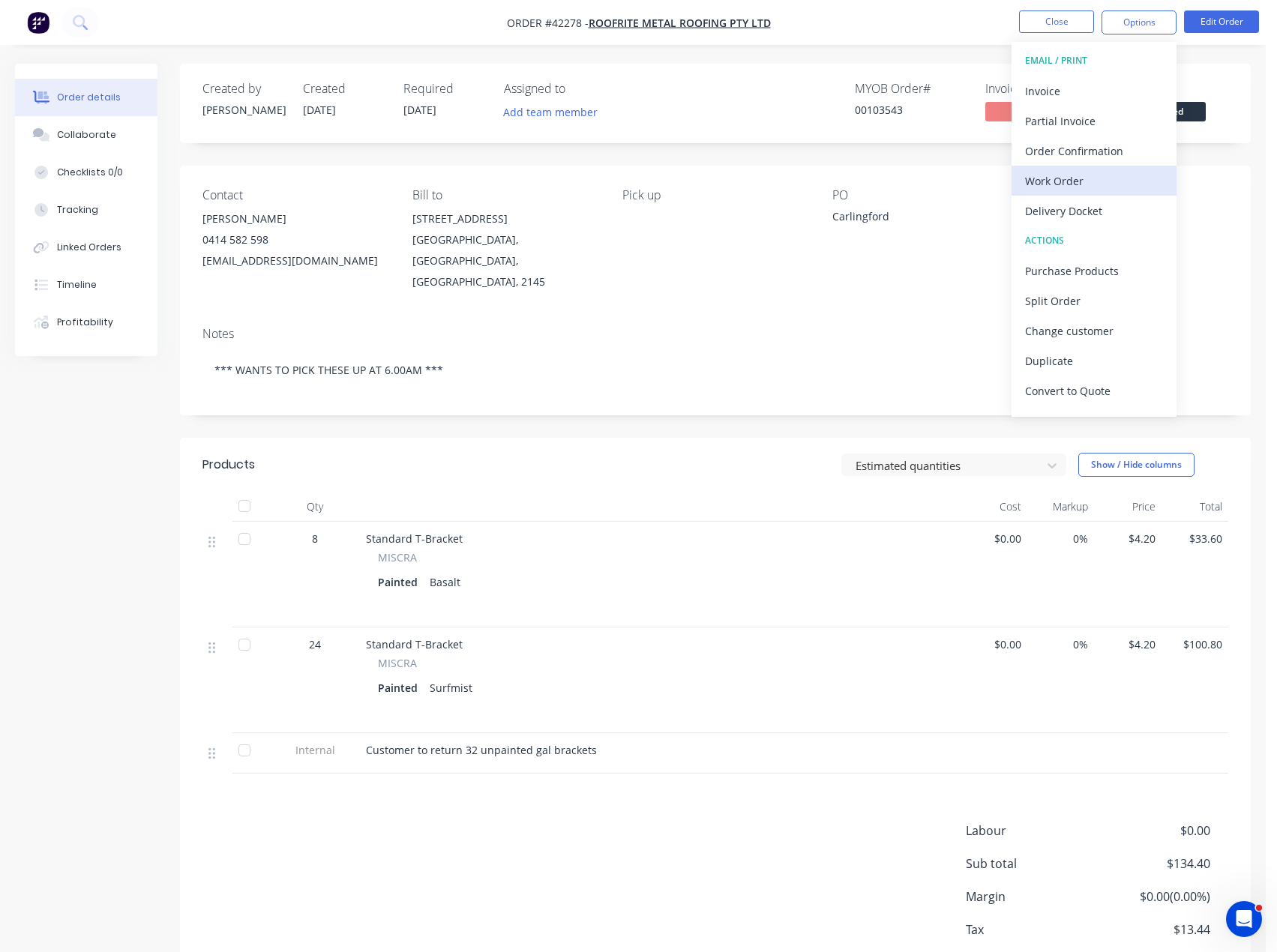
click at [1069, 182] on div "Work Order" at bounding box center [1094, 181] width 138 height 22
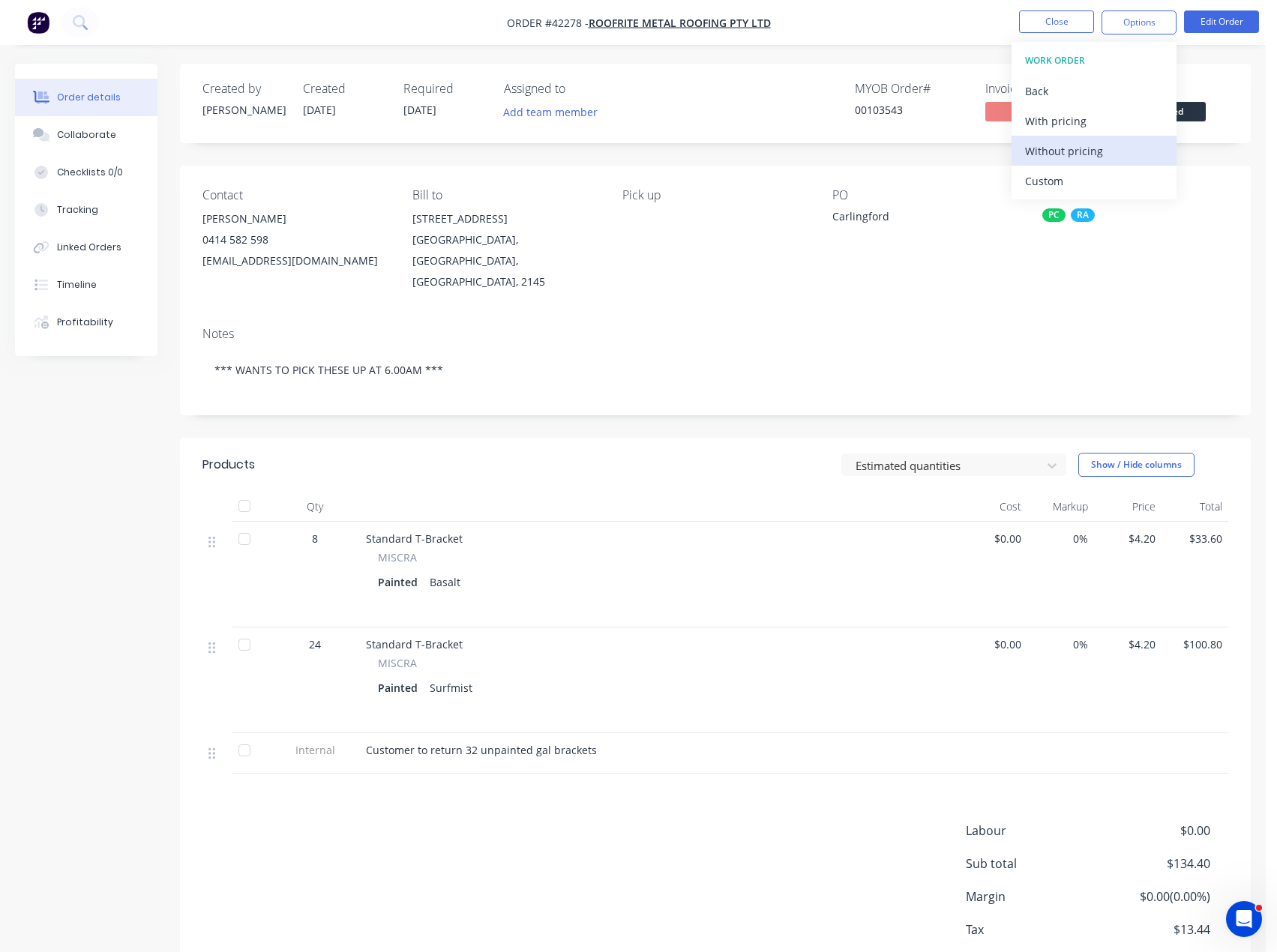
click at [1073, 151] on div "Without pricing" at bounding box center [1094, 151] width 138 height 22
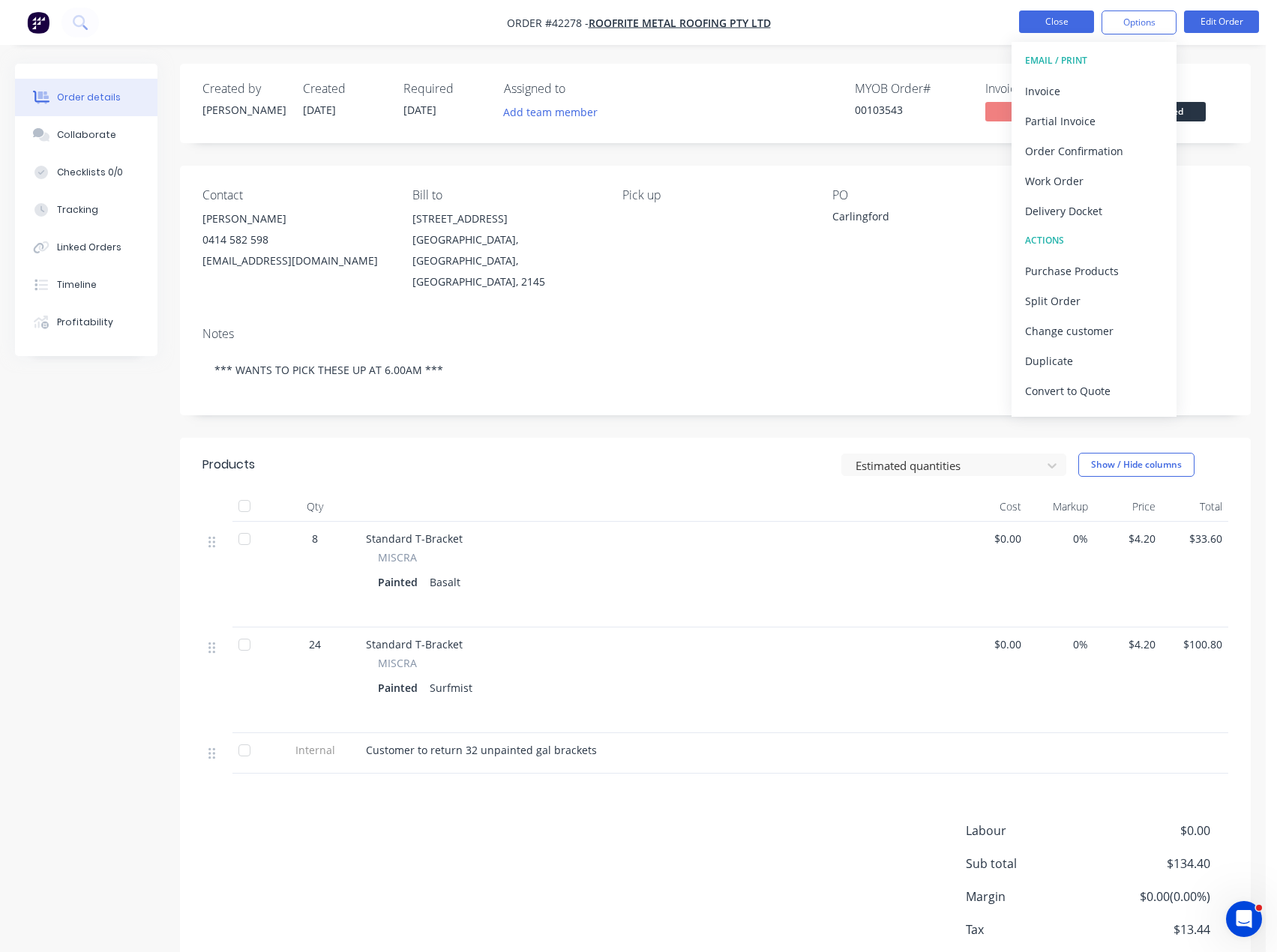
click at [1062, 17] on button "Close" at bounding box center [1056, 22] width 75 height 23
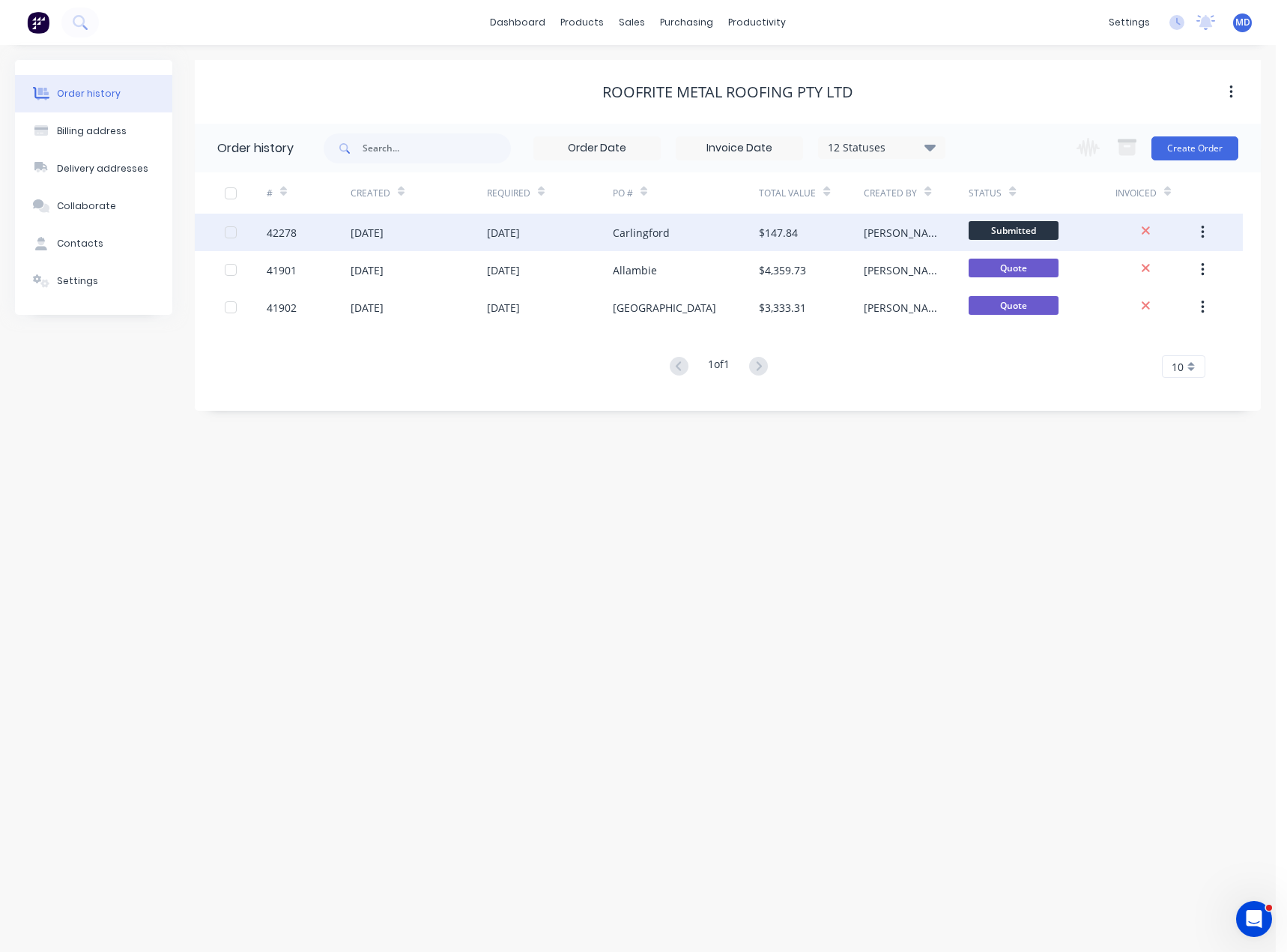
click at [432, 236] on div "[DATE]" at bounding box center [419, 232] width 136 height 38
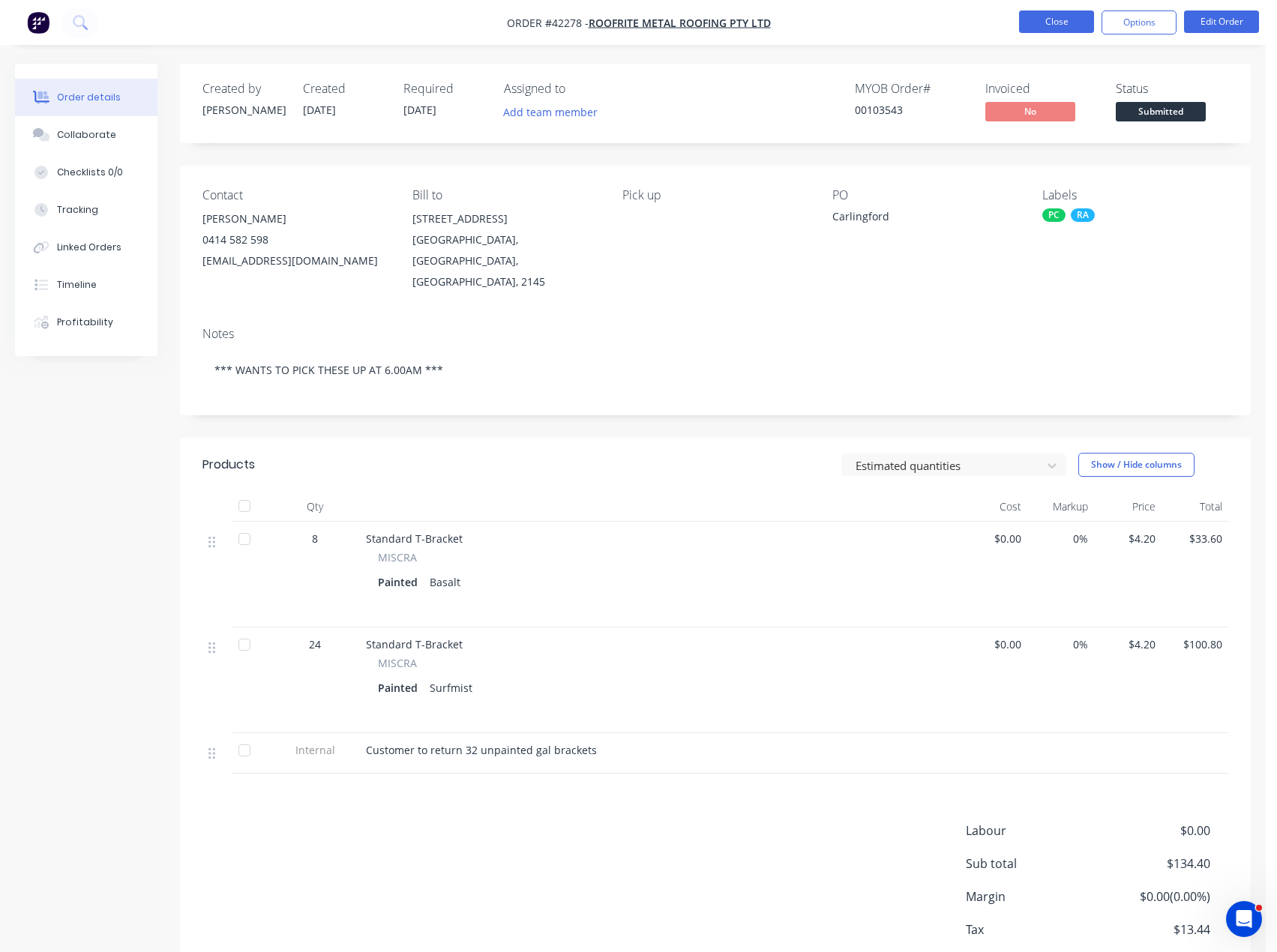
click at [1042, 22] on button "Close" at bounding box center [1056, 22] width 75 height 23
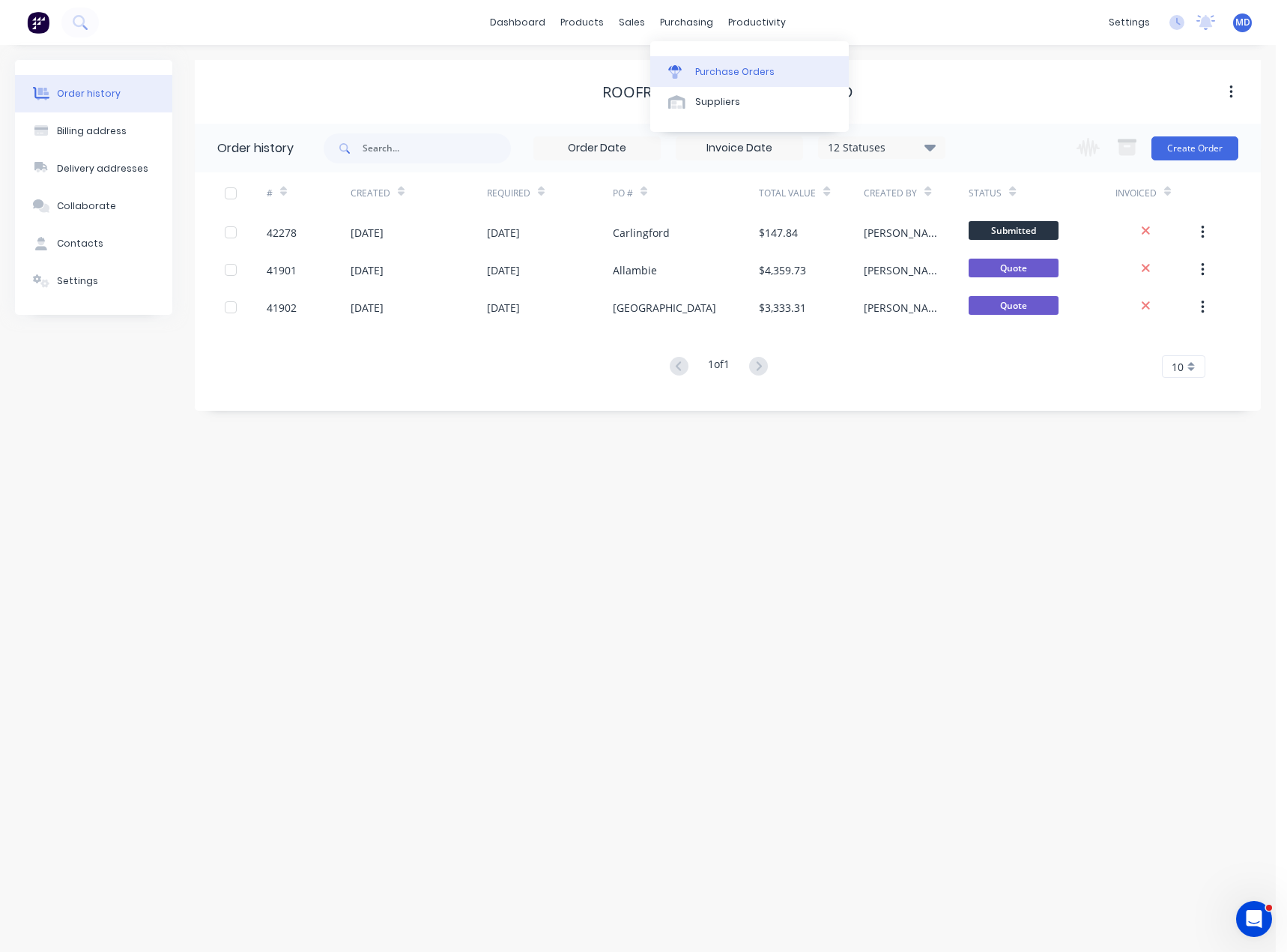
click at [723, 66] on div "Purchase Orders" at bounding box center [735, 72] width 79 height 14
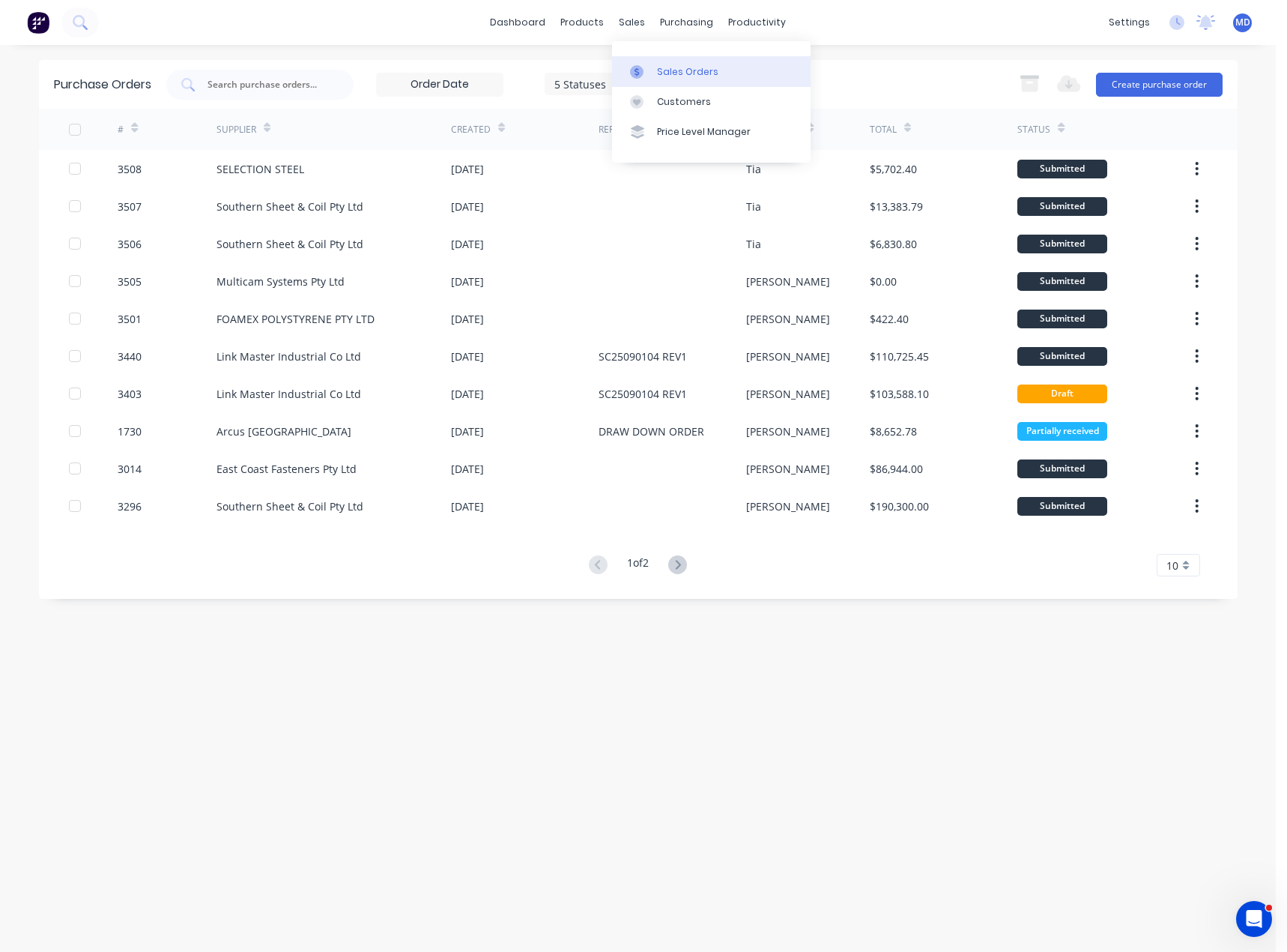
click at [685, 72] on div "Sales Orders" at bounding box center [688, 72] width 61 height 14
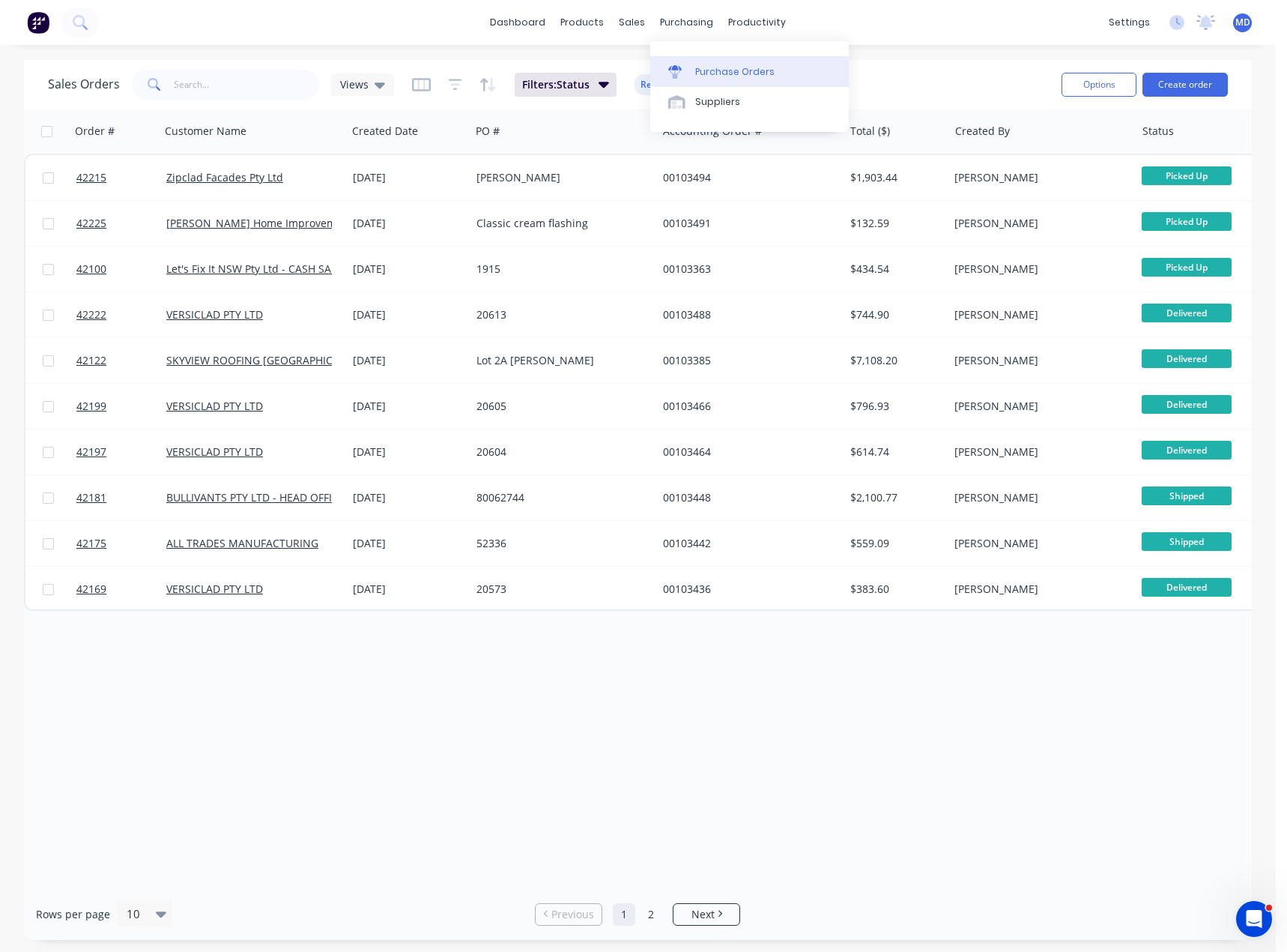
click at [742, 70] on div "Purchase Orders" at bounding box center [735, 72] width 79 height 14
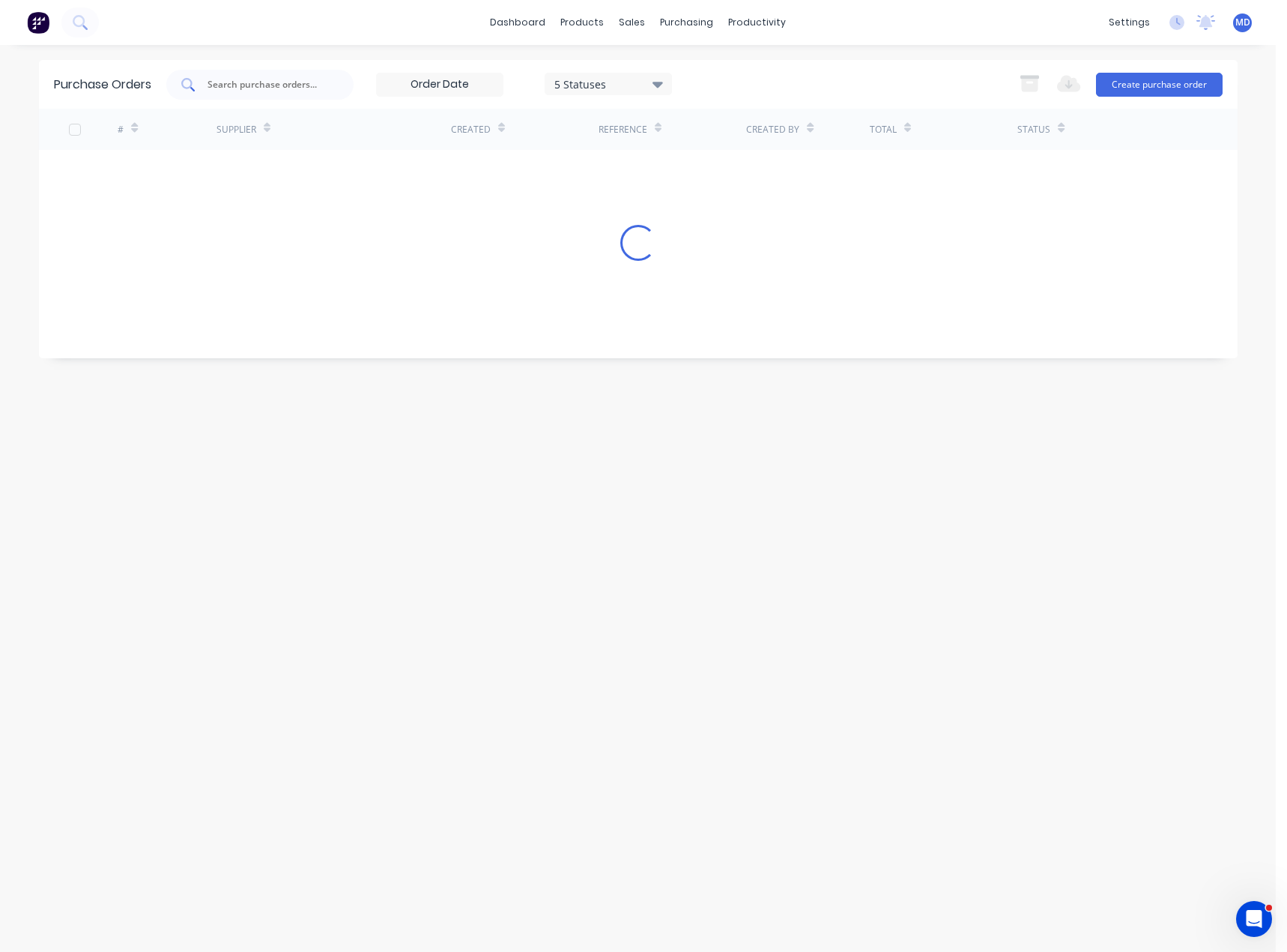
click at [273, 88] on input "text" at bounding box center [268, 85] width 124 height 15
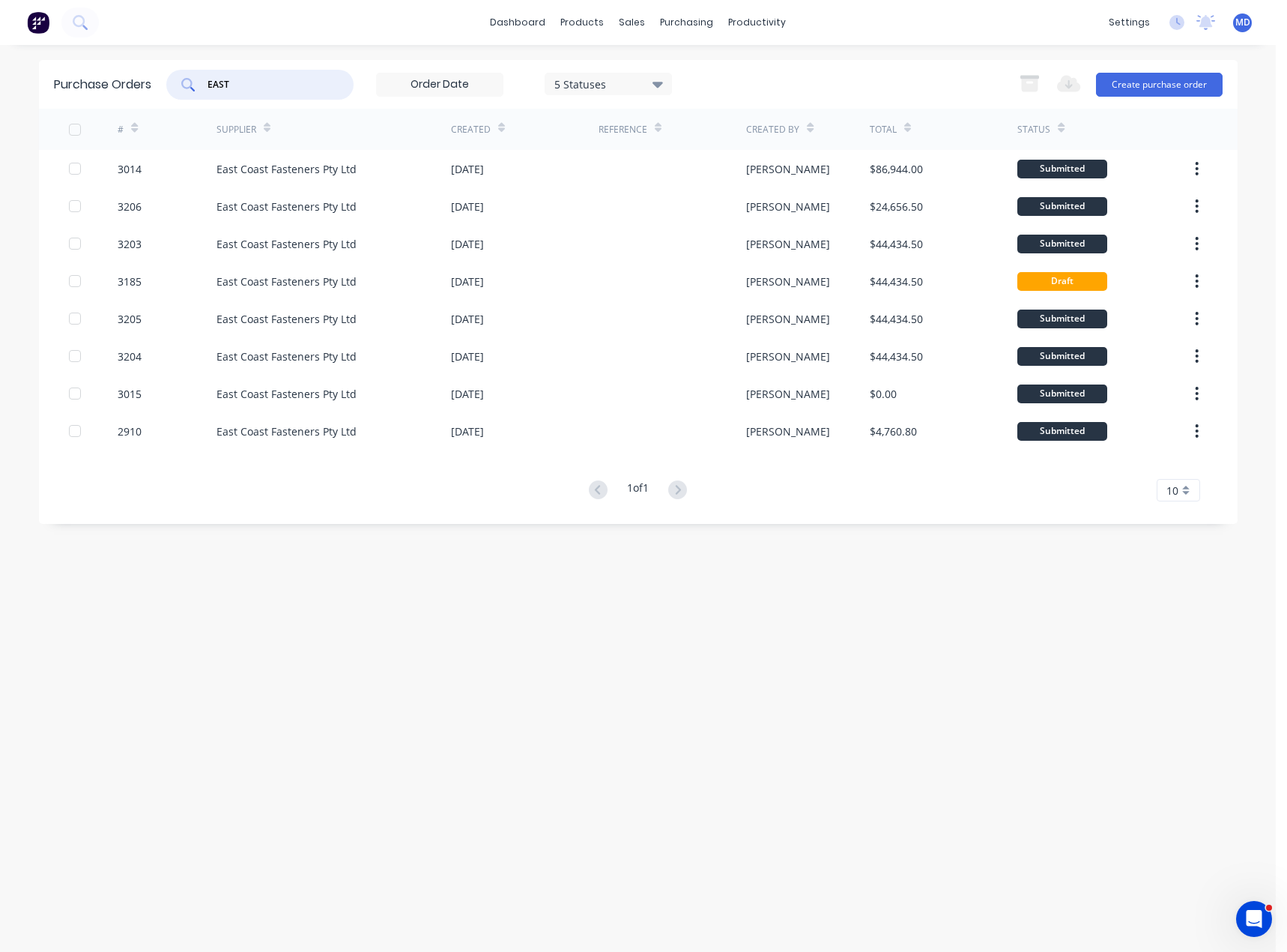
type input "EAST"
